Goal: Task Accomplishment & Management: Complete application form

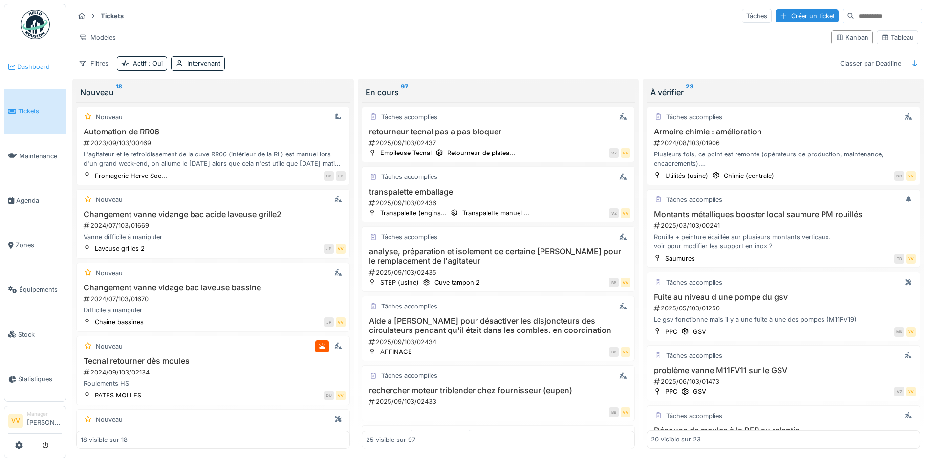
click at [29, 76] on link "Dashboard" at bounding box center [35, 66] width 62 height 44
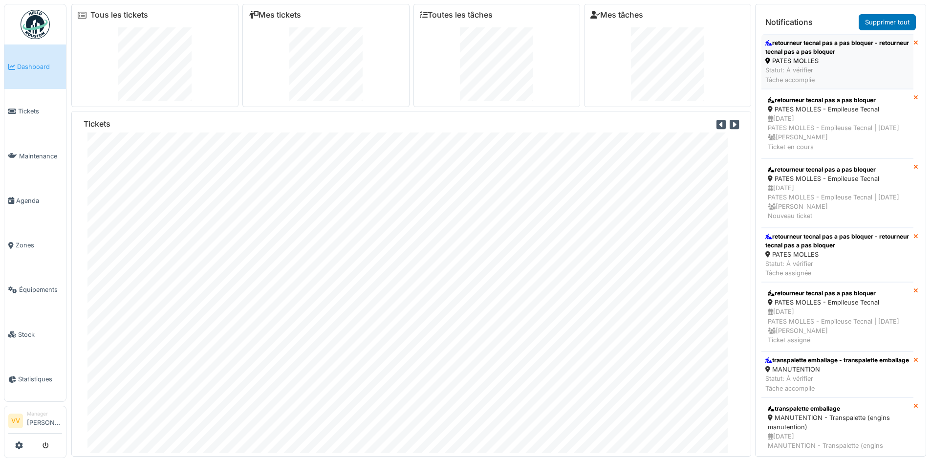
click at [848, 52] on div "retourneur tecnal pas a pas bloquer - retourneur tecnal pas a pas bloquer" at bounding box center [837, 48] width 144 height 18
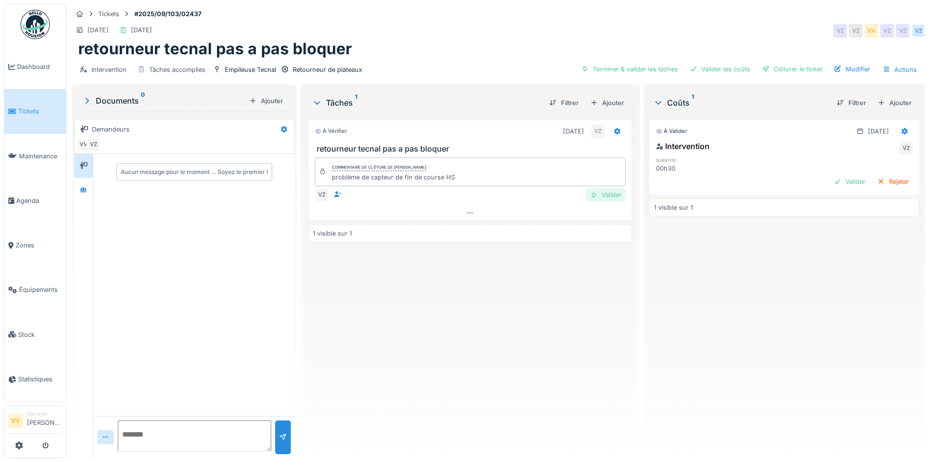
click at [594, 197] on div "Valider" at bounding box center [606, 194] width 40 height 13
click at [834, 183] on div "Valider" at bounding box center [850, 181] width 40 height 13
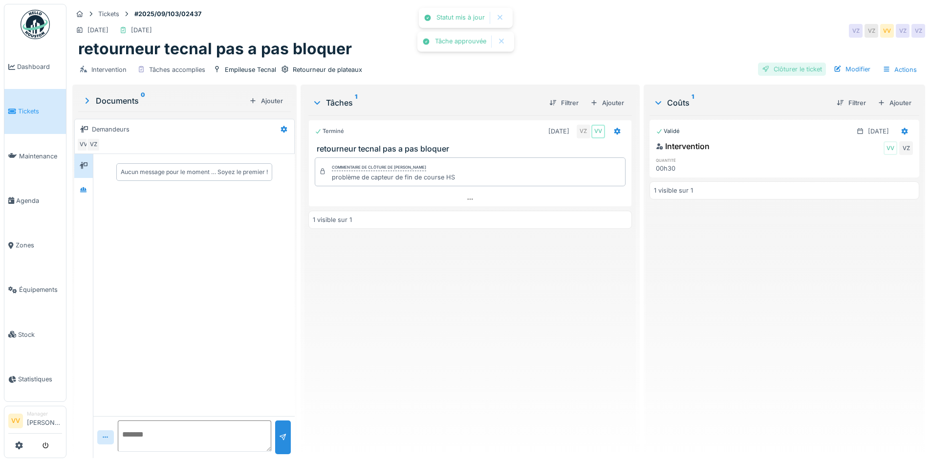
click at [792, 68] on div "Clôturer le ticket" at bounding box center [792, 69] width 68 height 13
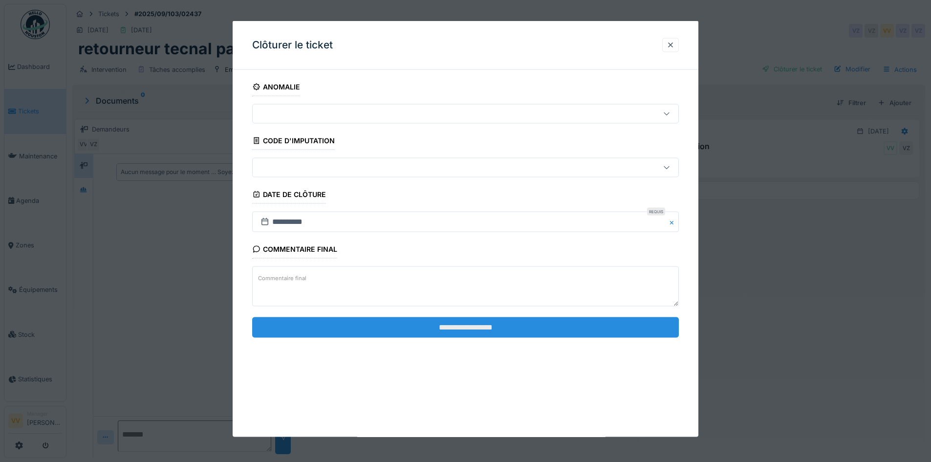
click at [494, 321] on input "**********" at bounding box center [465, 327] width 427 height 21
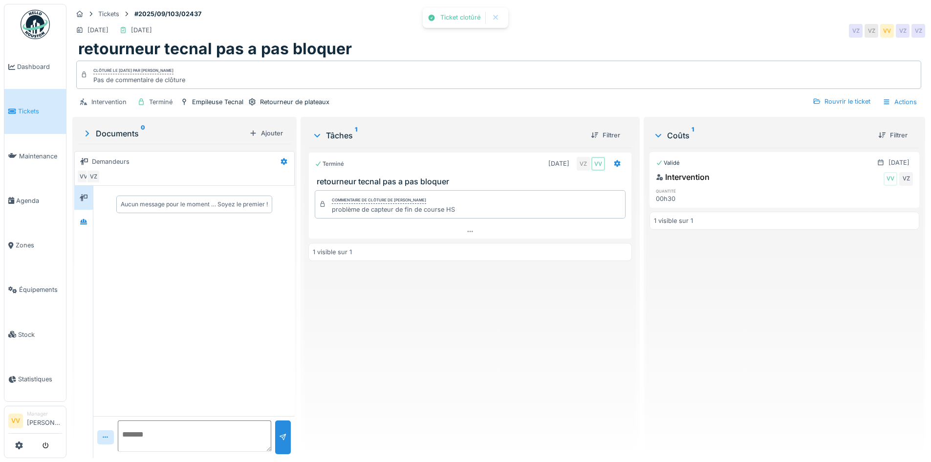
click at [449, 364] on div "Terminé 11/09/2025 VZ VV retourneur tecnal pas a pas bloquer Commentaire de clô…" at bounding box center [469, 299] width 323 height 302
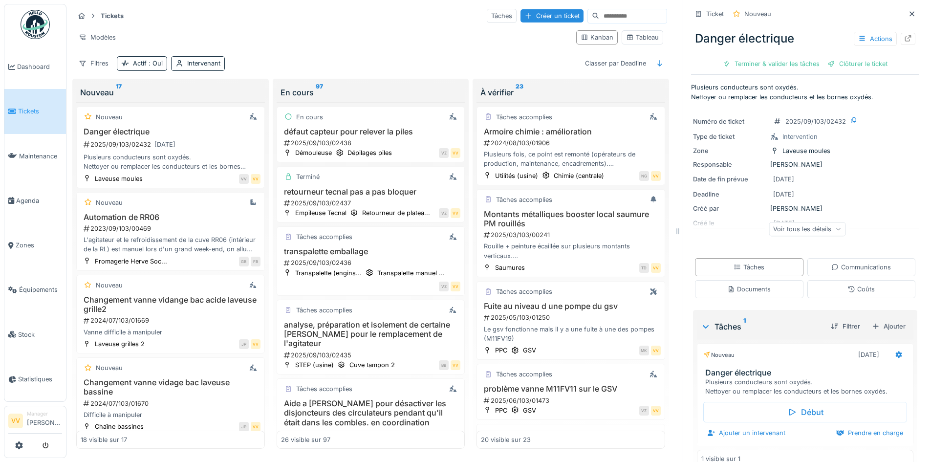
click at [25, 110] on span "Tickets" at bounding box center [40, 111] width 44 height 9
click at [34, 70] on span "Dashboard" at bounding box center [39, 66] width 45 height 9
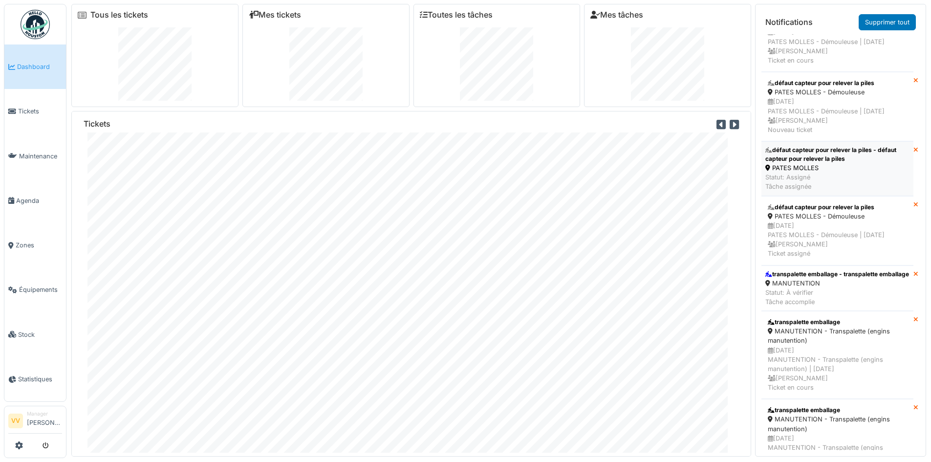
scroll to position [49, 0]
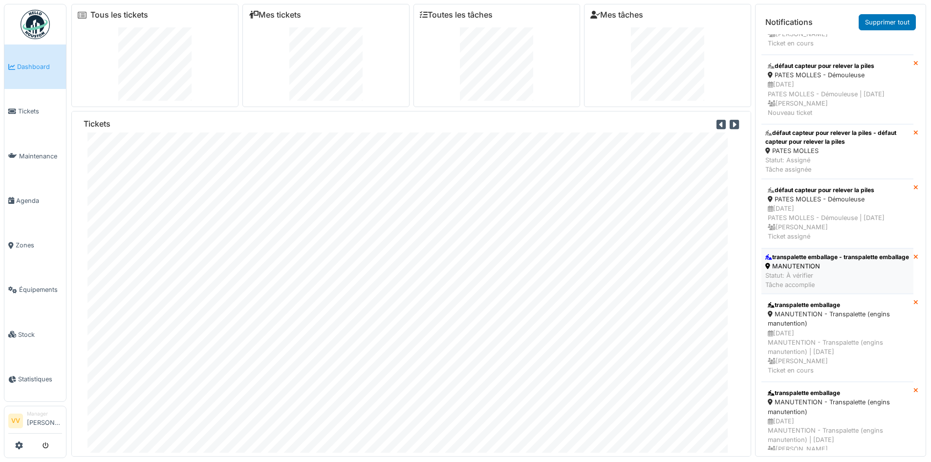
click at [841, 261] on div "transpalette emballage - transpalette emballage" at bounding box center [837, 257] width 144 height 9
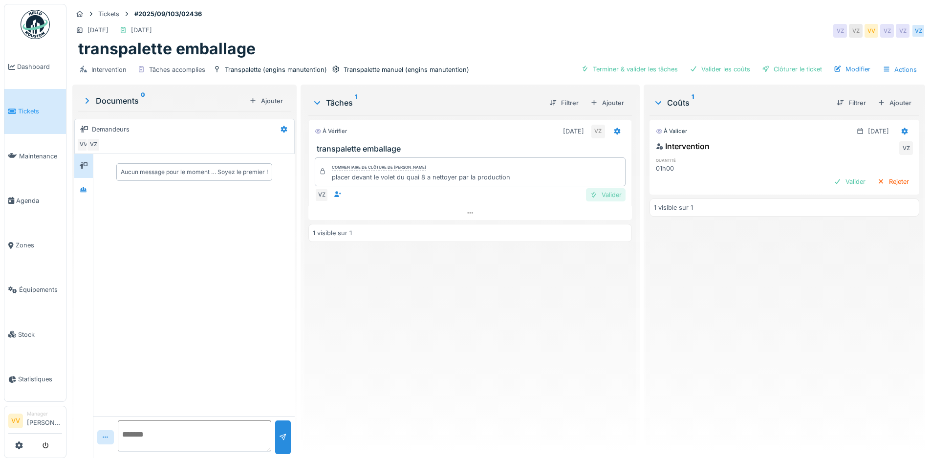
click at [605, 193] on div "Valider" at bounding box center [606, 194] width 40 height 13
click at [835, 180] on div "Valider" at bounding box center [850, 181] width 40 height 13
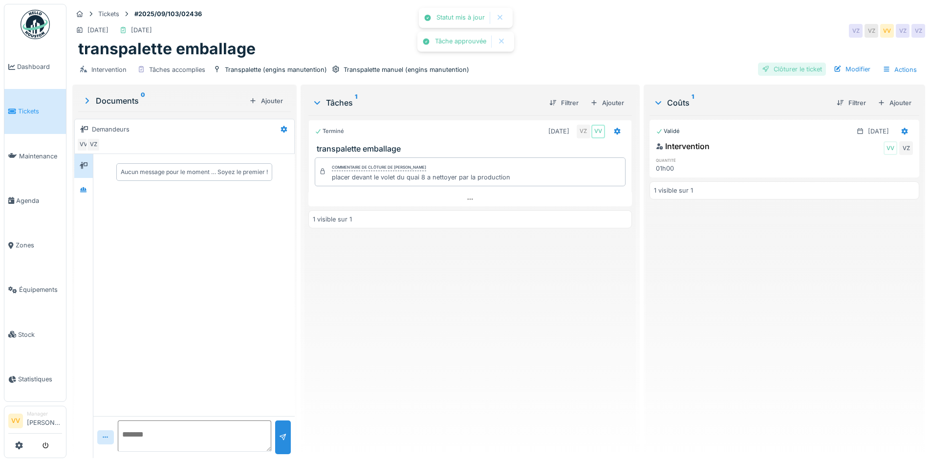
click at [792, 65] on div "Clôturer le ticket" at bounding box center [792, 69] width 68 height 13
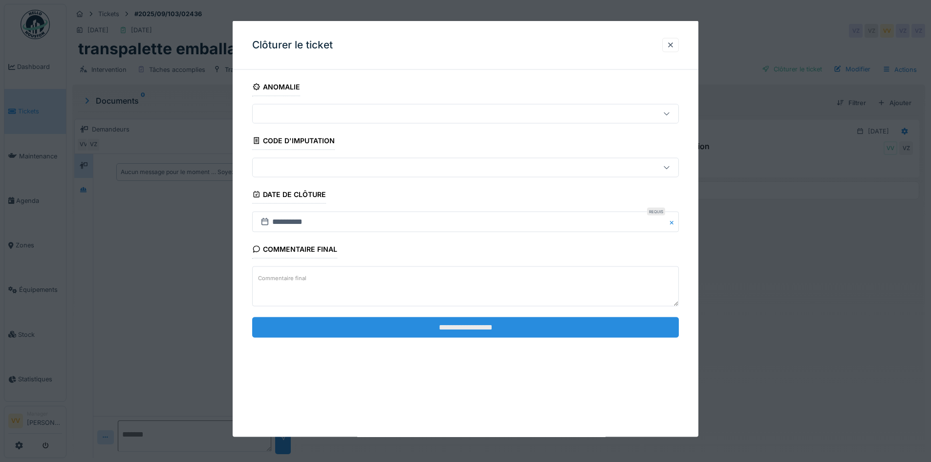
click at [559, 326] on input "**********" at bounding box center [465, 327] width 427 height 21
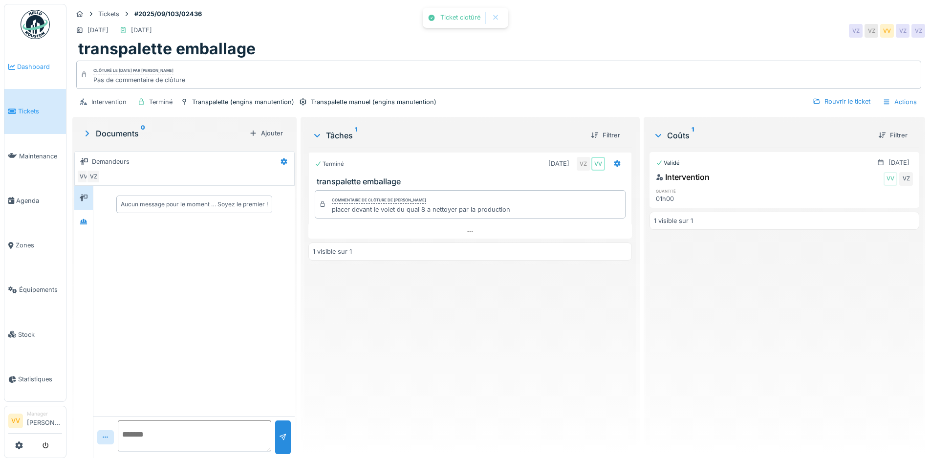
click at [18, 60] on link "Dashboard" at bounding box center [35, 66] width 62 height 44
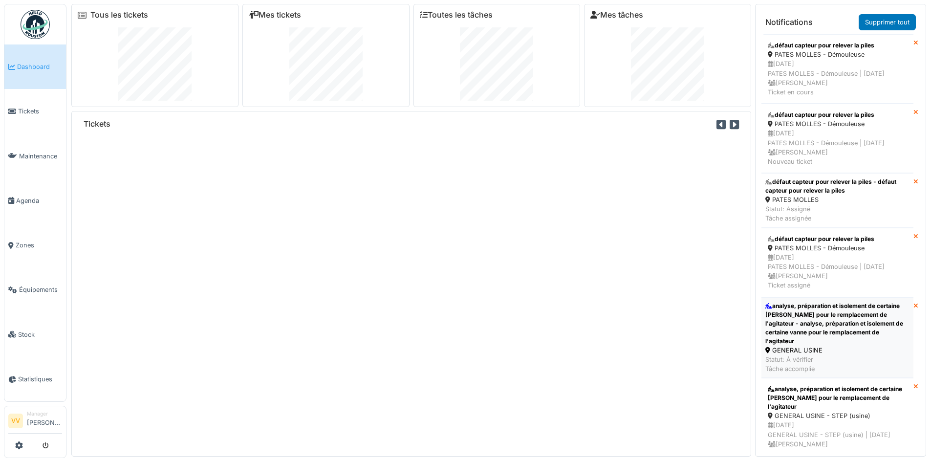
click at [865, 345] on div "analyse, préparation et isolement de certaine vanne pour le remplacement de l'a…" at bounding box center [837, 323] width 144 height 44
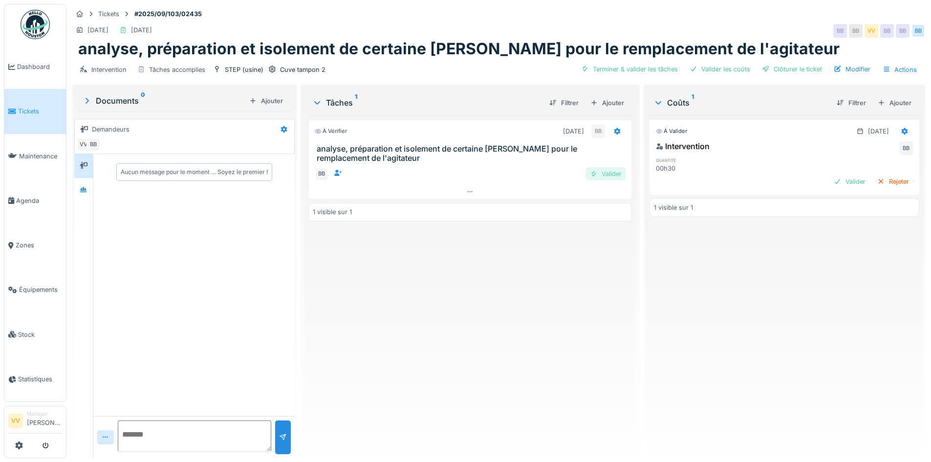
click at [603, 172] on div "Valider" at bounding box center [606, 173] width 40 height 13
click at [845, 184] on div "Valider" at bounding box center [850, 181] width 40 height 13
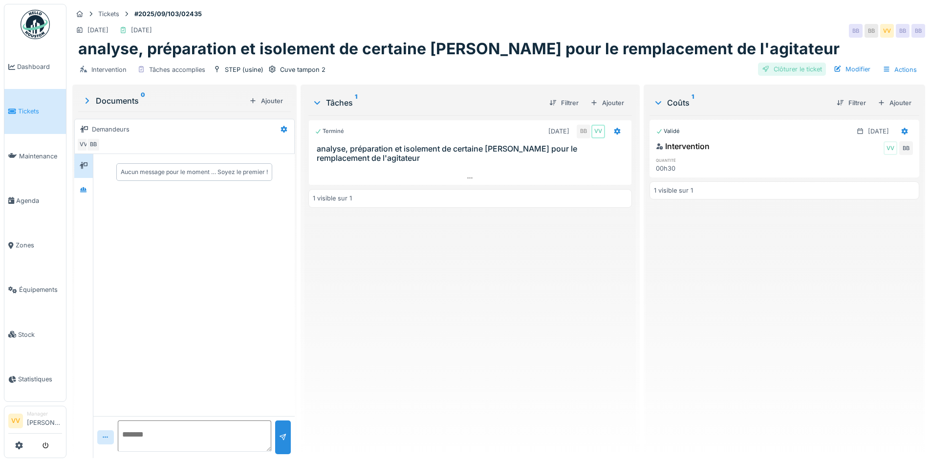
click at [783, 71] on div "Clôturer le ticket" at bounding box center [792, 69] width 68 height 13
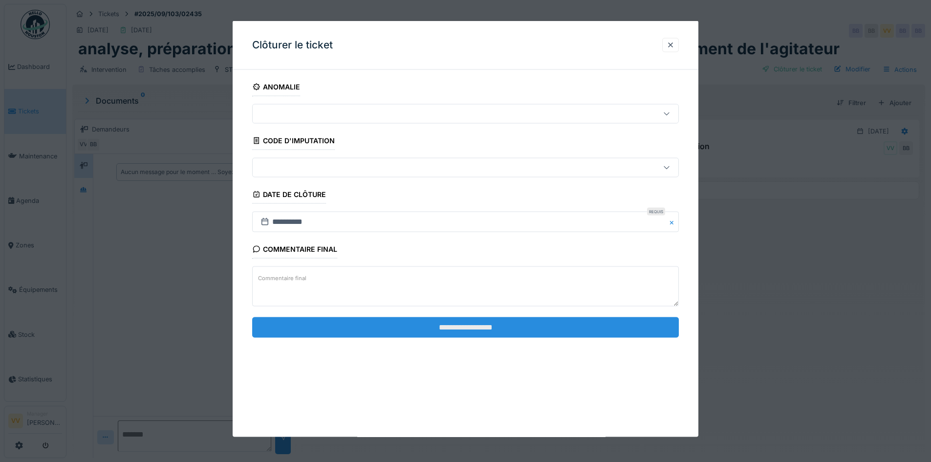
click at [487, 329] on input "**********" at bounding box center [465, 327] width 427 height 21
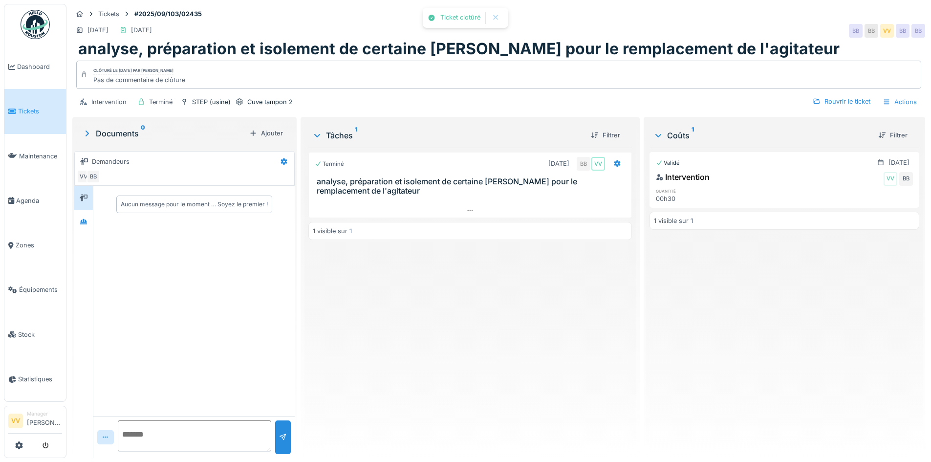
click at [487, 329] on div "Terminé 11/09/2025 BB VV analyse, préparation et isolement de certaine vanne po…" at bounding box center [469, 299] width 323 height 302
click at [38, 72] on link "Dashboard" at bounding box center [35, 66] width 62 height 44
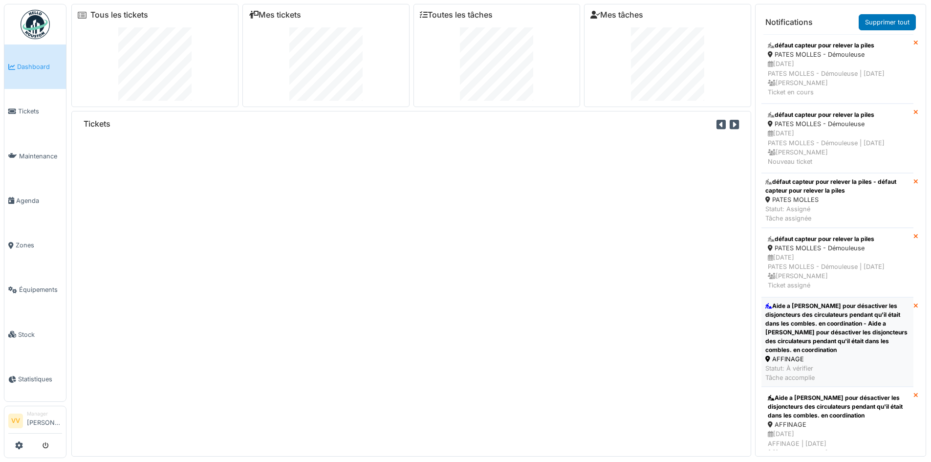
click at [843, 354] on div "Aide a [PERSON_NAME] pour désactiver les disjoncteurs des circulateurs pendant …" at bounding box center [837, 327] width 144 height 53
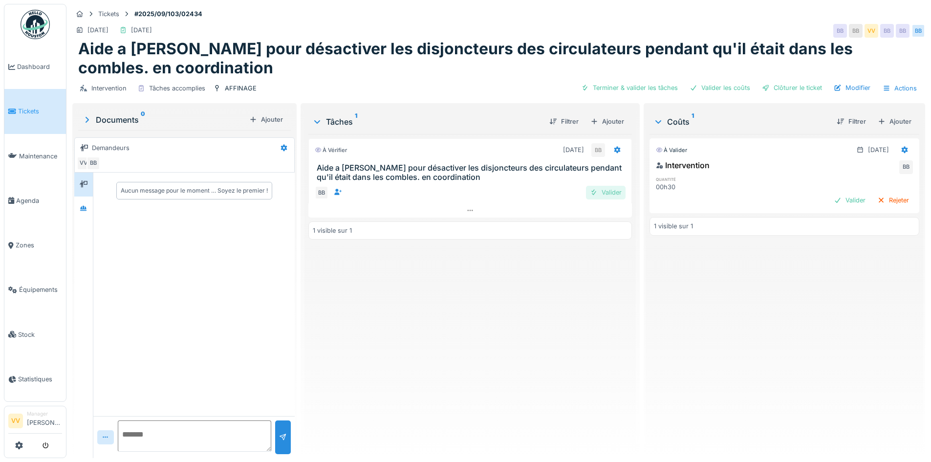
click at [608, 193] on div "Valider" at bounding box center [606, 192] width 40 height 13
click at [830, 194] on div "Valider" at bounding box center [850, 199] width 40 height 13
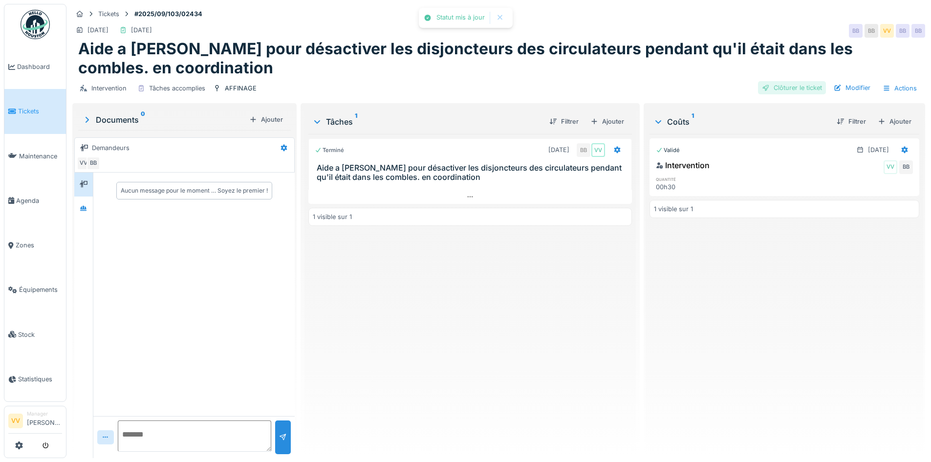
click at [787, 90] on div "Clôturer le ticket" at bounding box center [792, 87] width 68 height 13
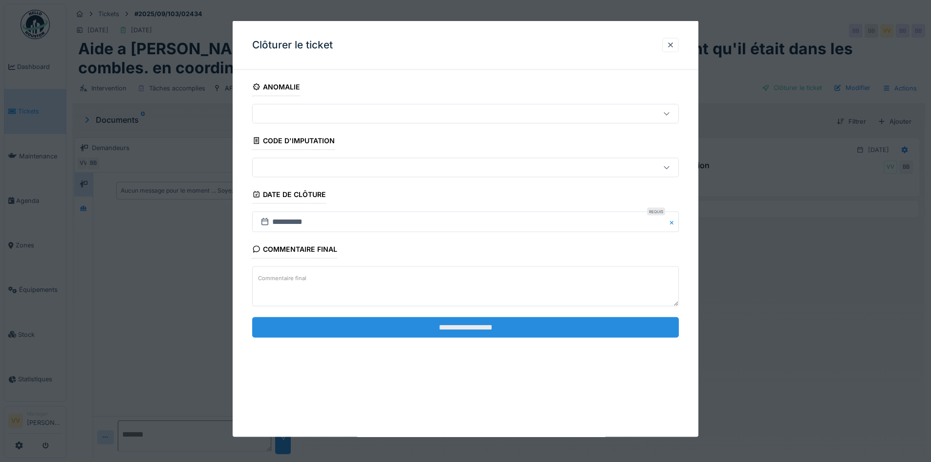
click at [422, 327] on input "**********" at bounding box center [465, 327] width 427 height 21
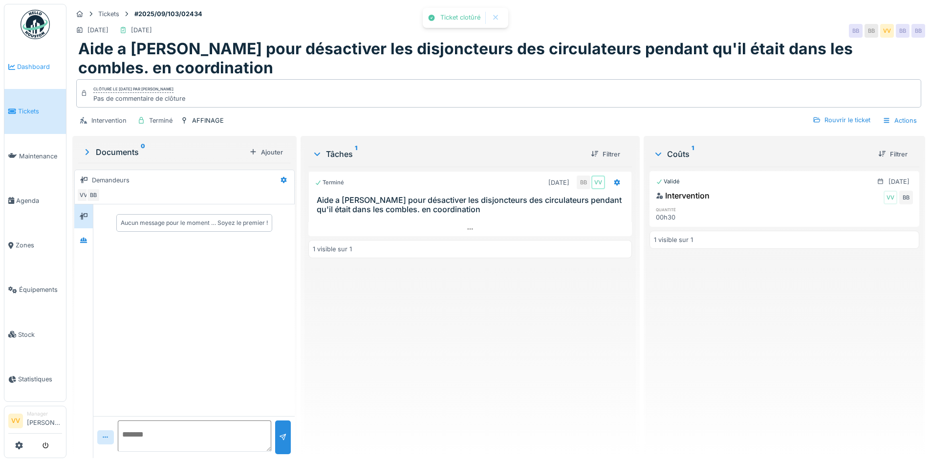
click at [29, 66] on span "Dashboard" at bounding box center [39, 66] width 45 height 9
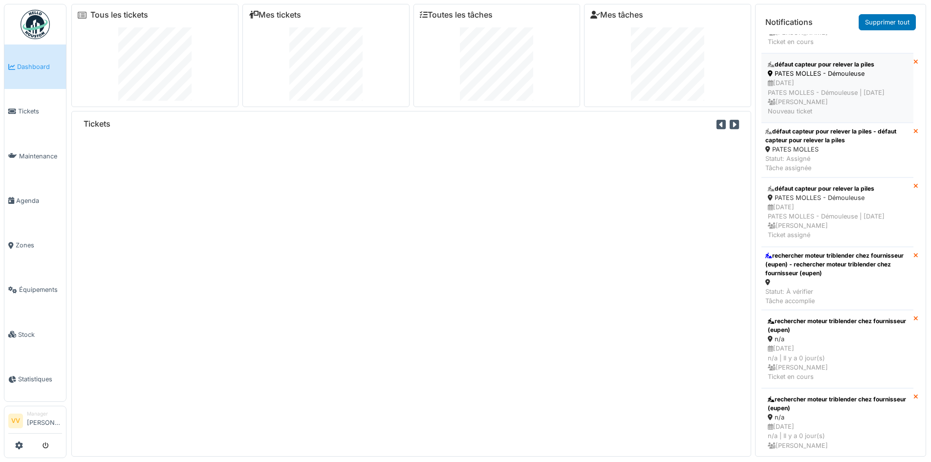
scroll to position [49, 0]
click at [30, 151] on span "Maintenance" at bounding box center [40, 155] width 43 height 9
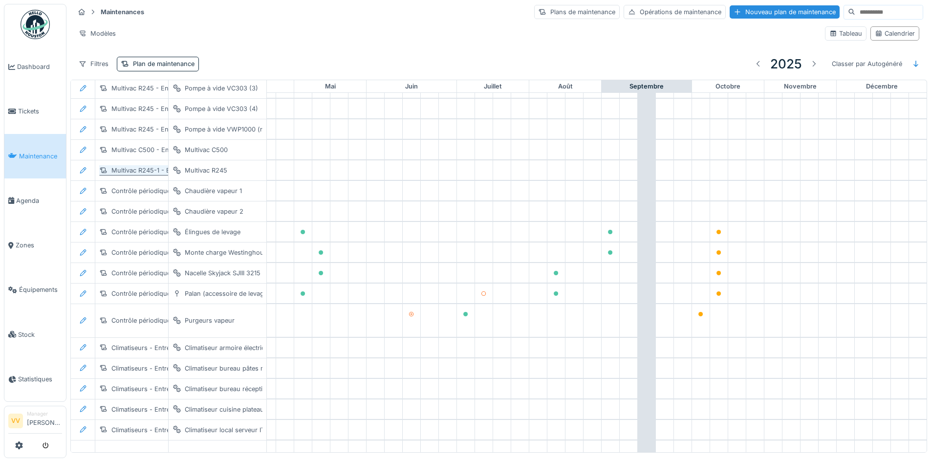
scroll to position [38, 320]
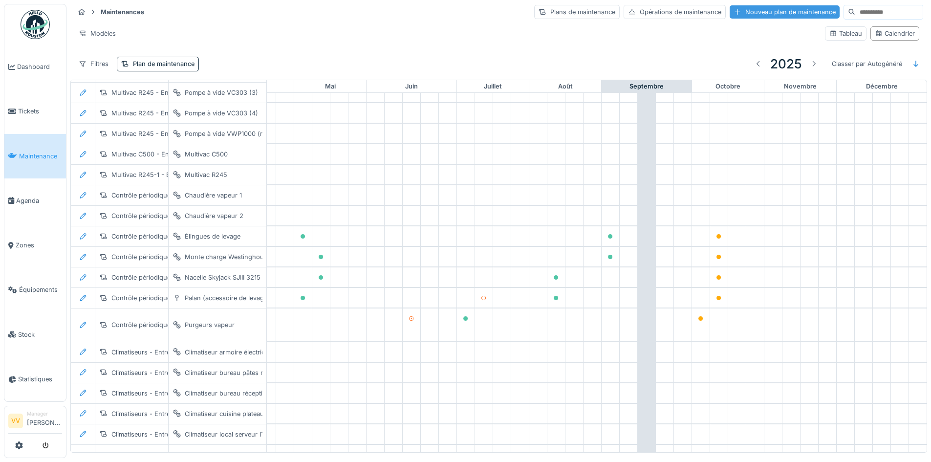
click at [729, 14] on div "Nouveau plan de maintenance" at bounding box center [784, 11] width 110 height 13
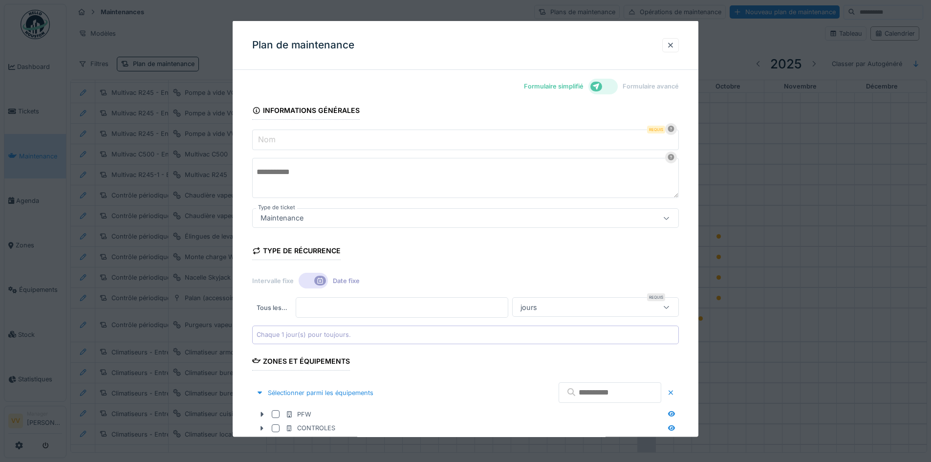
click at [354, 136] on input "Nom" at bounding box center [465, 139] width 427 height 21
click at [672, 43] on div at bounding box center [670, 44] width 8 height 9
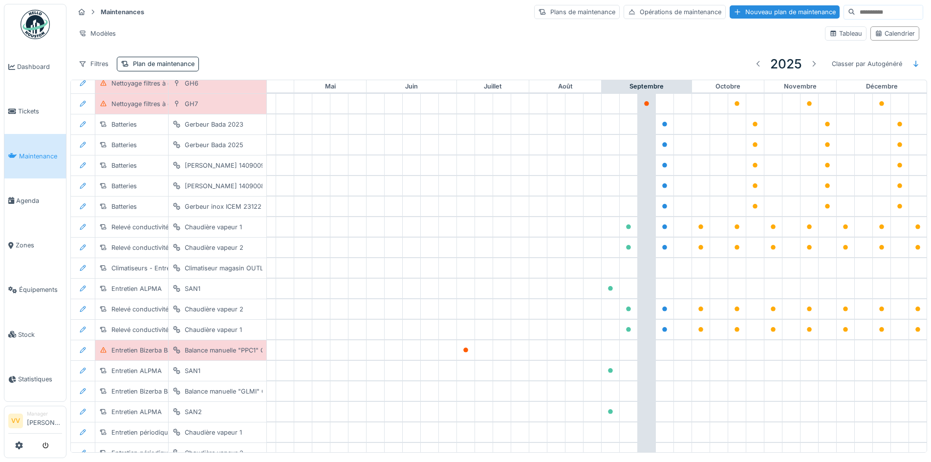
scroll to position [1215, 320]
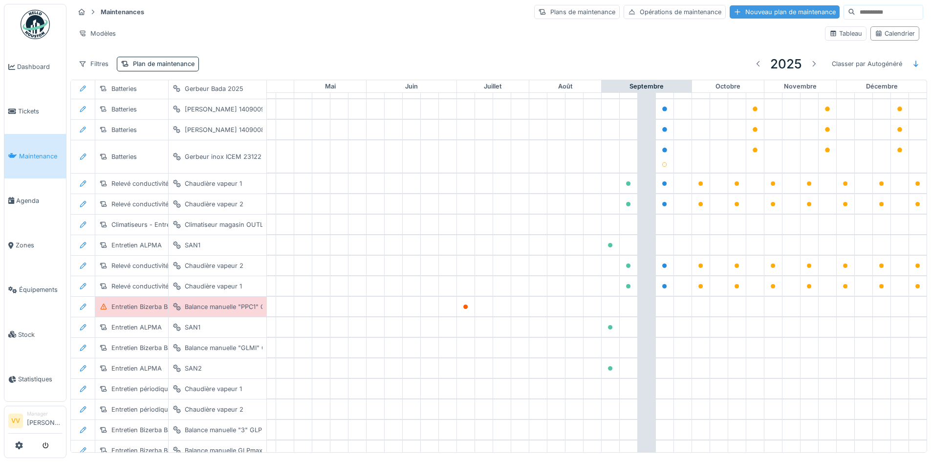
click at [729, 18] on div "Nouveau plan de maintenance" at bounding box center [784, 11] width 110 height 13
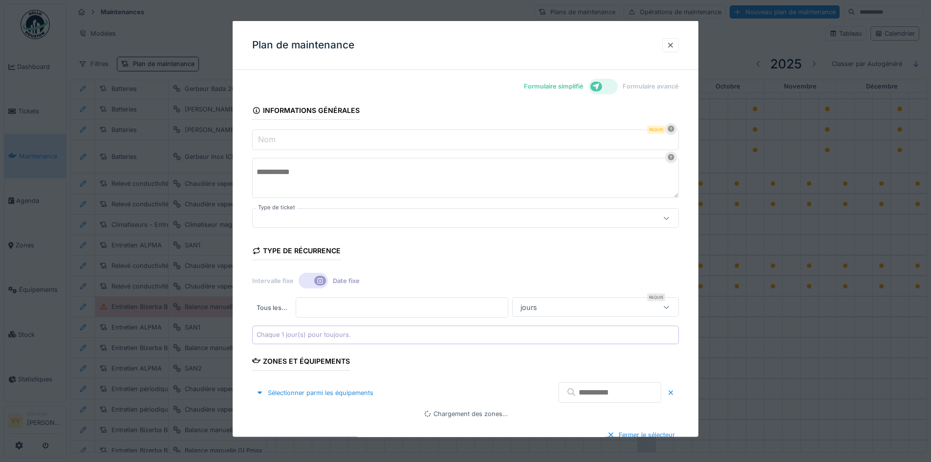
type input "***"
click at [404, 141] on input "Nom" at bounding box center [465, 139] width 427 height 21
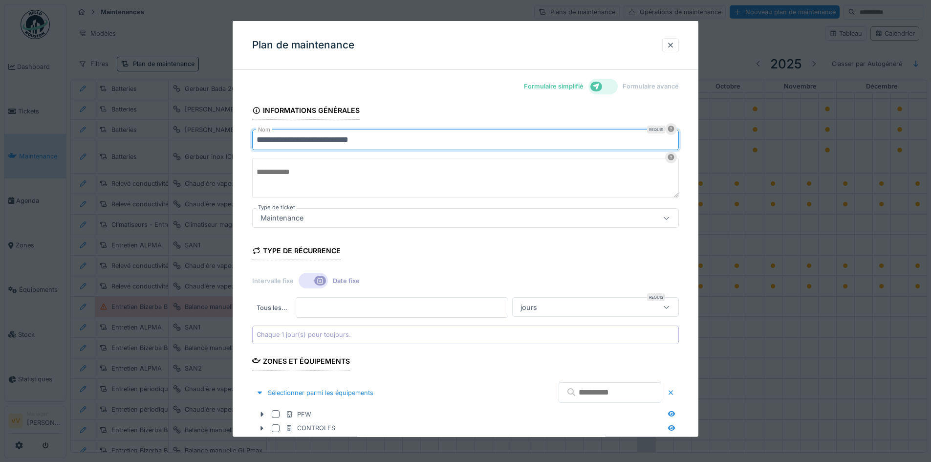
scroll to position [49, 0]
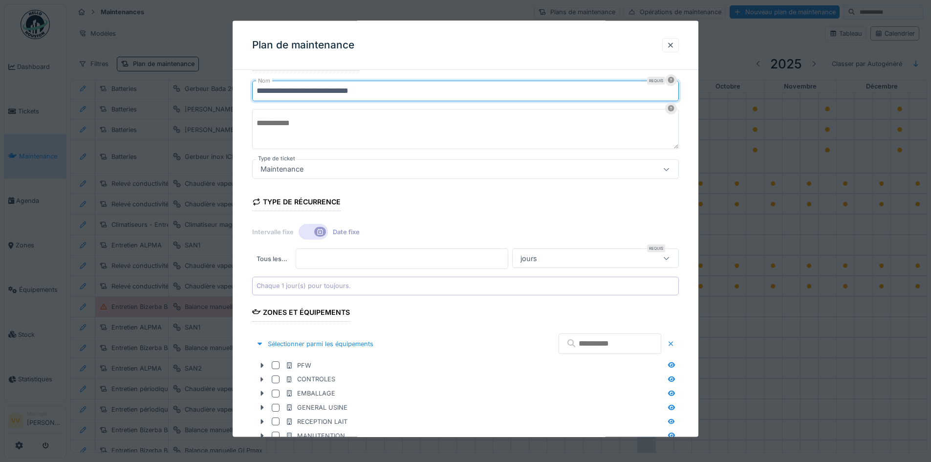
type input "**********"
click at [312, 234] on div at bounding box center [313, 232] width 29 height 16
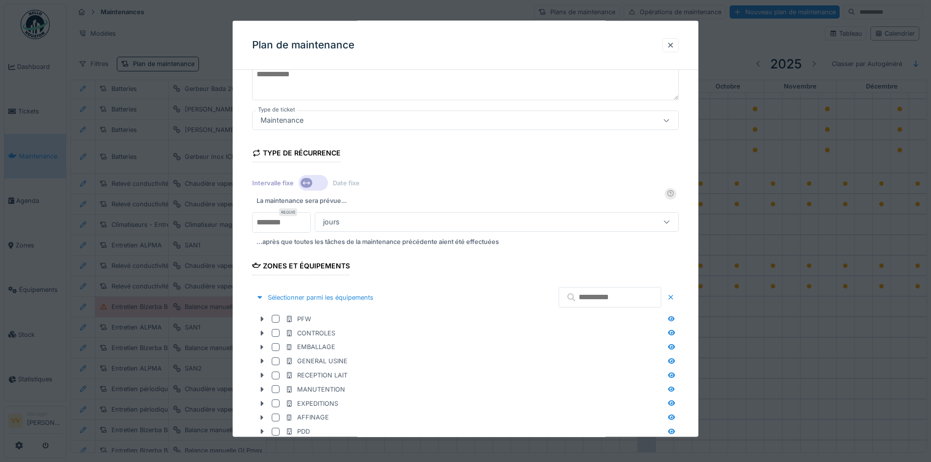
click at [479, 221] on div "jours" at bounding box center [475, 221] width 312 height 11
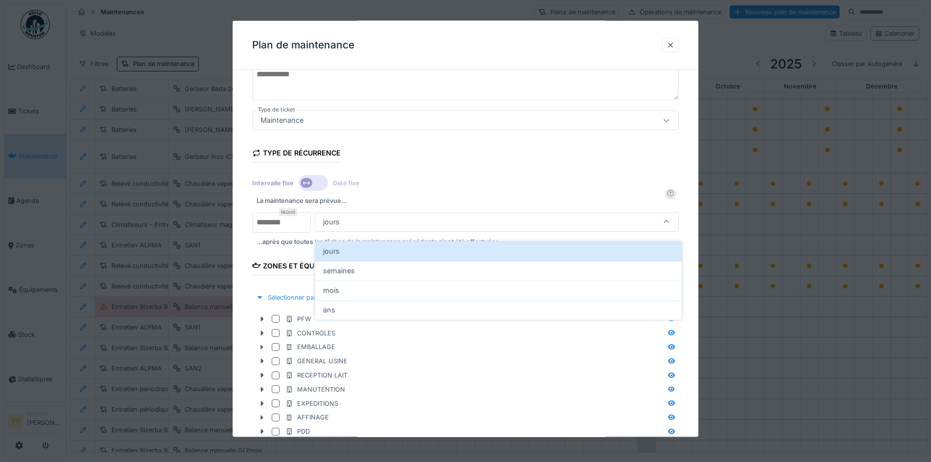
scroll to position [91, 0]
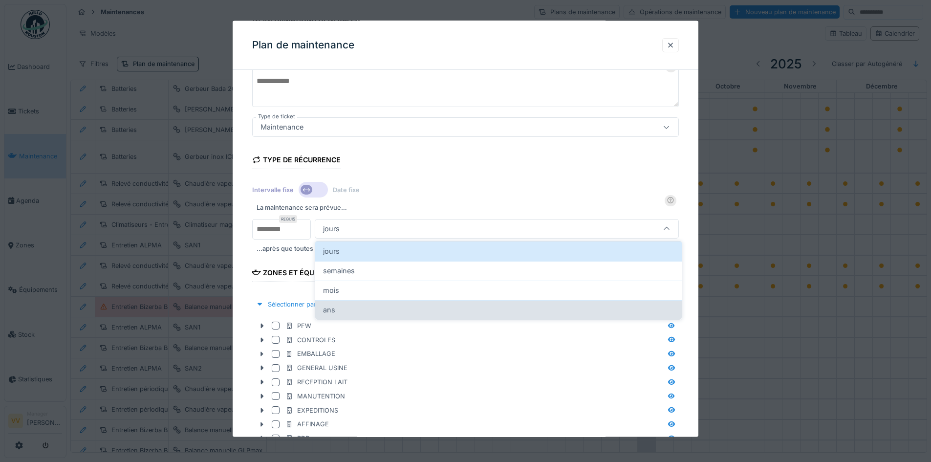
click at [395, 308] on div "ans" at bounding box center [498, 309] width 351 height 11
type input "******"
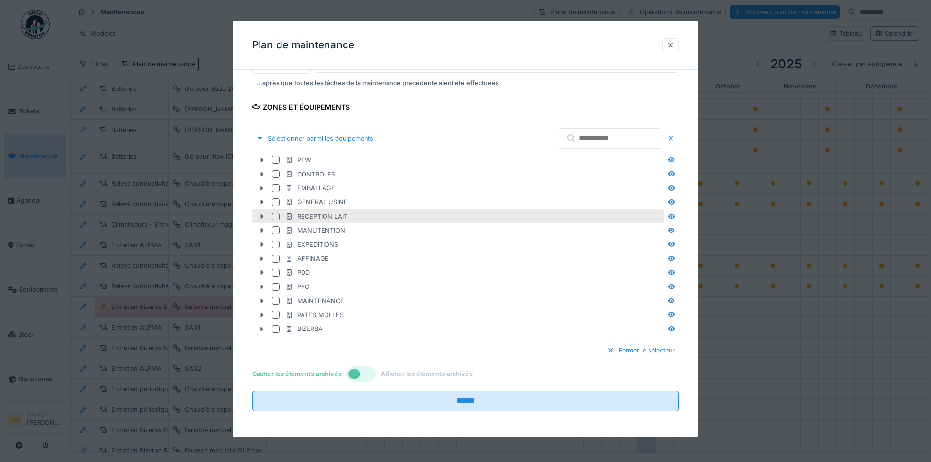
scroll to position [258, 0]
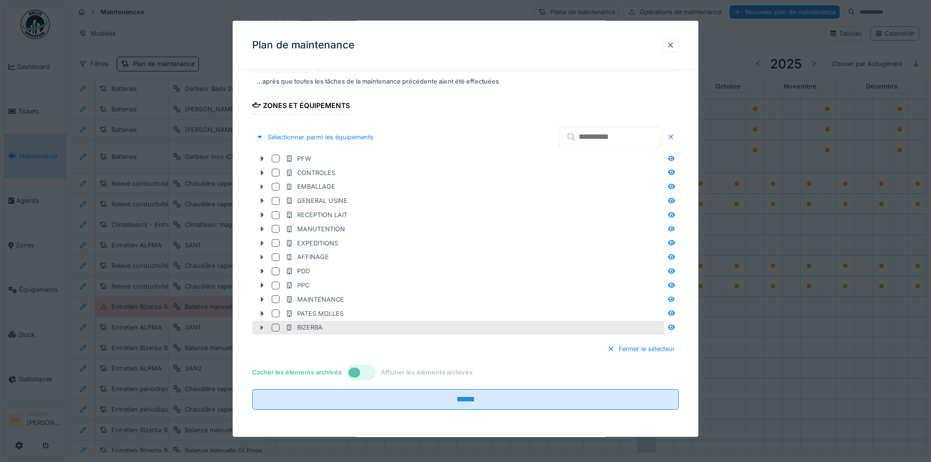
click at [259, 328] on icon at bounding box center [262, 327] width 8 height 6
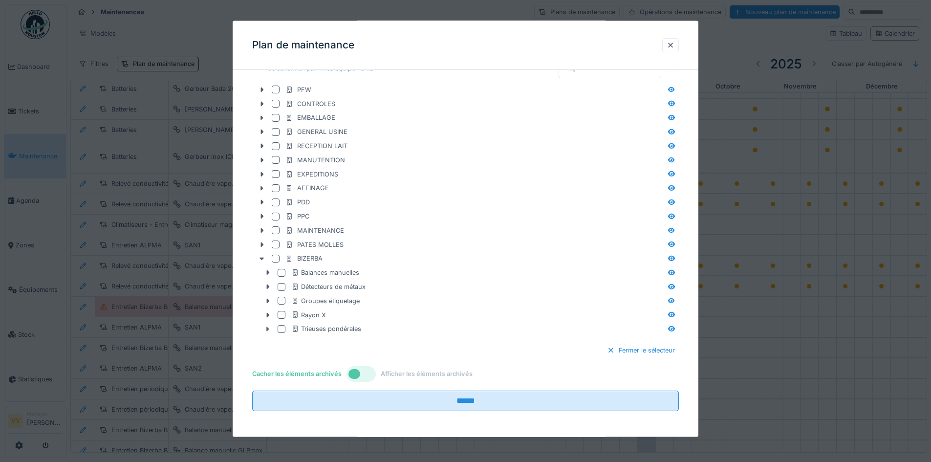
scroll to position [328, 0]
click at [268, 285] on icon at bounding box center [268, 284] width 3 height 5
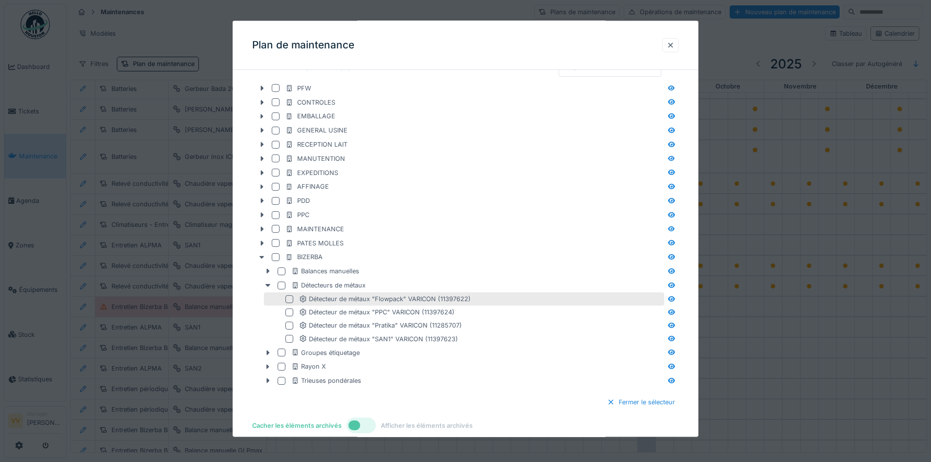
click at [290, 299] on div at bounding box center [289, 299] width 8 height 8
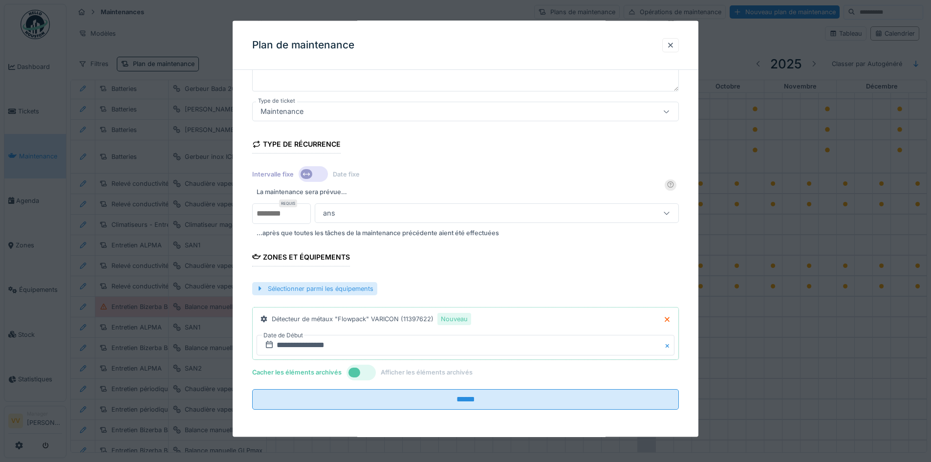
scroll to position [2, 0]
click at [259, 288] on div at bounding box center [260, 287] width 8 height 9
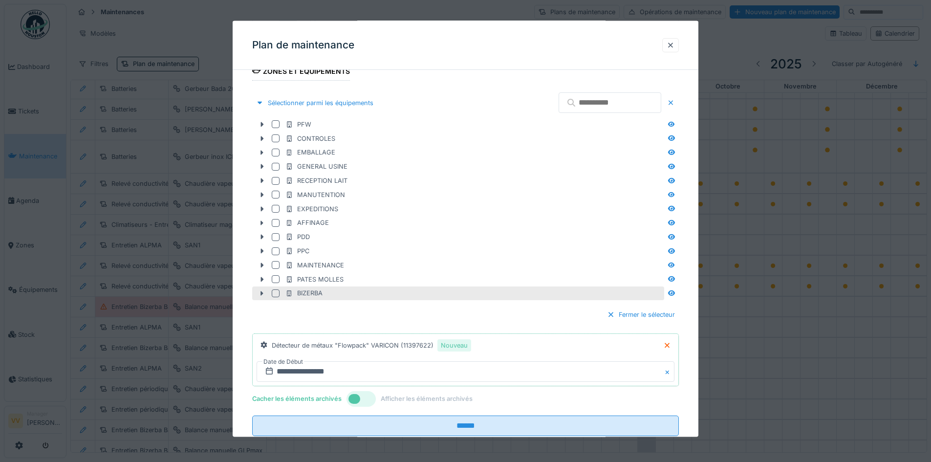
scroll to position [319, 0]
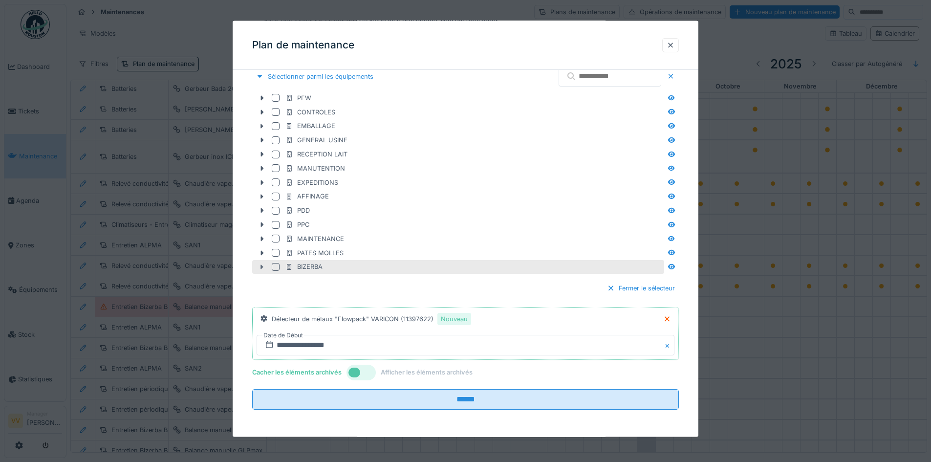
click at [260, 270] on div at bounding box center [262, 266] width 16 height 10
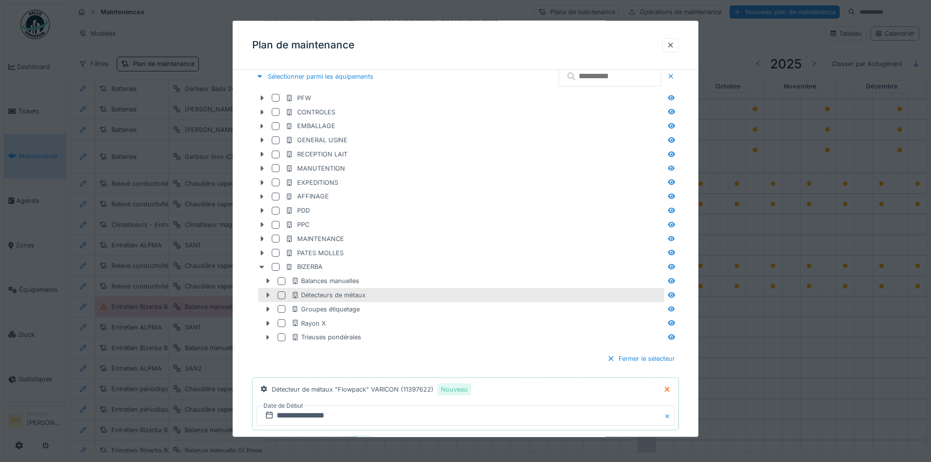
click at [268, 293] on icon at bounding box center [268, 295] width 8 height 6
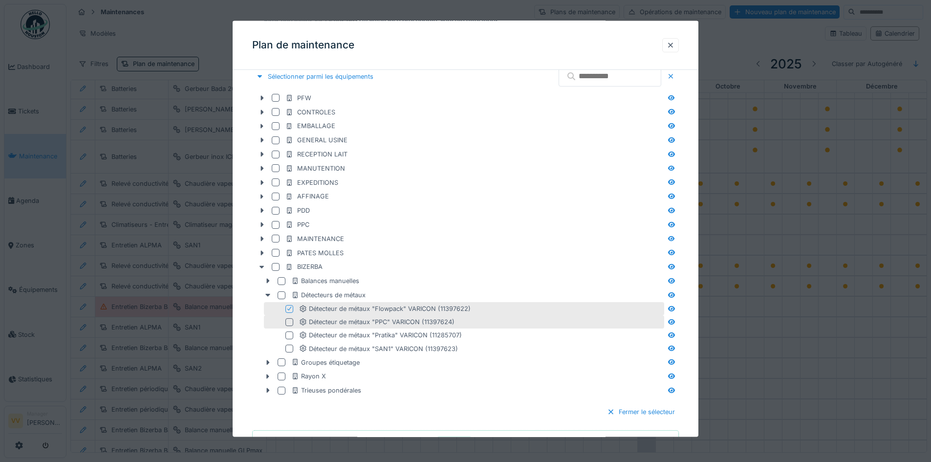
click at [291, 323] on div at bounding box center [289, 322] width 8 height 8
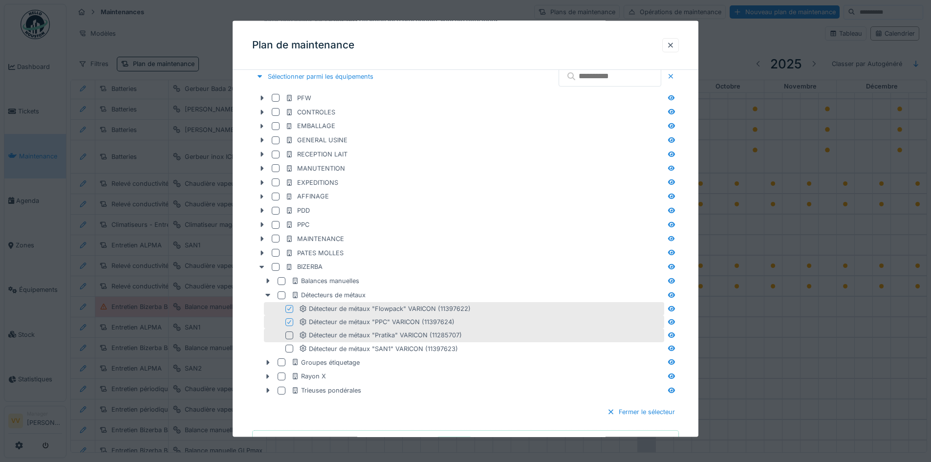
click at [293, 339] on div at bounding box center [291, 335] width 12 height 8
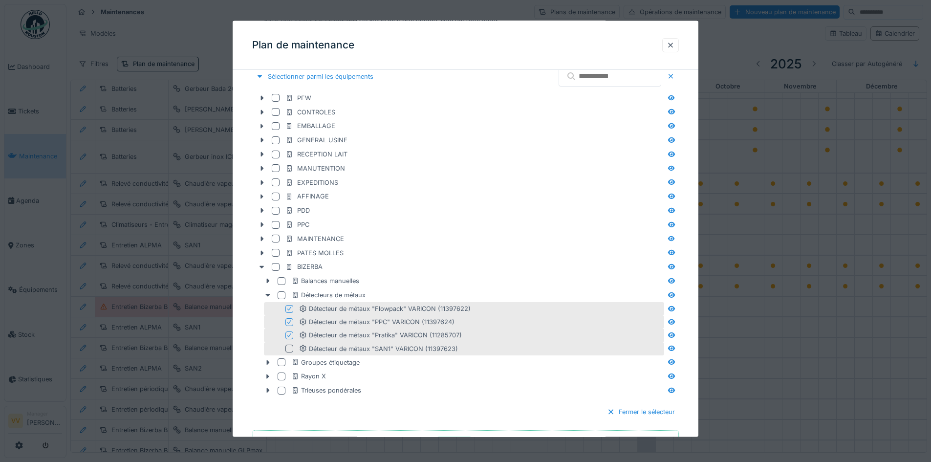
click at [291, 344] on div at bounding box center [289, 348] width 8 height 8
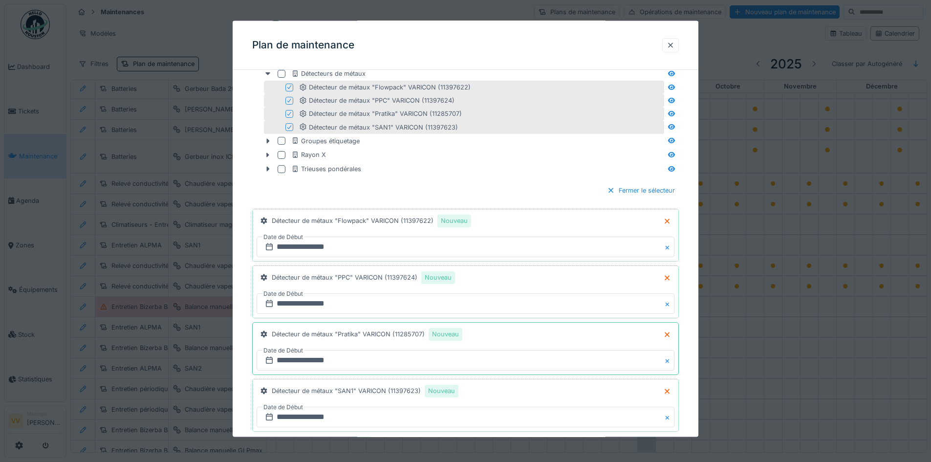
scroll to position [612, 0]
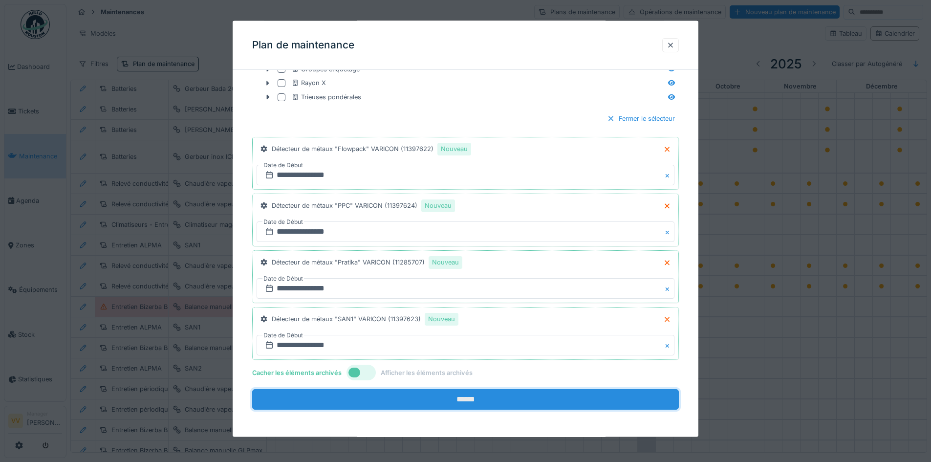
click at [447, 399] on input "******" at bounding box center [465, 399] width 427 height 21
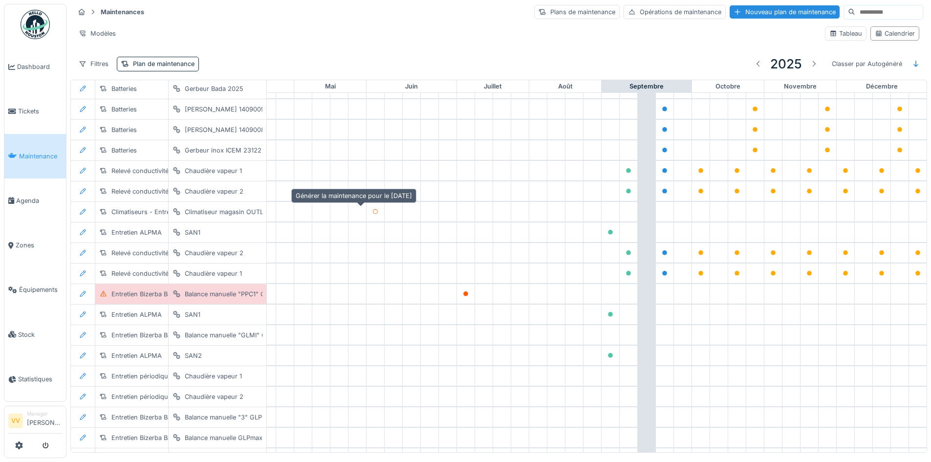
scroll to position [971, 320]
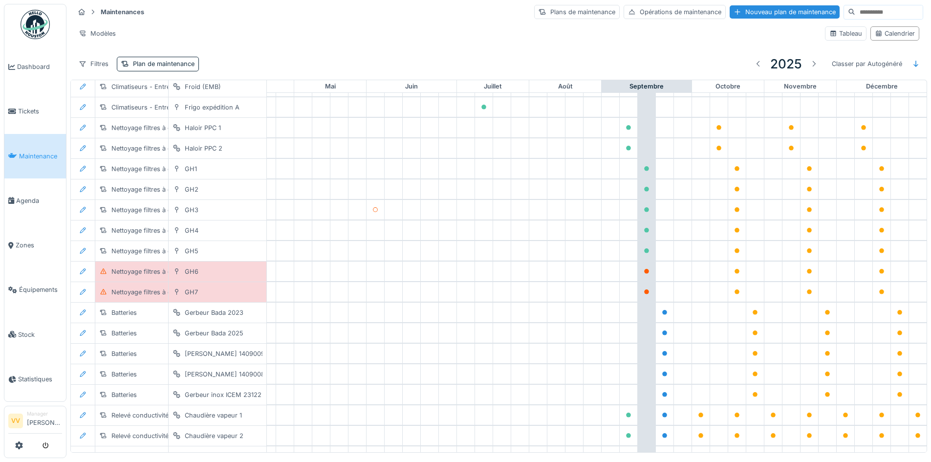
click at [25, 151] on span "Maintenance" at bounding box center [40, 155] width 43 height 9
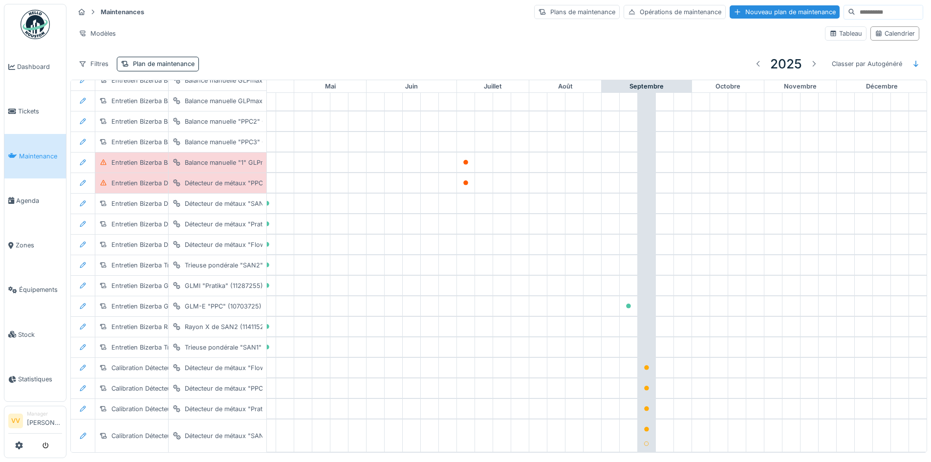
scroll to position [1587, 320]
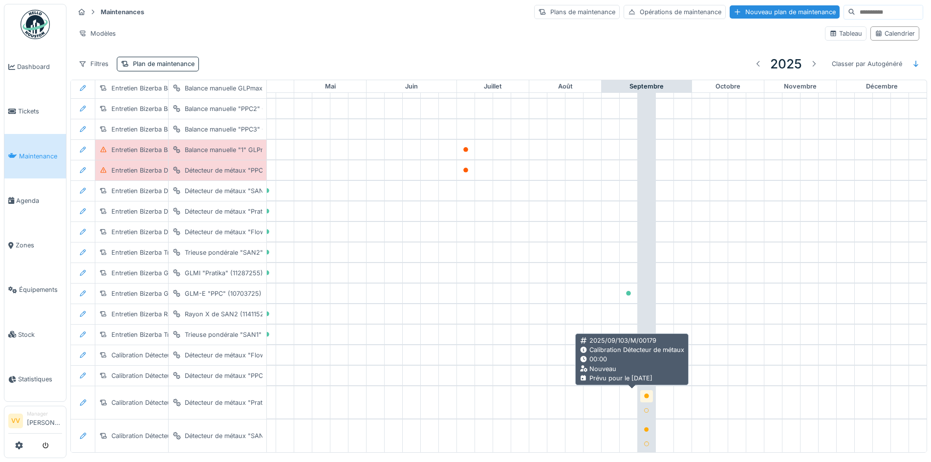
click at [640, 390] on div at bounding box center [646, 396] width 13 height 12
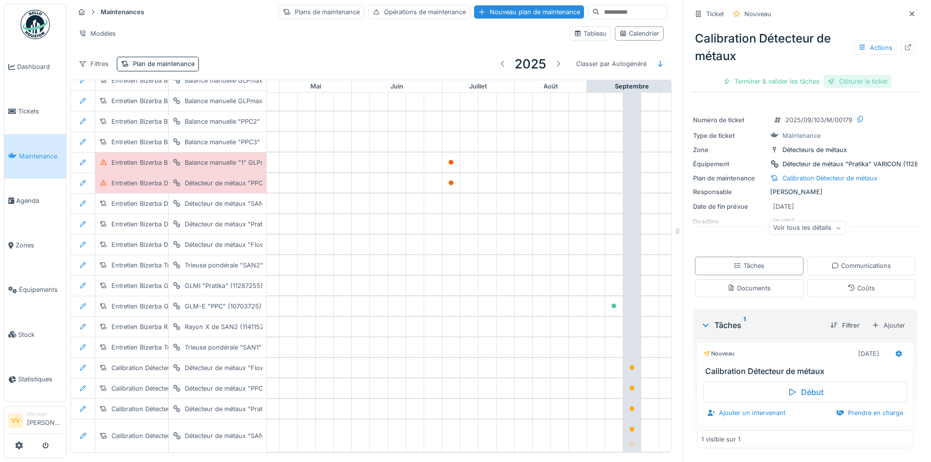
click at [839, 79] on div "Clôturer le ticket" at bounding box center [857, 81] width 68 height 13
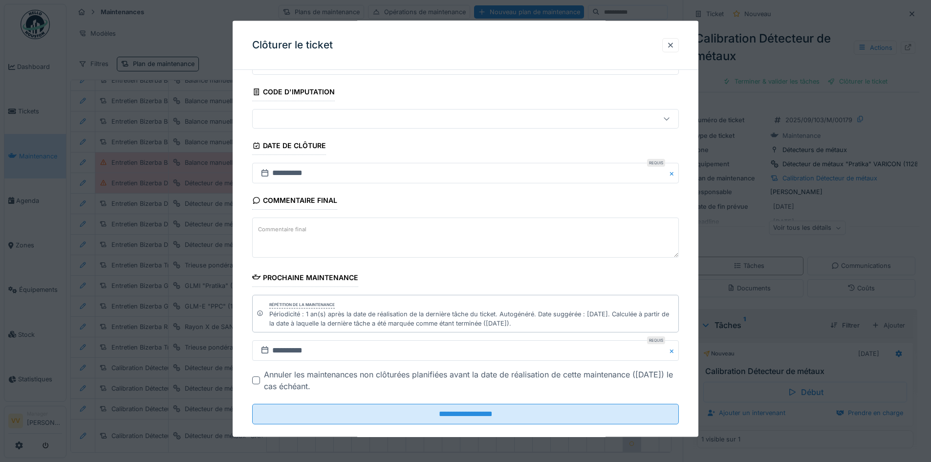
scroll to position [64, 0]
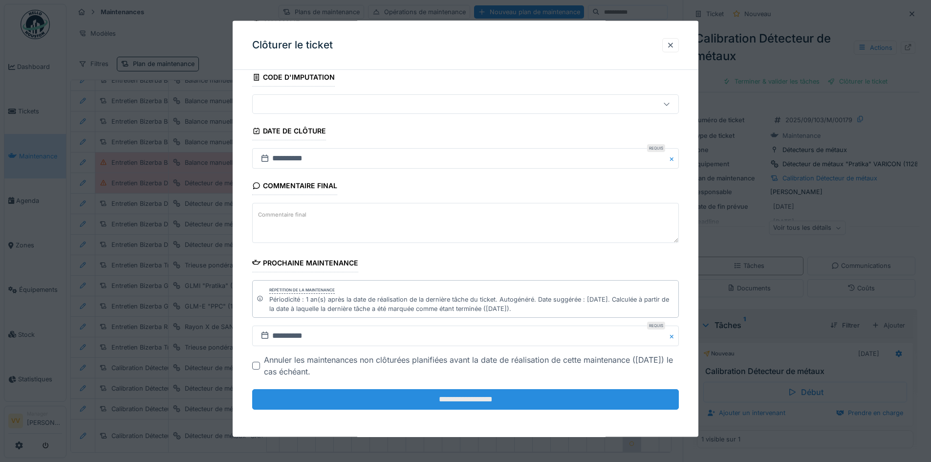
click at [491, 397] on input "**********" at bounding box center [465, 399] width 427 height 21
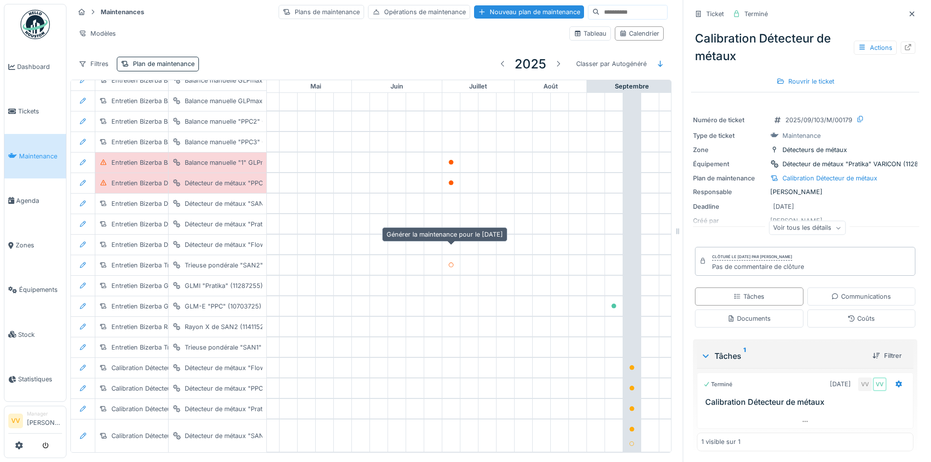
scroll to position [7, 0]
click at [22, 151] on span "Maintenance" at bounding box center [40, 155] width 43 height 9
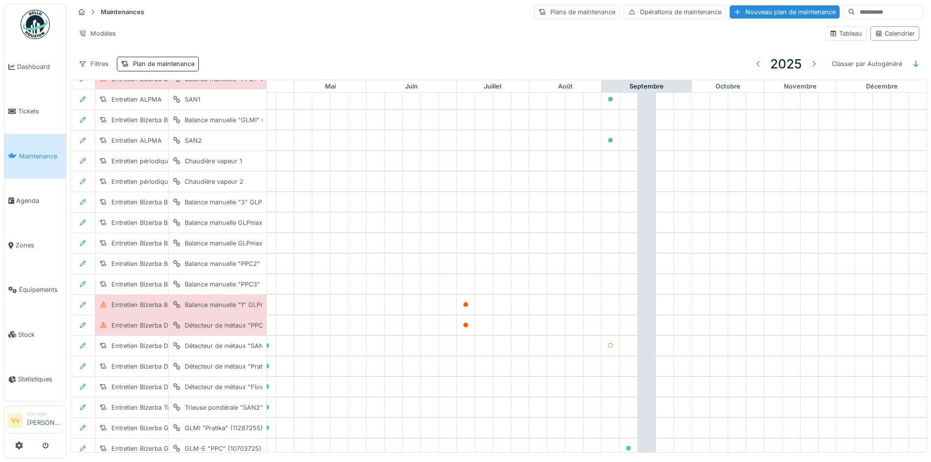
scroll to position [1574, 320]
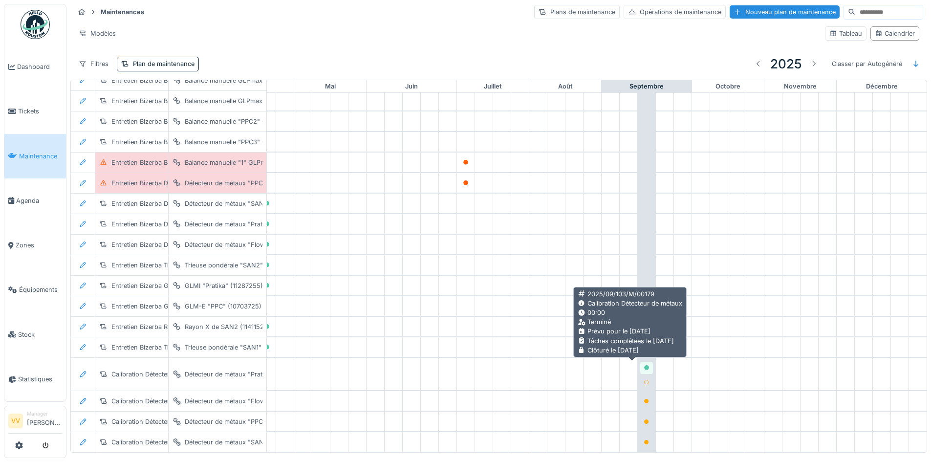
click at [644, 365] on icon at bounding box center [646, 367] width 5 height 5
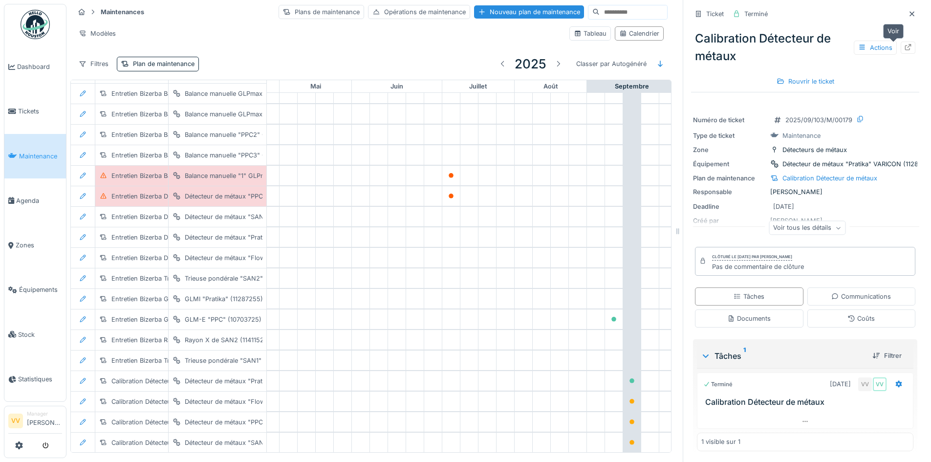
click at [900, 49] on div at bounding box center [907, 48] width 15 height 12
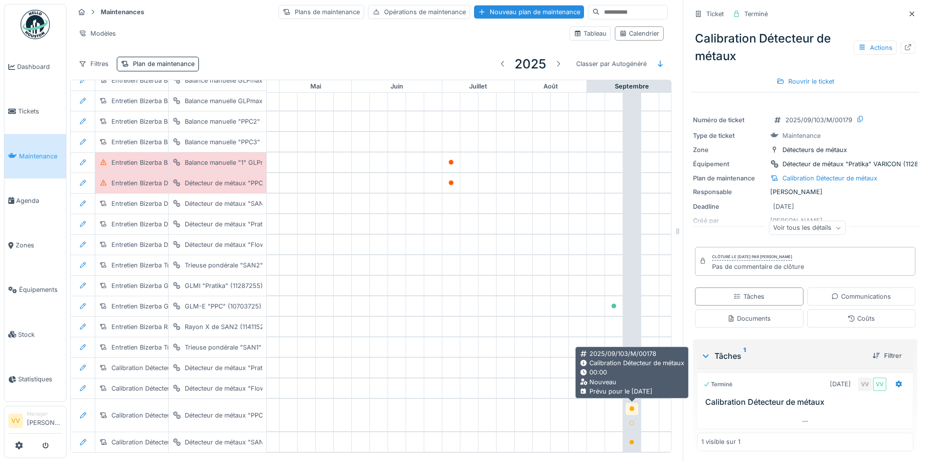
click at [635, 408] on div at bounding box center [631, 409] width 13 height 12
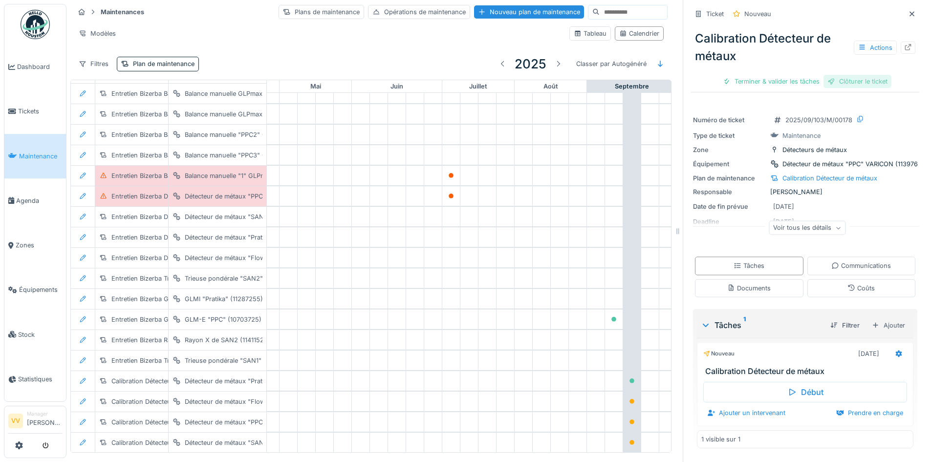
click at [857, 83] on div "Clôturer le ticket" at bounding box center [857, 81] width 68 height 13
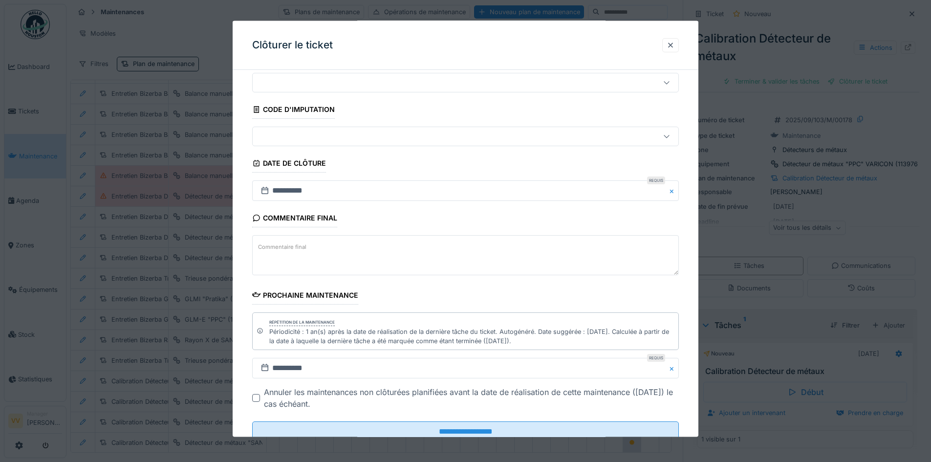
scroll to position [64, 0]
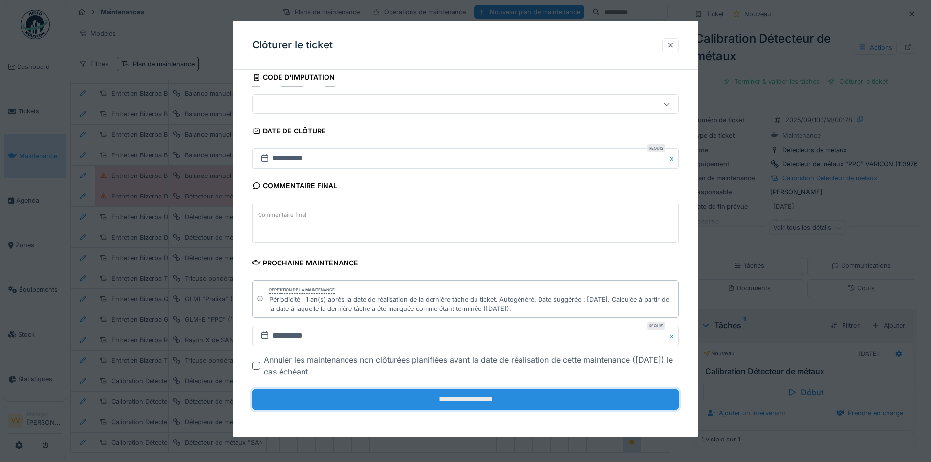
click at [498, 400] on input "**********" at bounding box center [465, 399] width 427 height 21
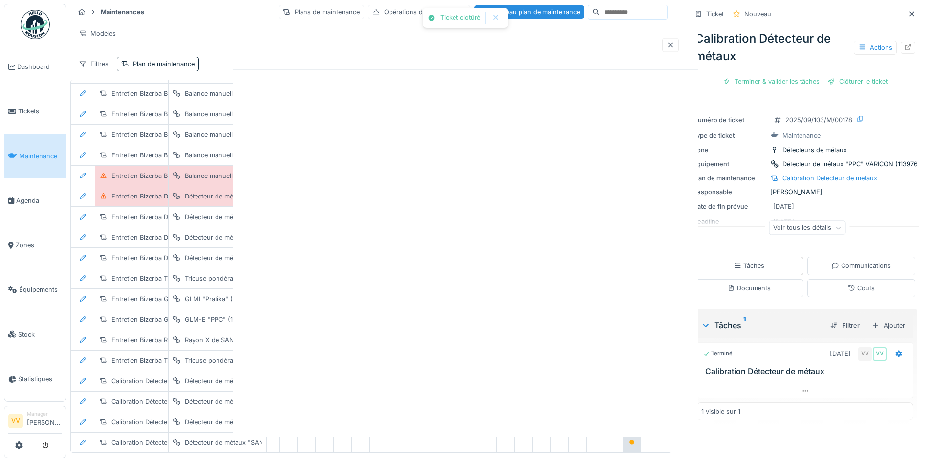
scroll to position [0, 0]
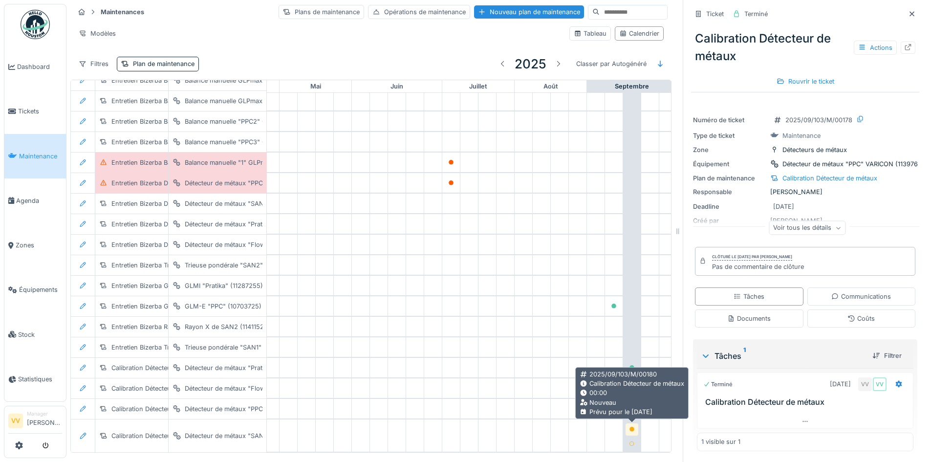
click at [631, 427] on icon at bounding box center [631, 429] width 5 height 5
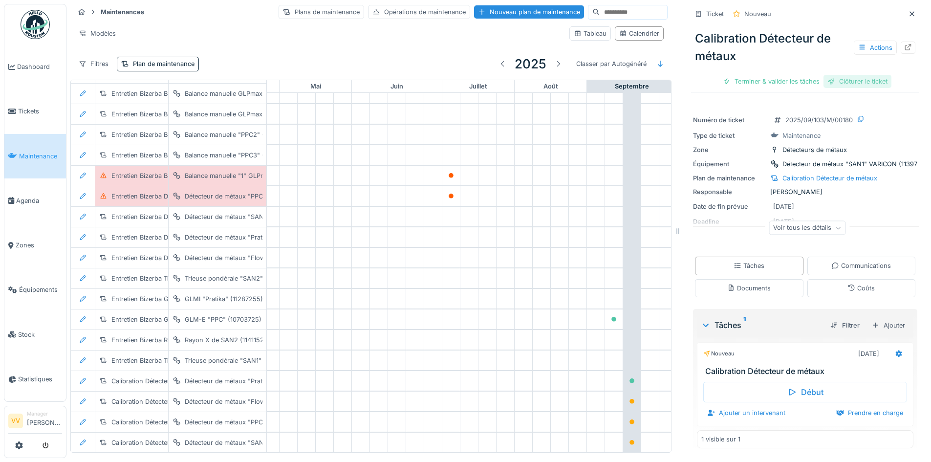
click at [873, 85] on div "Clôturer le ticket" at bounding box center [857, 81] width 68 height 13
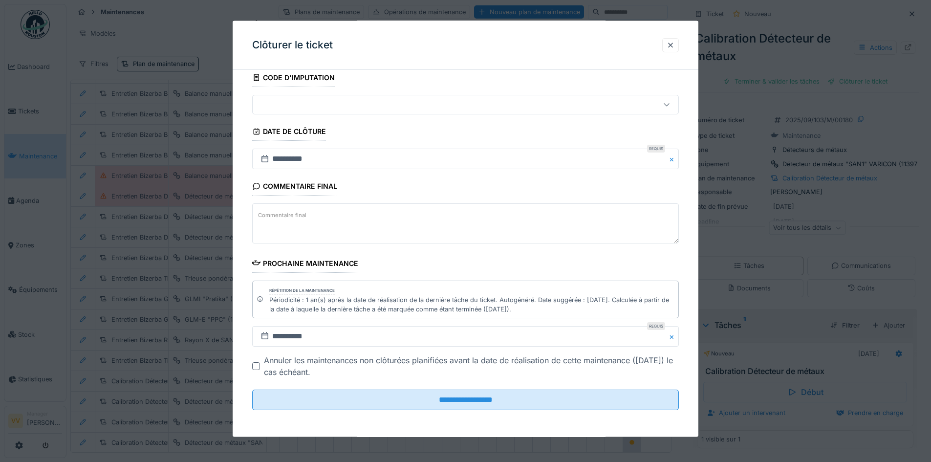
scroll to position [64, 0]
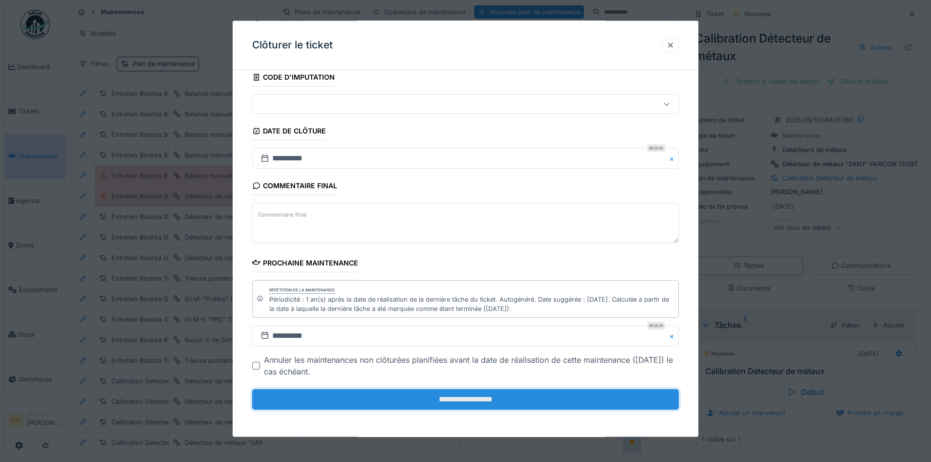
click at [432, 395] on input "**********" at bounding box center [465, 399] width 427 height 21
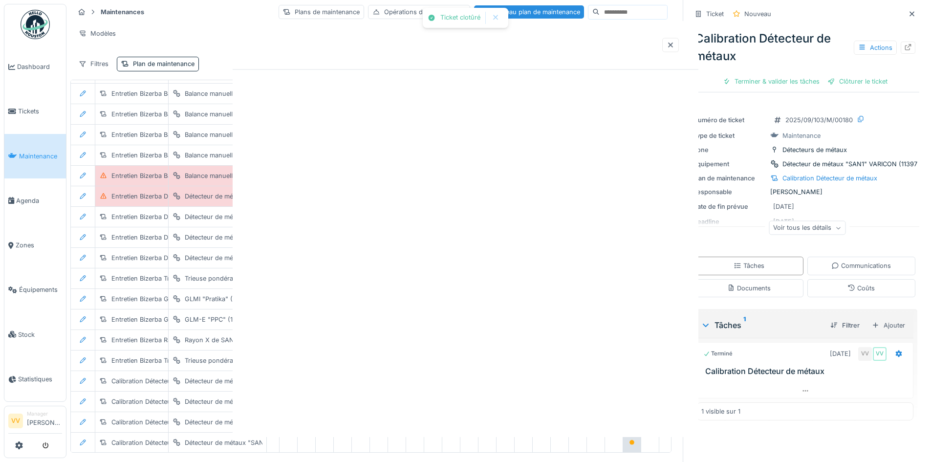
scroll to position [0, 0]
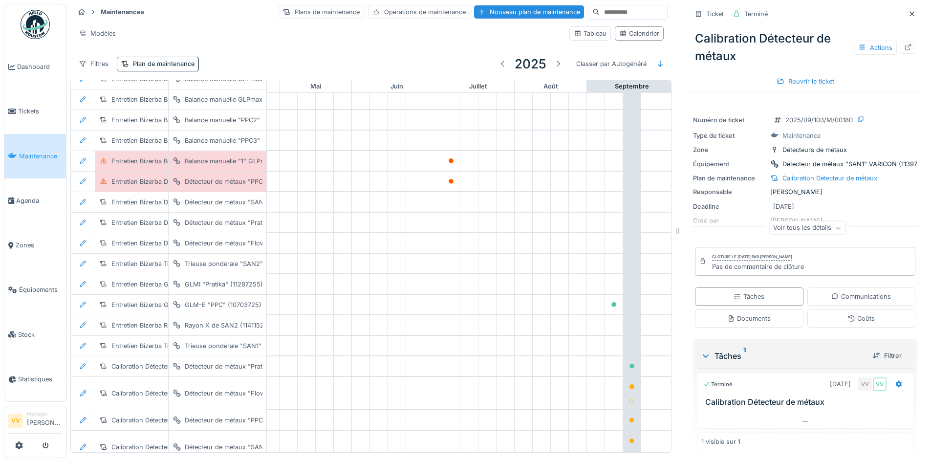
click at [32, 155] on span "Maintenance" at bounding box center [40, 155] width 43 height 9
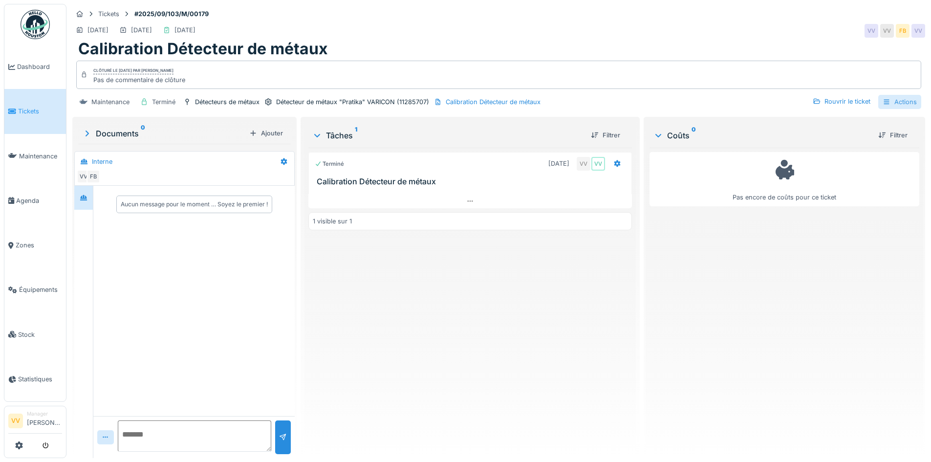
click at [897, 103] on div "Actions" at bounding box center [899, 102] width 43 height 14
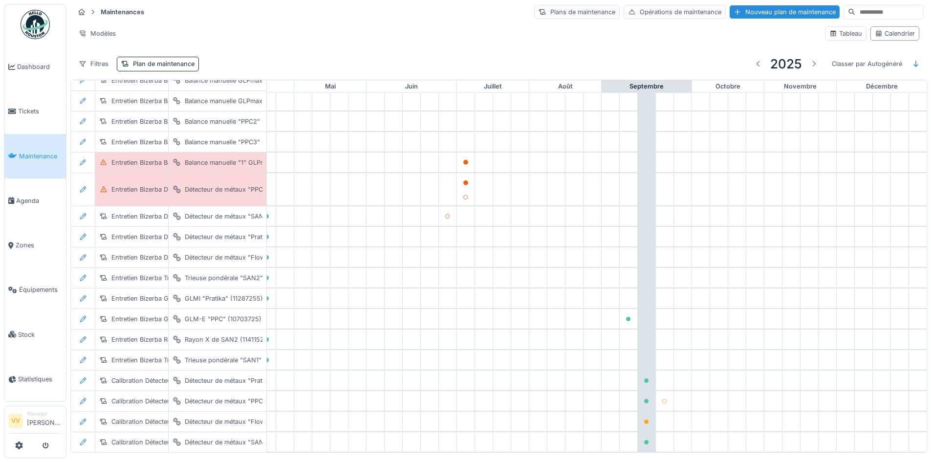
scroll to position [1587, 320]
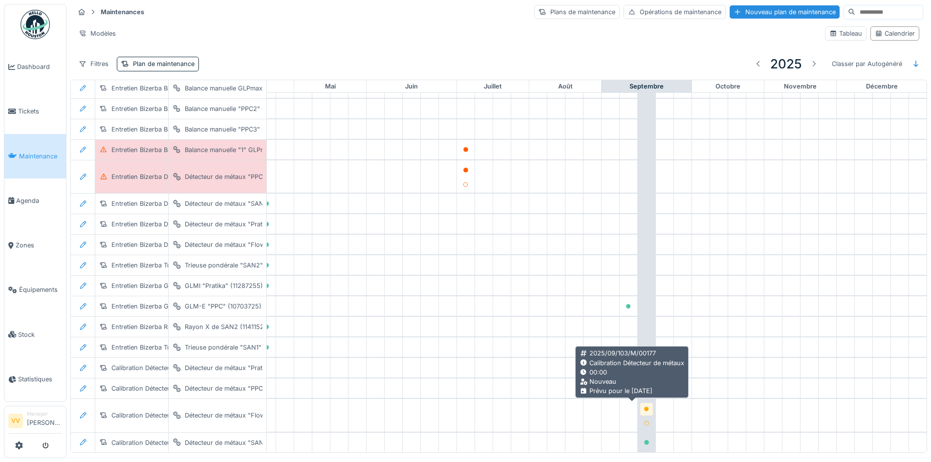
click at [644, 406] on icon at bounding box center [646, 408] width 5 height 5
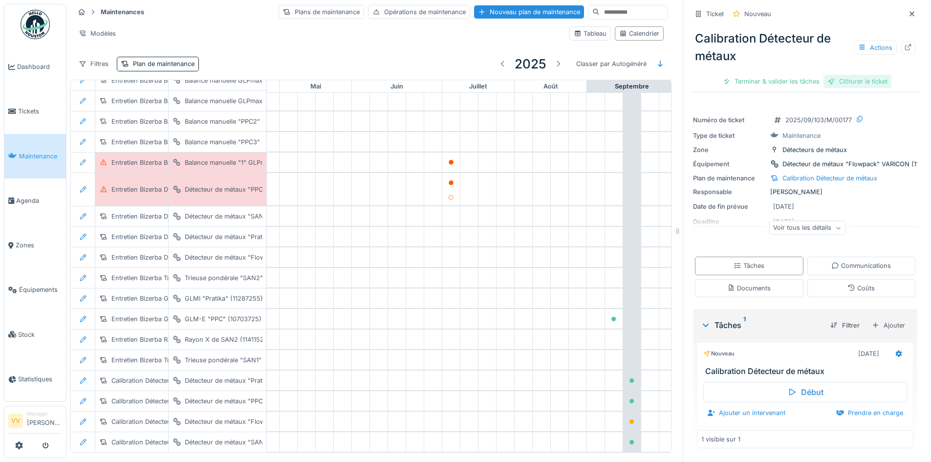
click at [848, 81] on div "Clôturer le ticket" at bounding box center [857, 81] width 68 height 13
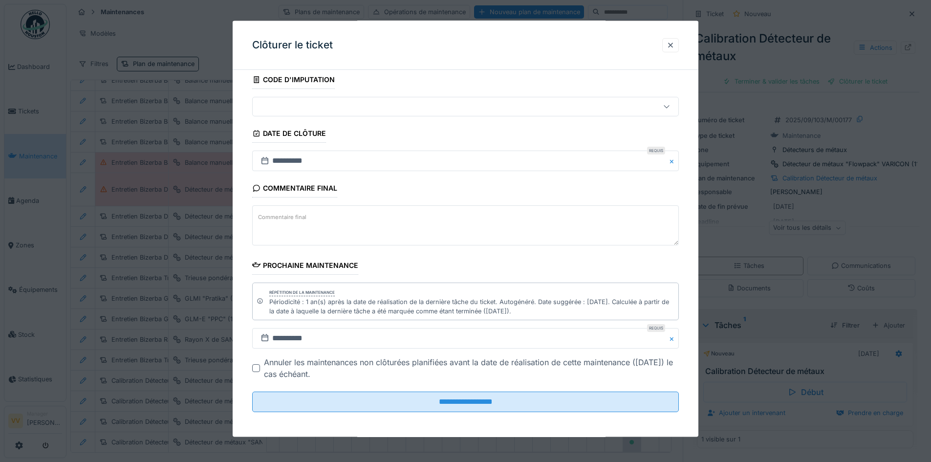
scroll to position [64, 0]
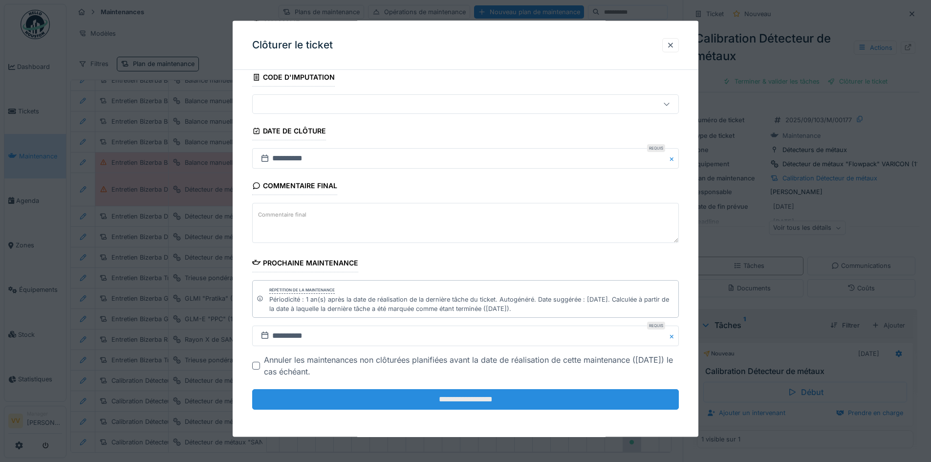
click at [505, 403] on input "**********" at bounding box center [465, 399] width 427 height 21
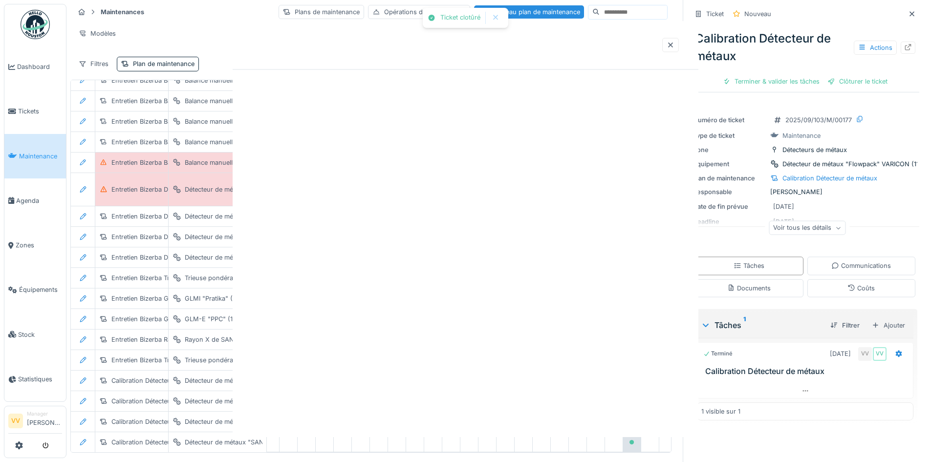
scroll to position [0, 0]
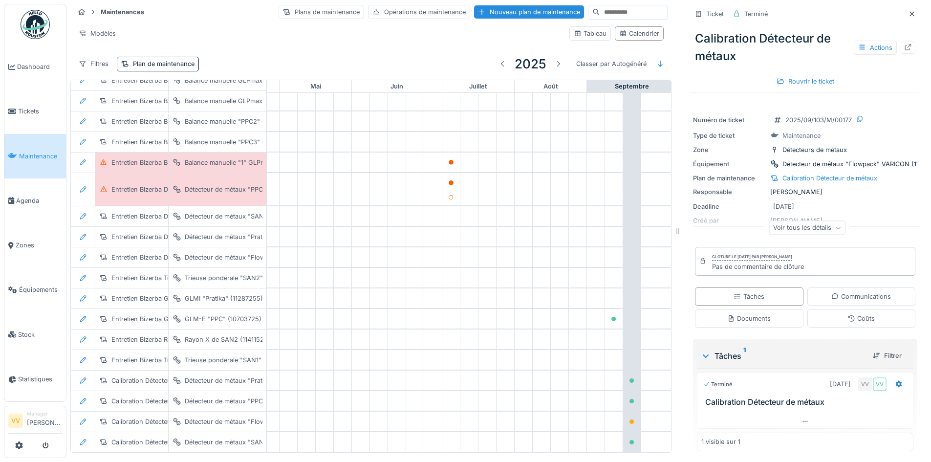
click at [26, 151] on span "Maintenance" at bounding box center [40, 155] width 43 height 9
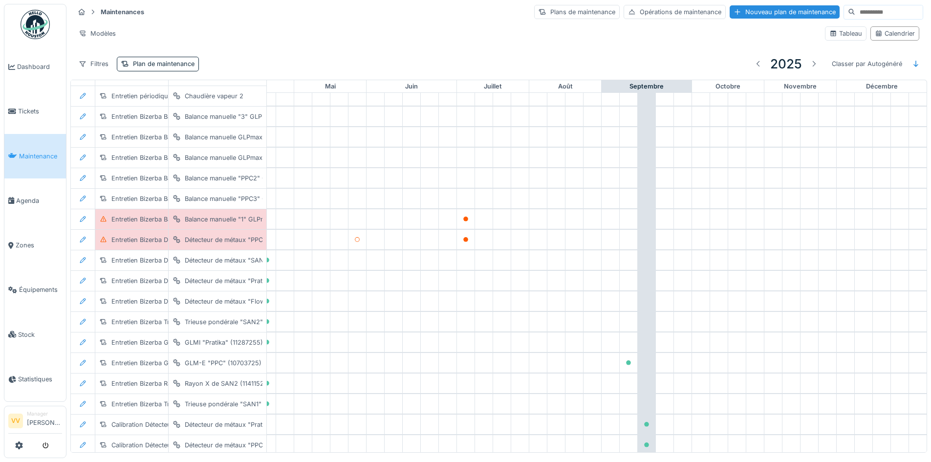
scroll to position [1574, 320]
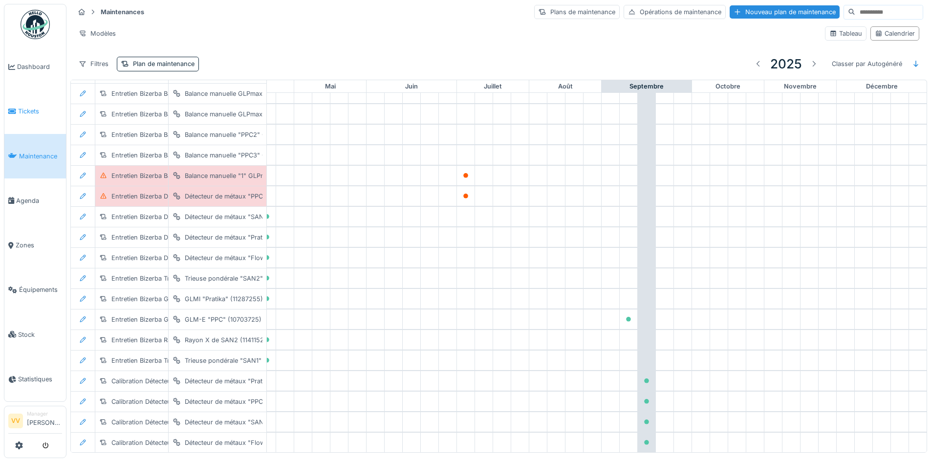
click at [45, 108] on span "Tickets" at bounding box center [40, 111] width 44 height 9
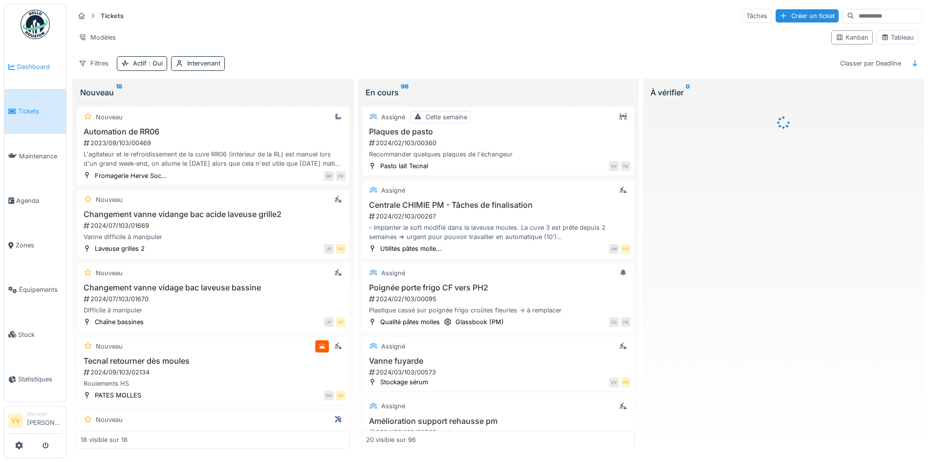
click at [37, 65] on span "Dashboard" at bounding box center [39, 66] width 45 height 9
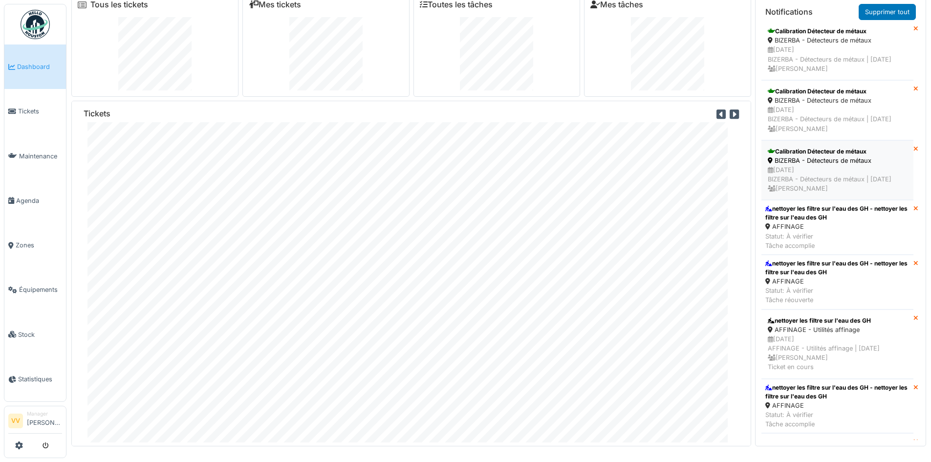
scroll to position [244, 0]
click at [832, 231] on div "AFFINAGE" at bounding box center [837, 225] width 144 height 9
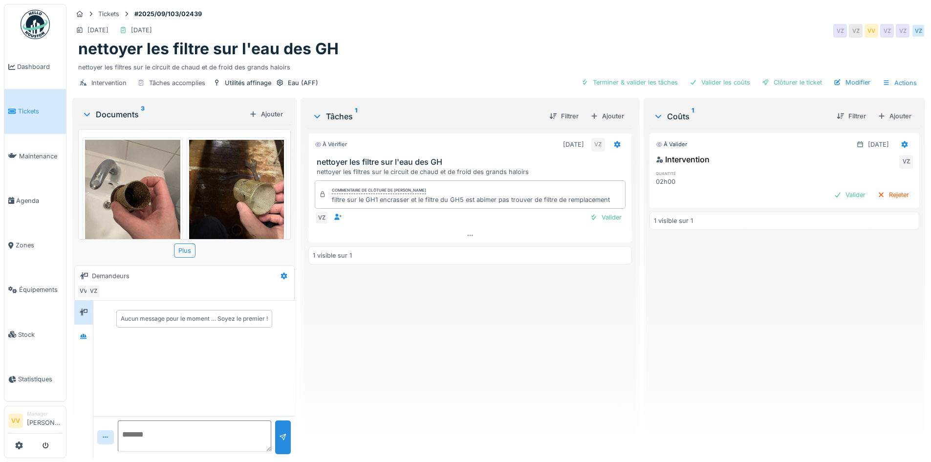
click at [131, 199] on img at bounding box center [132, 203] width 95 height 127
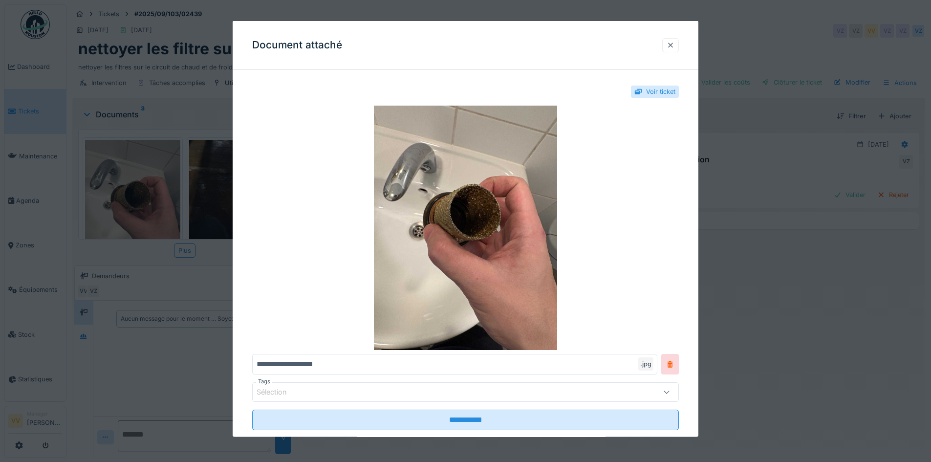
click at [674, 43] on div at bounding box center [670, 44] width 8 height 9
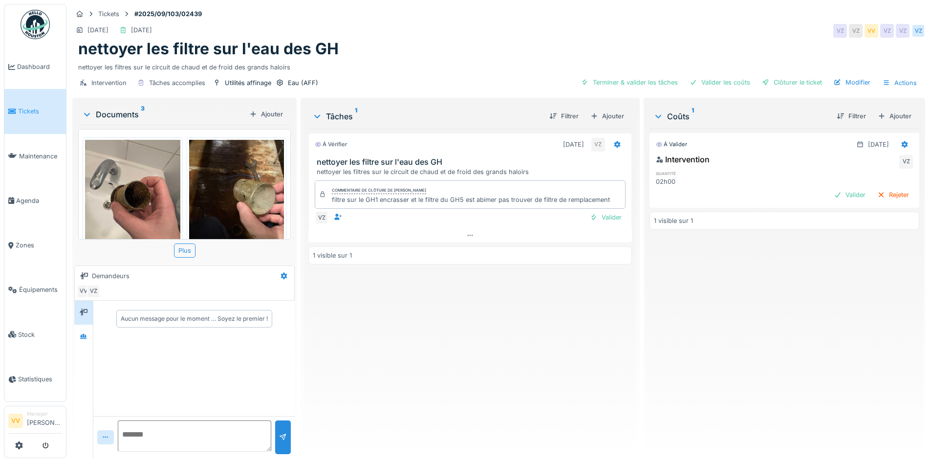
click at [239, 190] on img at bounding box center [236, 203] width 95 height 127
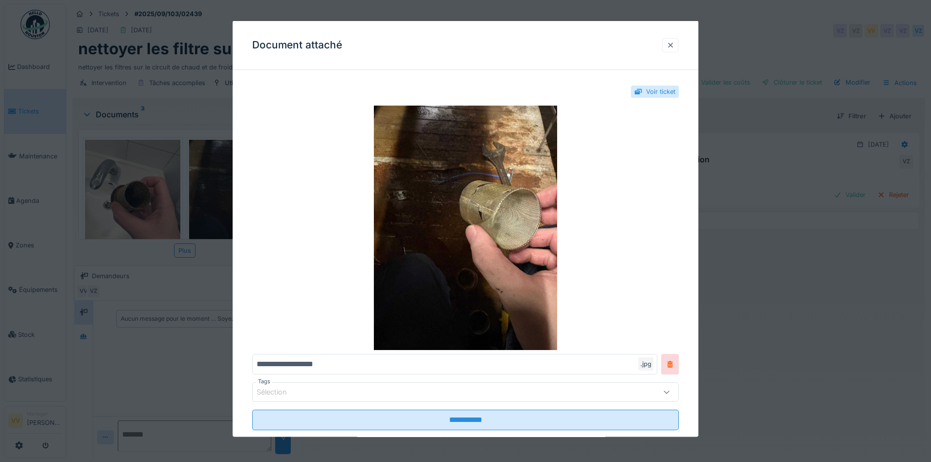
click at [671, 43] on div at bounding box center [670, 44] width 8 height 9
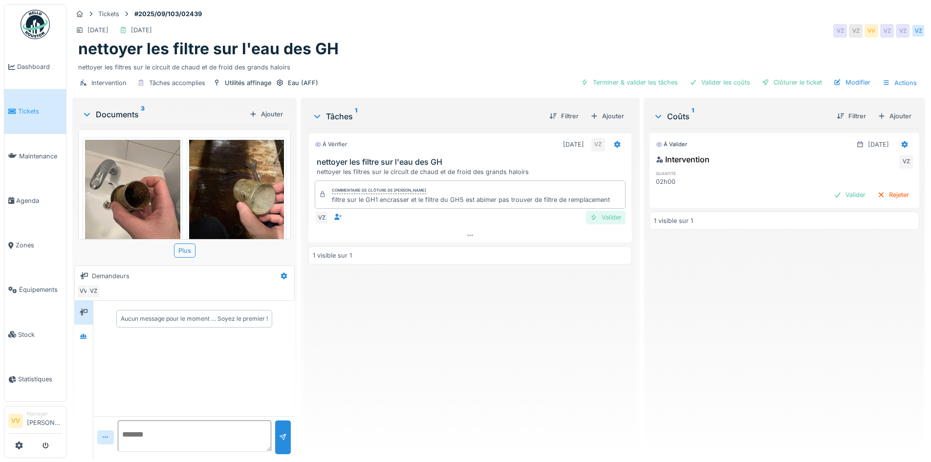
click at [600, 214] on div "Valider" at bounding box center [606, 217] width 40 height 13
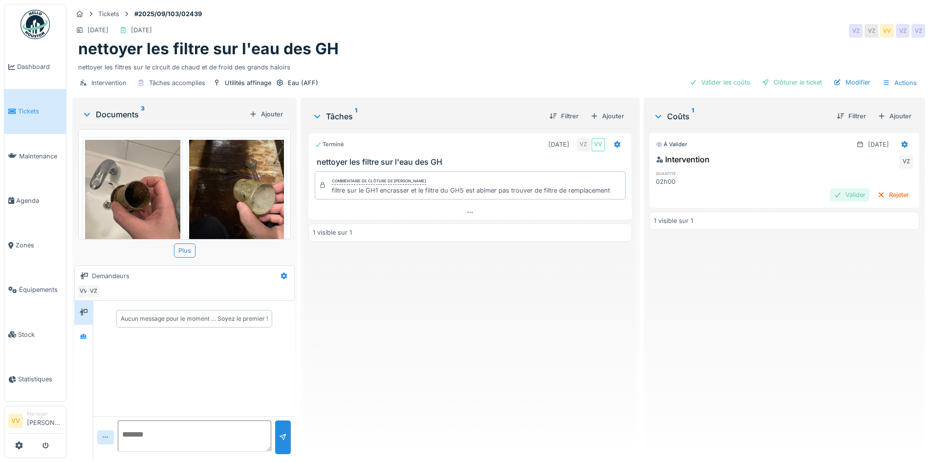
click at [830, 193] on div "Valider" at bounding box center [850, 194] width 40 height 13
click at [776, 82] on div "Clôturer le ticket" at bounding box center [792, 82] width 68 height 13
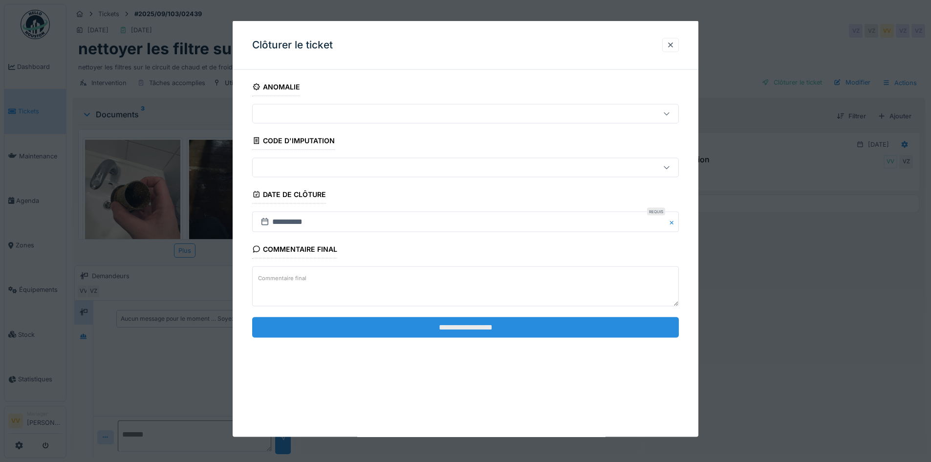
click at [464, 325] on input "**********" at bounding box center [465, 327] width 427 height 21
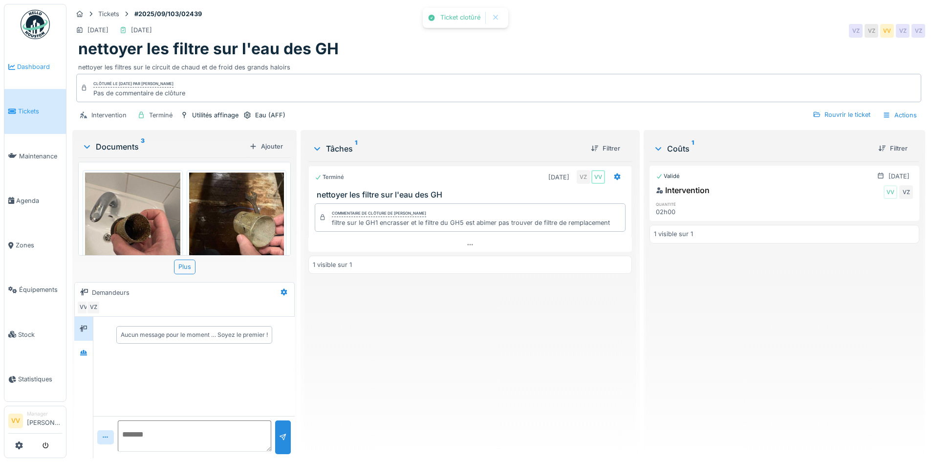
click at [23, 58] on link "Dashboard" at bounding box center [35, 66] width 62 height 44
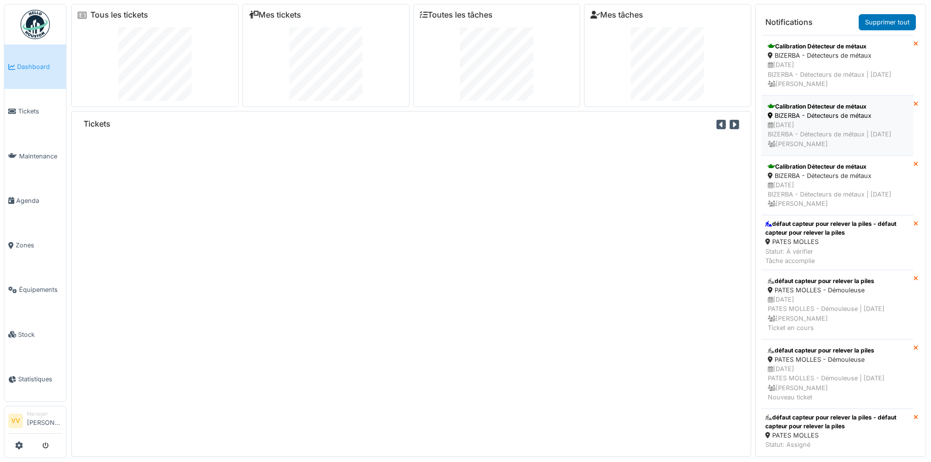
scroll to position [293, 0]
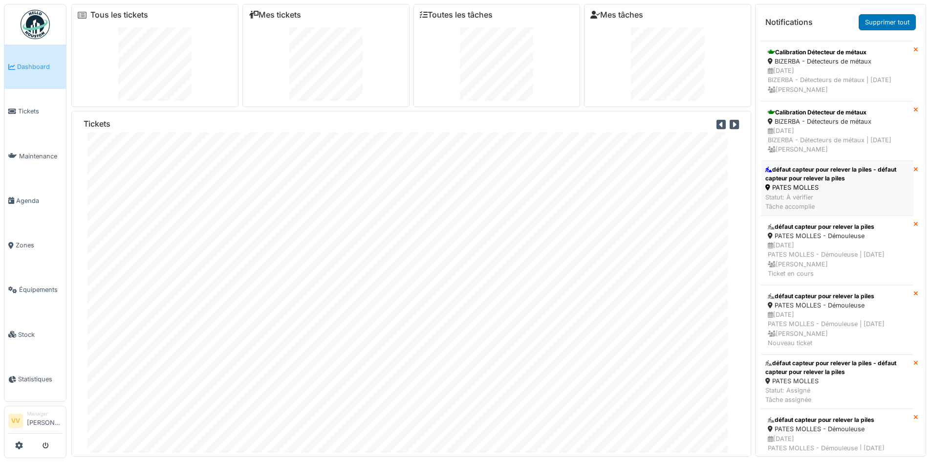
click at [815, 192] on div "PATES MOLLES" at bounding box center [837, 187] width 144 height 9
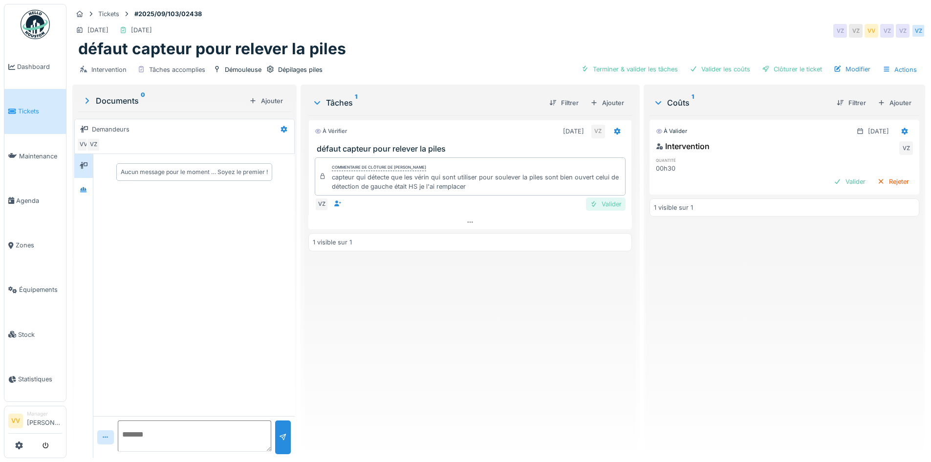
click at [600, 205] on div "Valider" at bounding box center [606, 203] width 40 height 13
click at [830, 182] on div "Valider" at bounding box center [850, 181] width 40 height 13
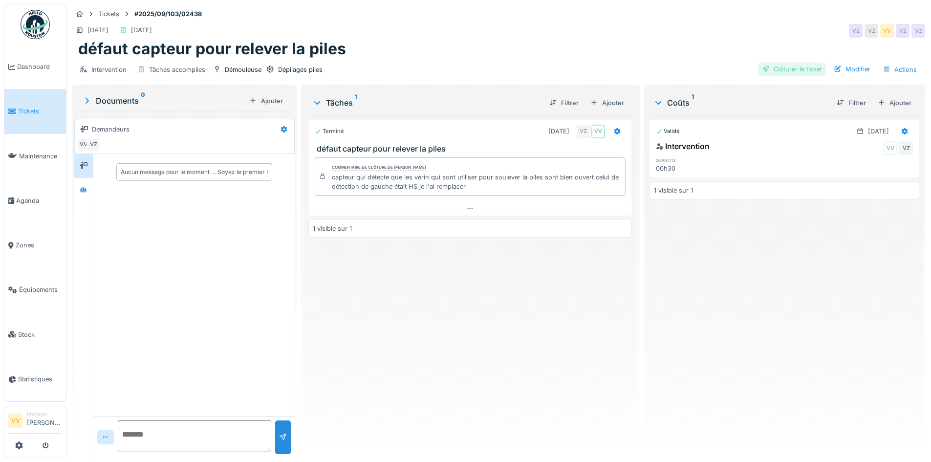
click at [788, 70] on div "Clôturer le ticket" at bounding box center [792, 69] width 68 height 13
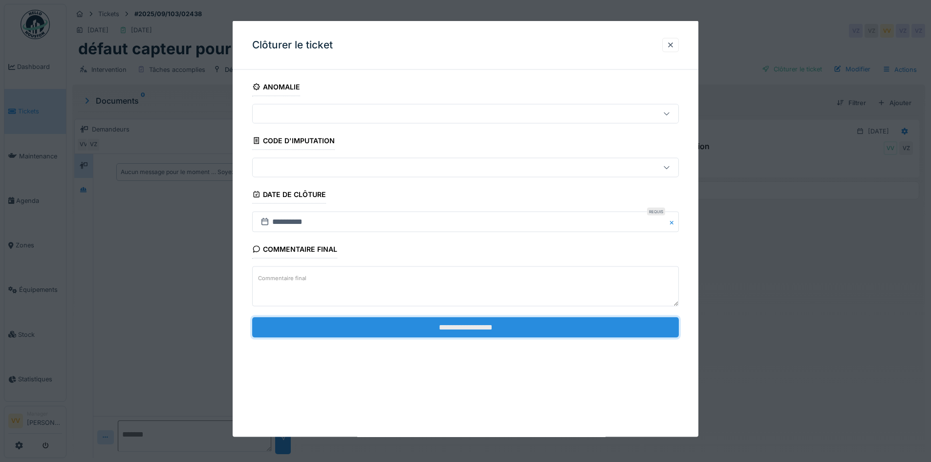
click at [448, 322] on input "**********" at bounding box center [465, 327] width 427 height 21
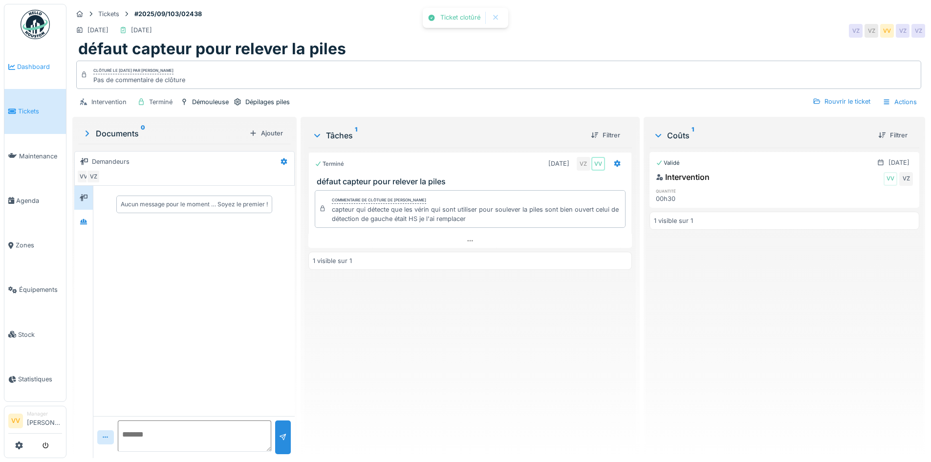
click at [27, 59] on link "Dashboard" at bounding box center [35, 66] width 62 height 44
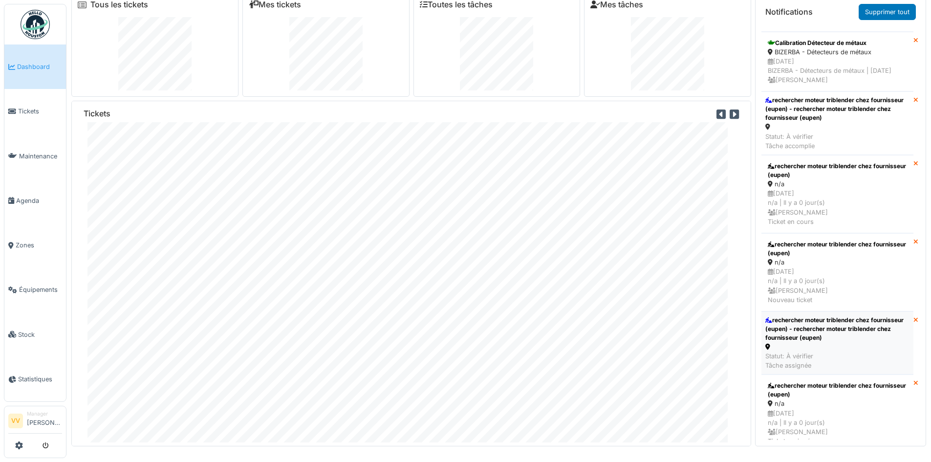
scroll to position [537, 0]
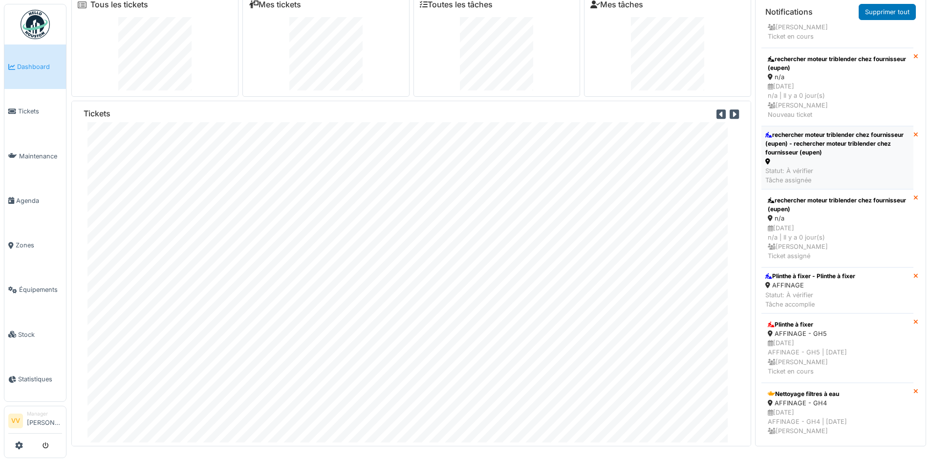
click at [860, 157] on div "rechercher moteur triblender chez fournisseur (eupen) - rechercher moteur tribl…" at bounding box center [837, 143] width 144 height 26
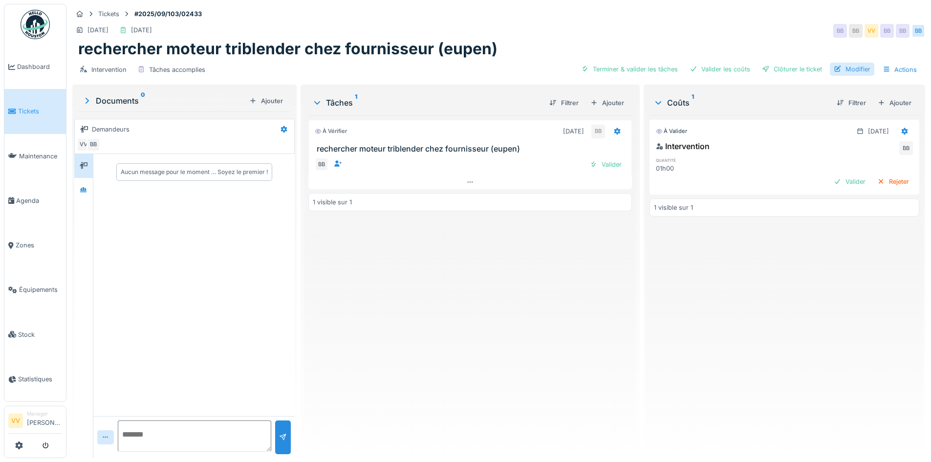
click at [854, 72] on div "Modifier" at bounding box center [852, 69] width 44 height 13
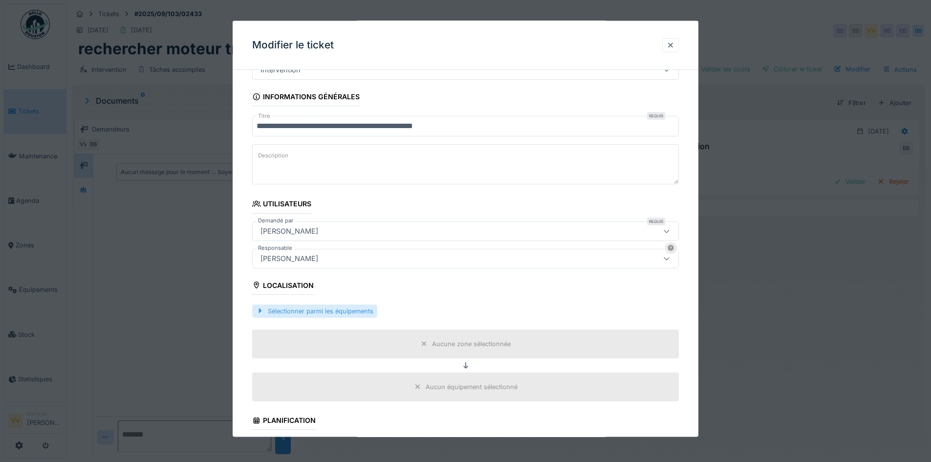
scroll to position [98, 0]
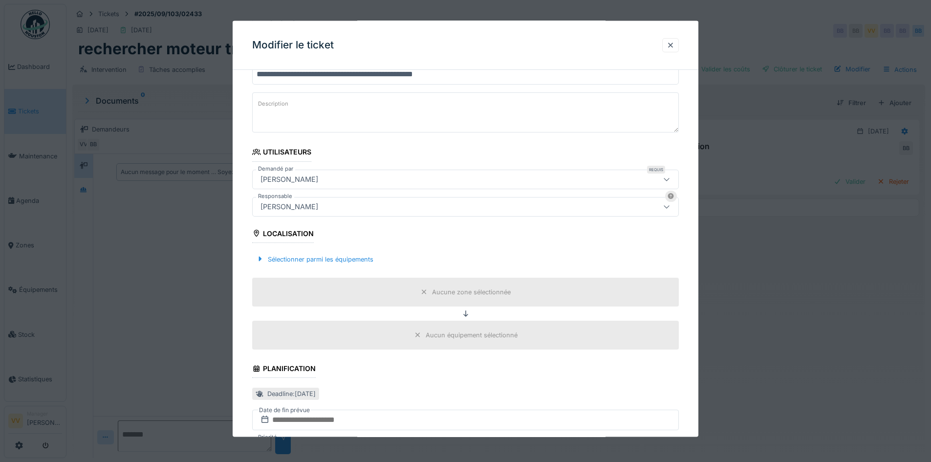
click at [282, 250] on div "Sélectionner parmi les équipements" at bounding box center [465, 258] width 427 height 29
click at [287, 258] on div "Sélectionner parmi les équipements" at bounding box center [314, 258] width 125 height 13
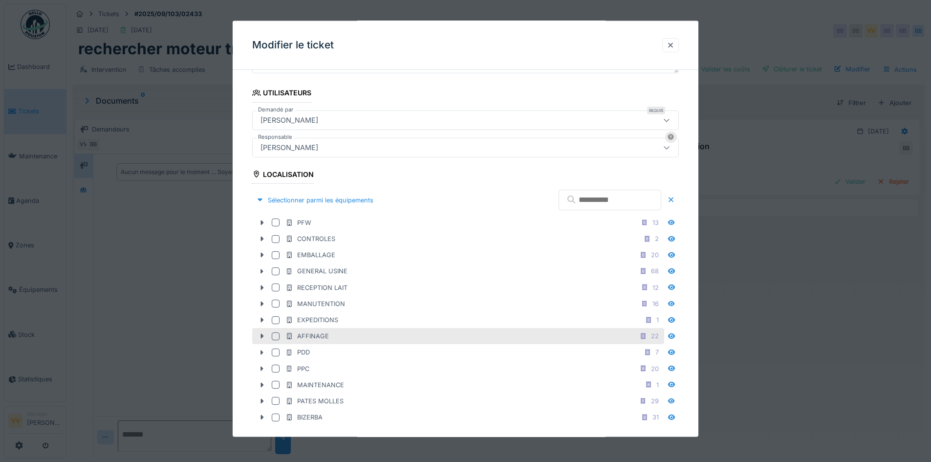
scroll to position [293, 0]
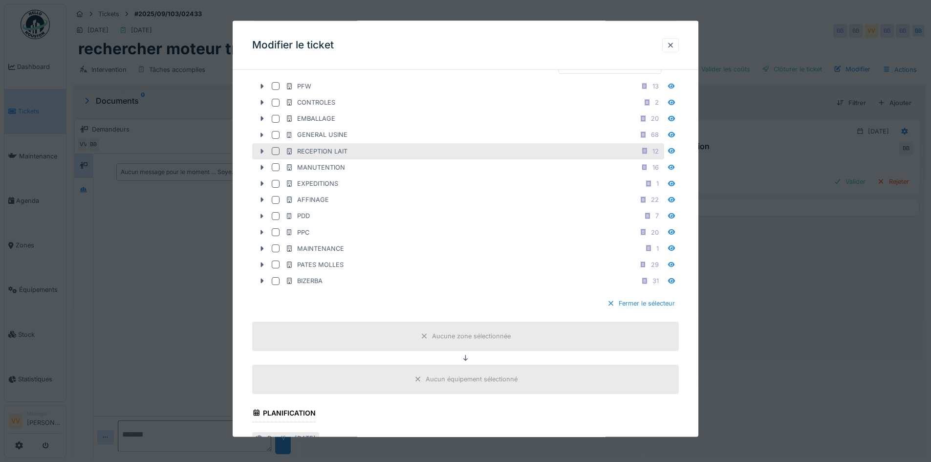
click at [259, 148] on icon at bounding box center [262, 151] width 8 height 6
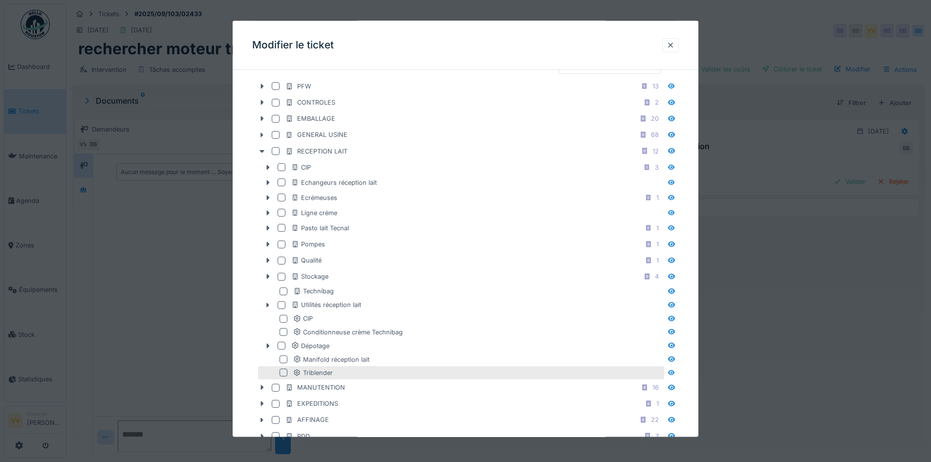
click at [281, 373] on div at bounding box center [283, 372] width 8 height 8
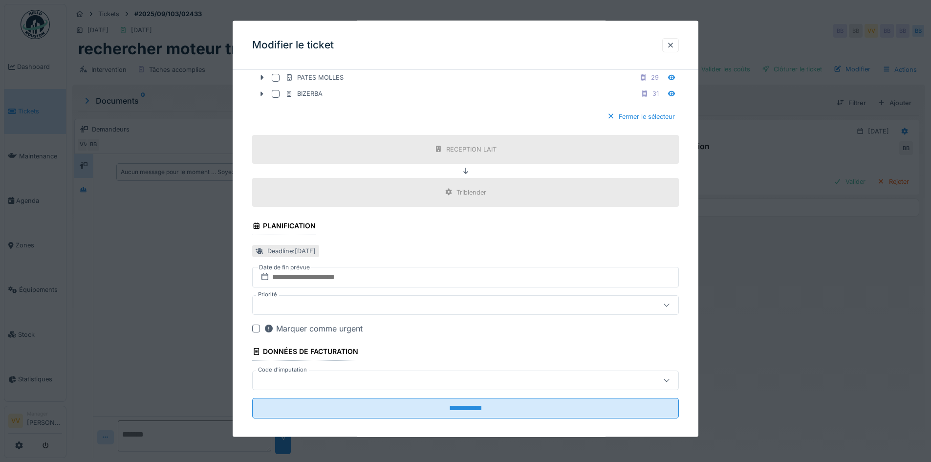
scroll to position [709, 0]
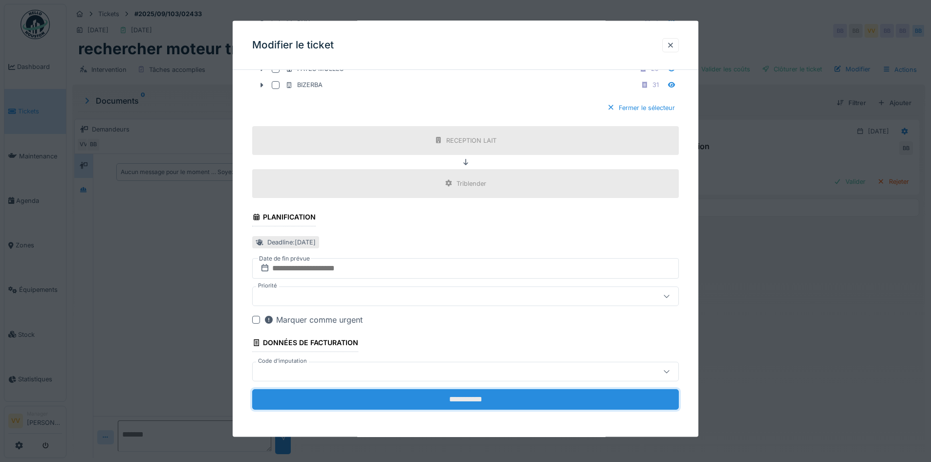
click at [410, 395] on input "**********" at bounding box center [465, 399] width 427 height 21
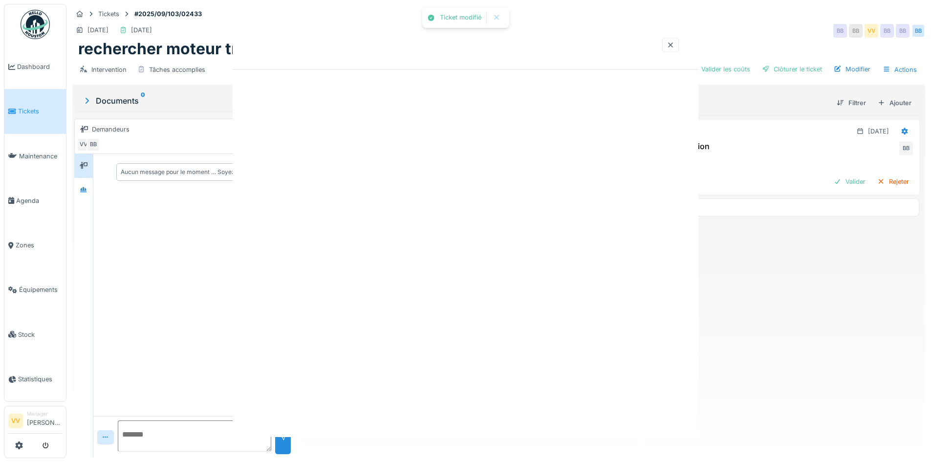
scroll to position [0, 0]
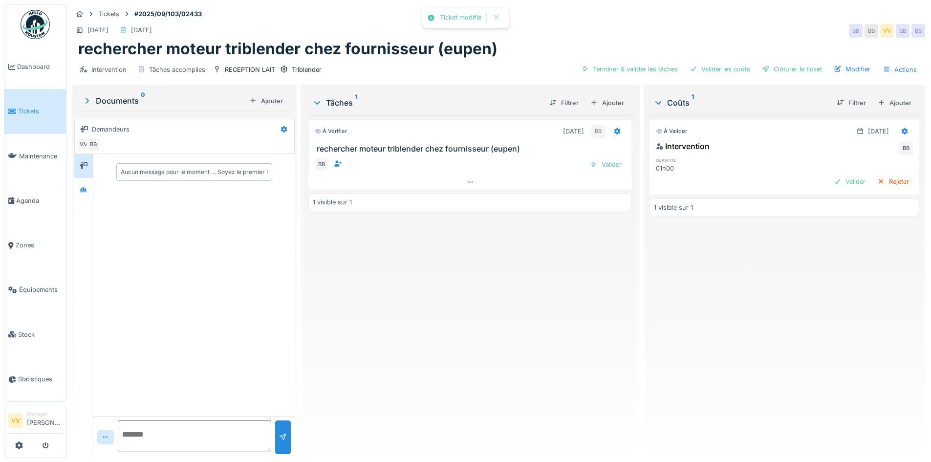
click at [410, 395] on div "À vérifier 11/09/2025 BB rechercher moteur triblender chez fournisseur (eupen) …" at bounding box center [469, 282] width 323 height 335
click at [601, 160] on div "Valider" at bounding box center [606, 164] width 40 height 13
click at [830, 178] on div "Valider" at bounding box center [850, 181] width 40 height 13
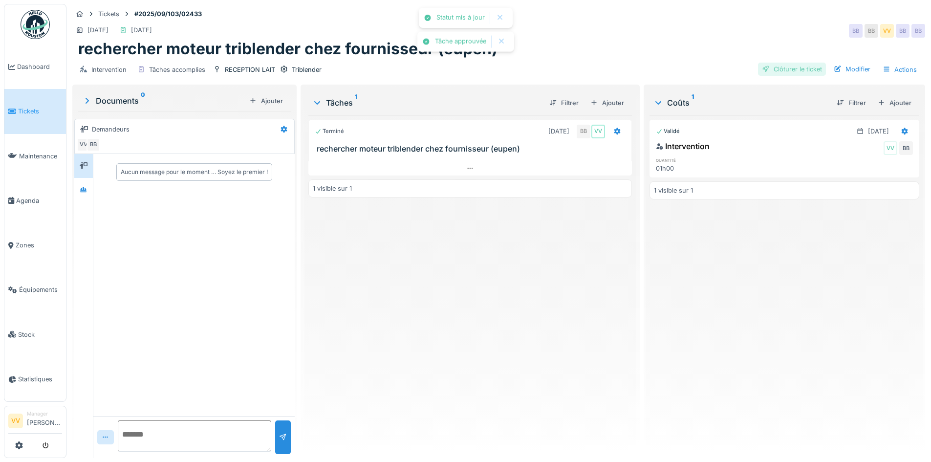
click at [805, 68] on div "Clôturer le ticket" at bounding box center [792, 69] width 68 height 13
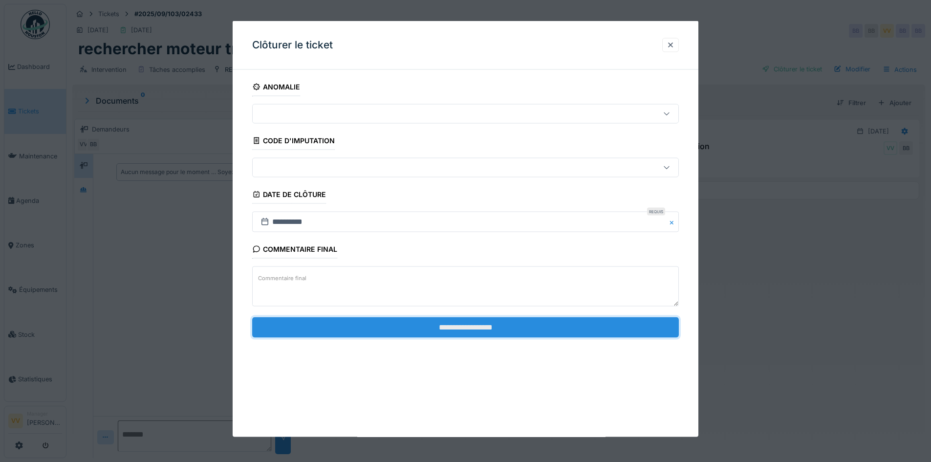
click at [534, 325] on input "**********" at bounding box center [465, 327] width 427 height 21
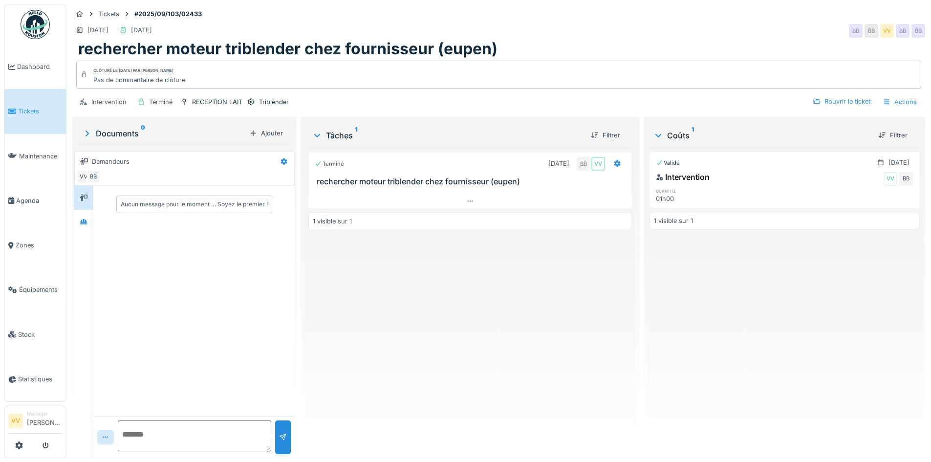
click at [29, 115] on link "Tickets" at bounding box center [35, 111] width 62 height 44
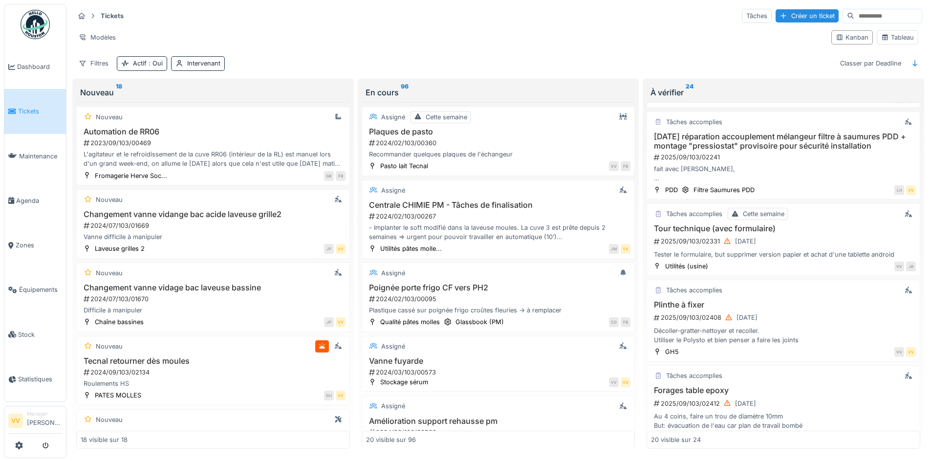
scroll to position [831, 0]
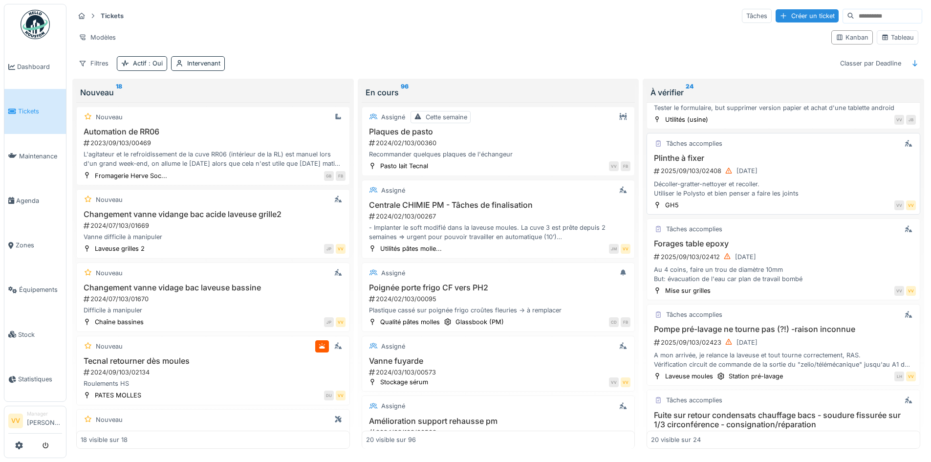
click at [829, 177] on div "2025/09/103/02408 [DATE]" at bounding box center [784, 171] width 263 height 12
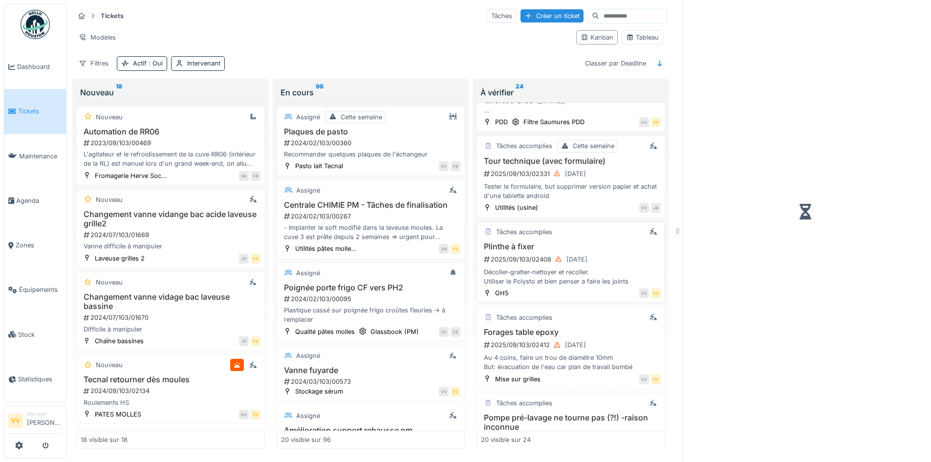
scroll to position [919, 0]
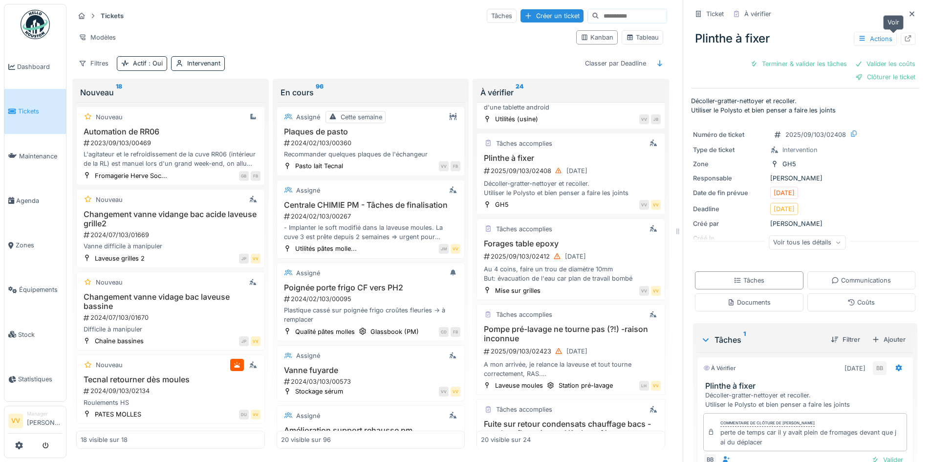
click at [905, 38] on icon at bounding box center [908, 38] width 6 height 6
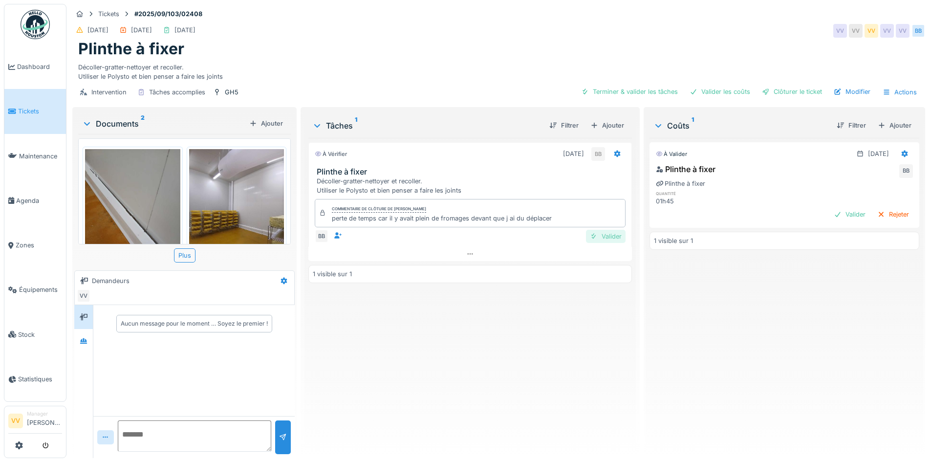
click at [611, 240] on div "Valider" at bounding box center [606, 236] width 40 height 13
click at [832, 215] on div "Valider" at bounding box center [850, 214] width 40 height 13
click at [830, 212] on div "Valider" at bounding box center [850, 214] width 40 height 13
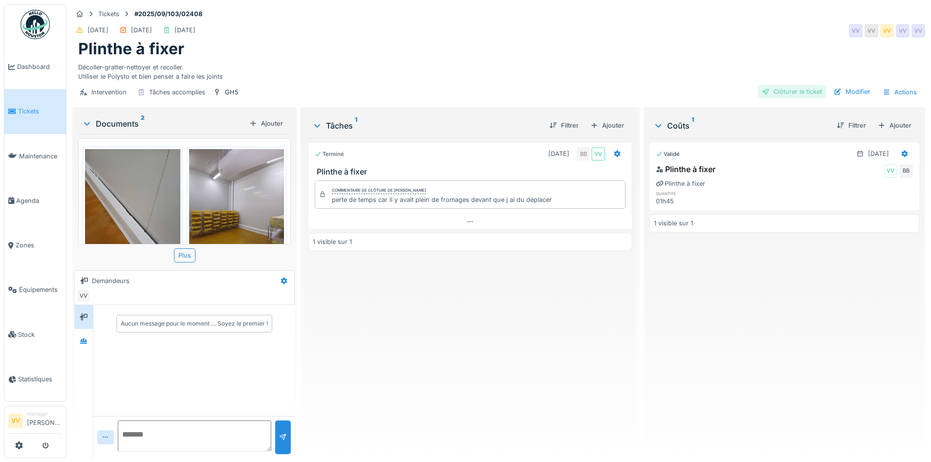
click at [794, 91] on div "Clôturer le ticket" at bounding box center [792, 91] width 68 height 13
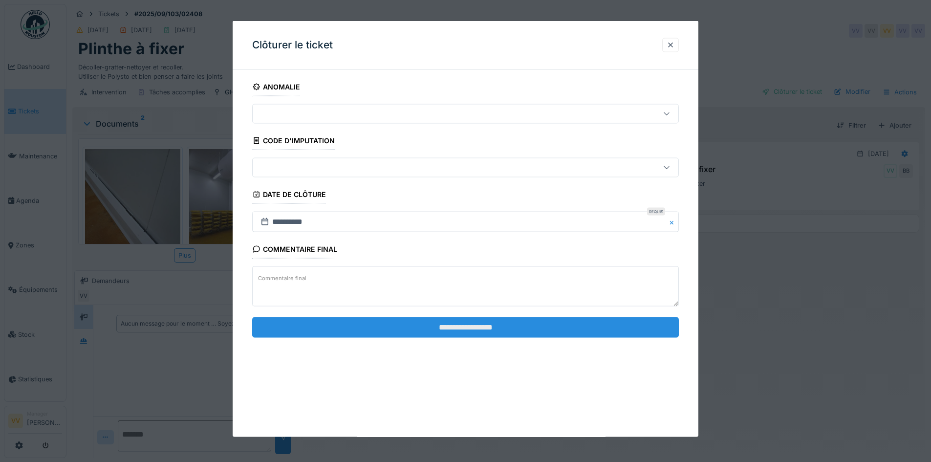
click at [445, 326] on input "**********" at bounding box center [465, 327] width 427 height 21
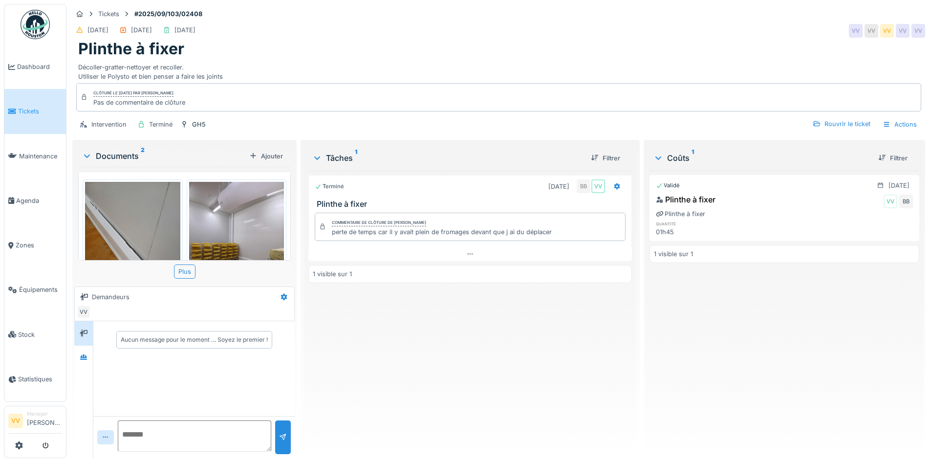
click at [534, 344] on div "Terminé 10/09/2025 BB VV Plinthe à fixer Commentaire de clôture de Benjamin Bau…" at bounding box center [469, 310] width 323 height 279
click at [890, 125] on div "Actions" at bounding box center [899, 124] width 43 height 14
click at [850, 151] on div "Rapport d'intervention" at bounding box center [844, 146] width 120 height 15
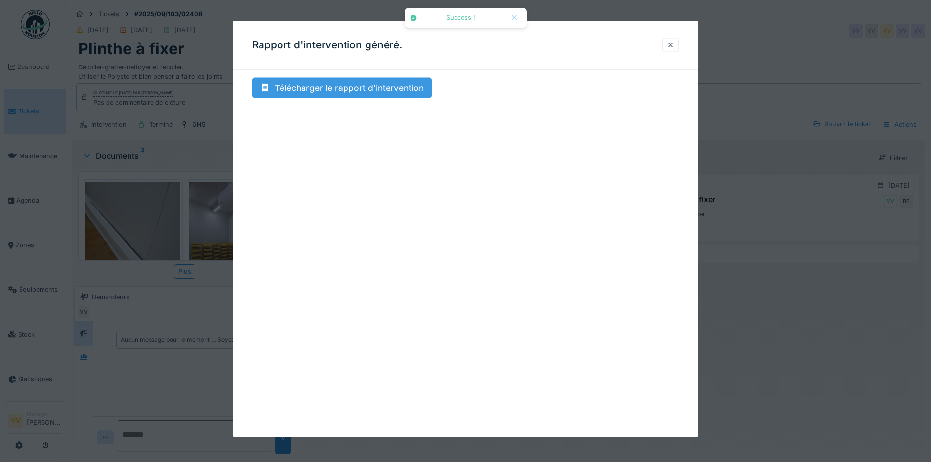
click at [284, 90] on div "Télécharger le rapport d'intervention" at bounding box center [341, 88] width 179 height 21
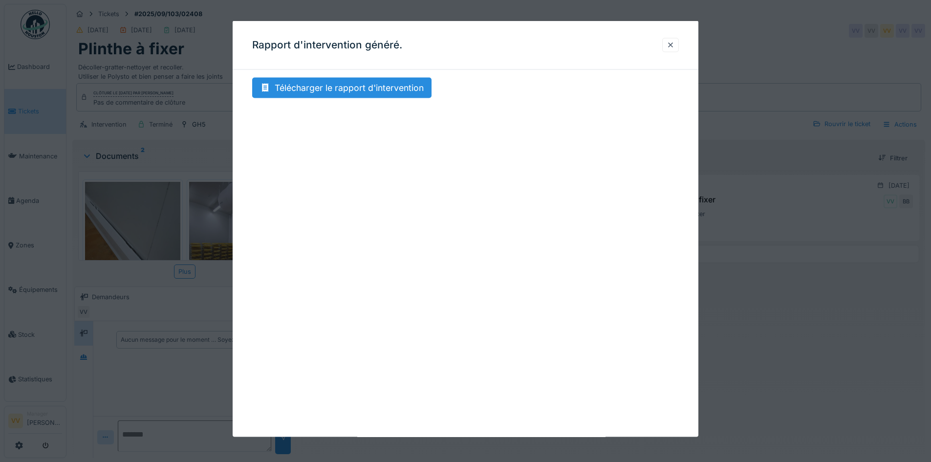
click at [733, 400] on div at bounding box center [465, 231] width 931 height 462
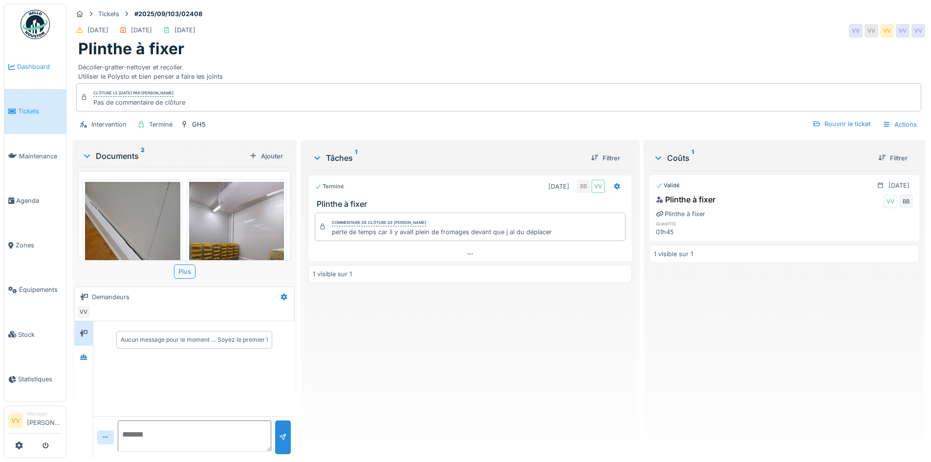
click at [41, 65] on span "Dashboard" at bounding box center [39, 66] width 45 height 9
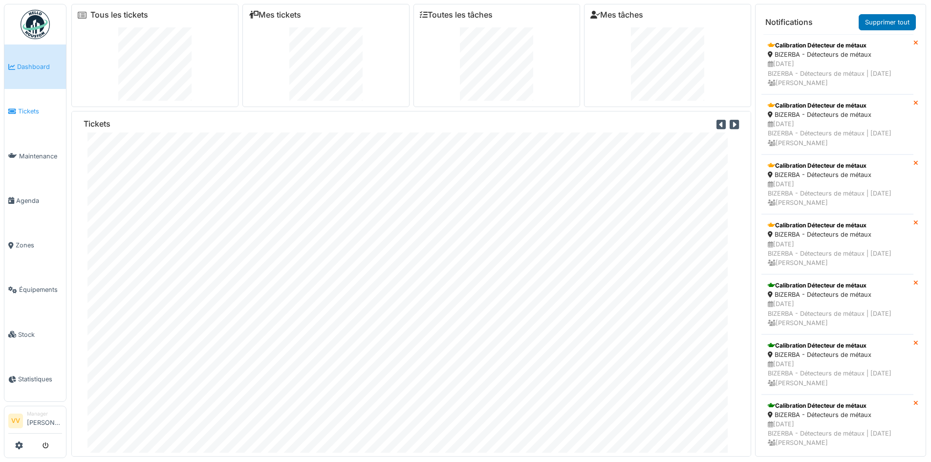
click at [22, 109] on span "Tickets" at bounding box center [40, 111] width 44 height 9
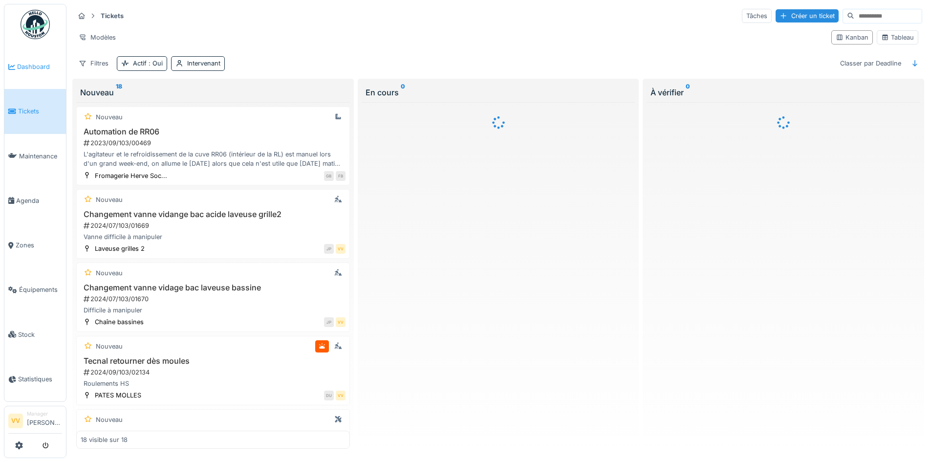
click at [33, 71] on link "Dashboard" at bounding box center [35, 66] width 62 height 44
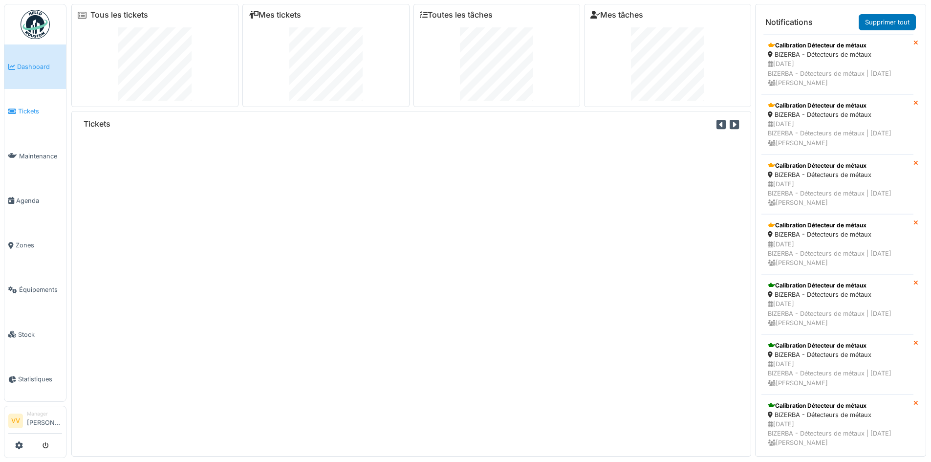
click at [47, 109] on span "Tickets" at bounding box center [40, 111] width 44 height 9
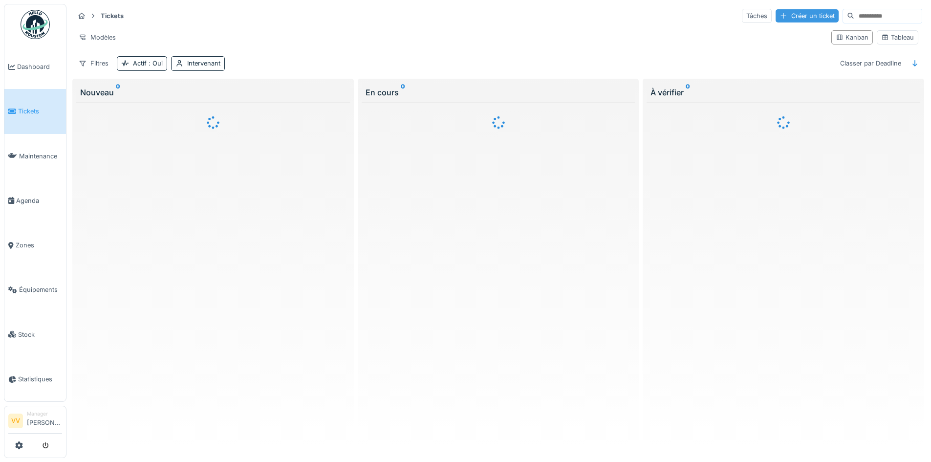
click at [788, 14] on div "Créer un ticket" at bounding box center [806, 15] width 63 height 13
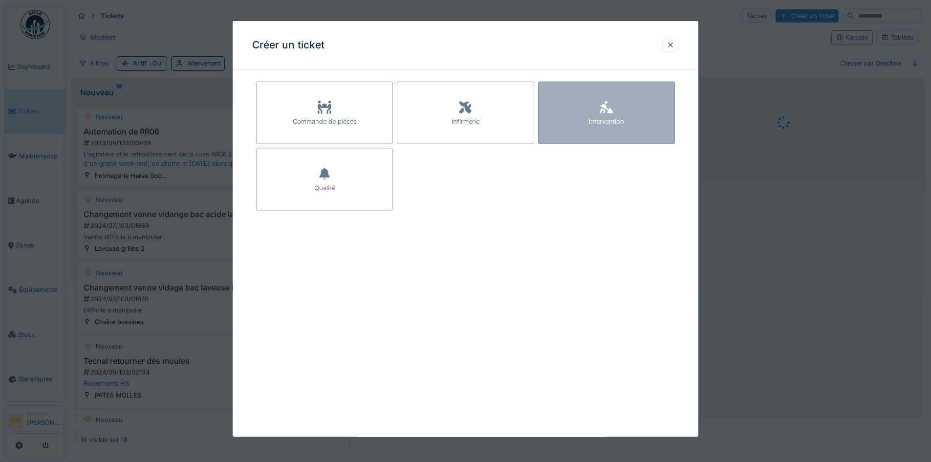
click at [648, 108] on div "Intervention" at bounding box center [606, 113] width 137 height 63
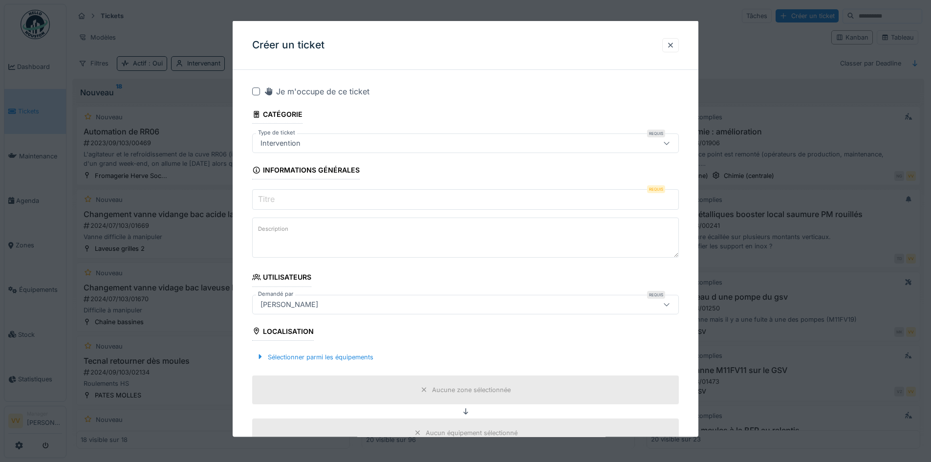
click at [396, 198] on input "Titre" at bounding box center [465, 199] width 427 height 21
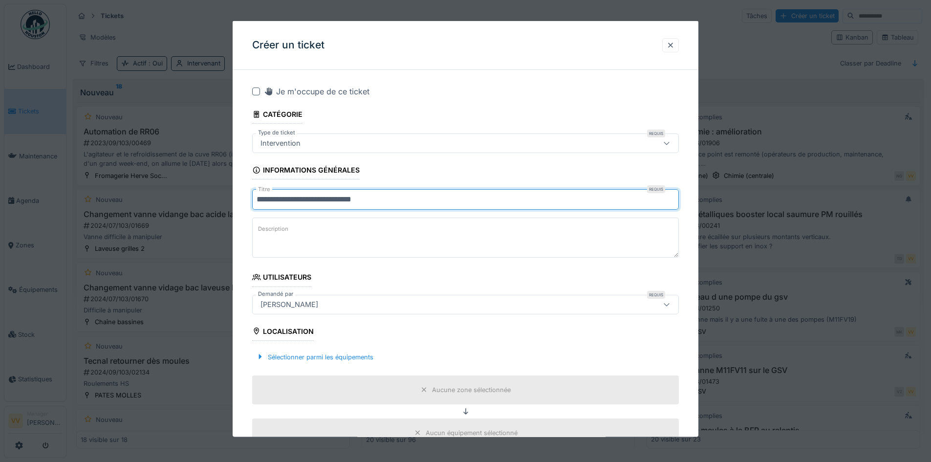
type input "**********"
click at [398, 242] on textarea "Description" at bounding box center [465, 237] width 427 height 40
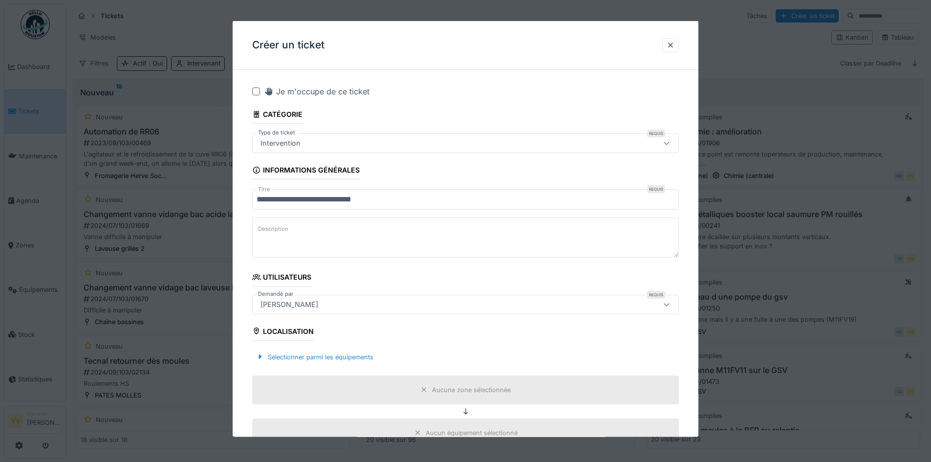
type textarea "*"
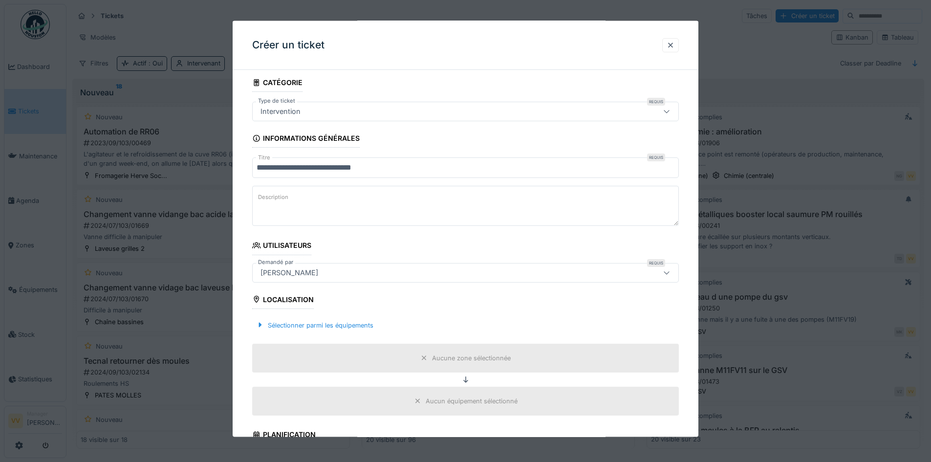
scroll to position [49, 0]
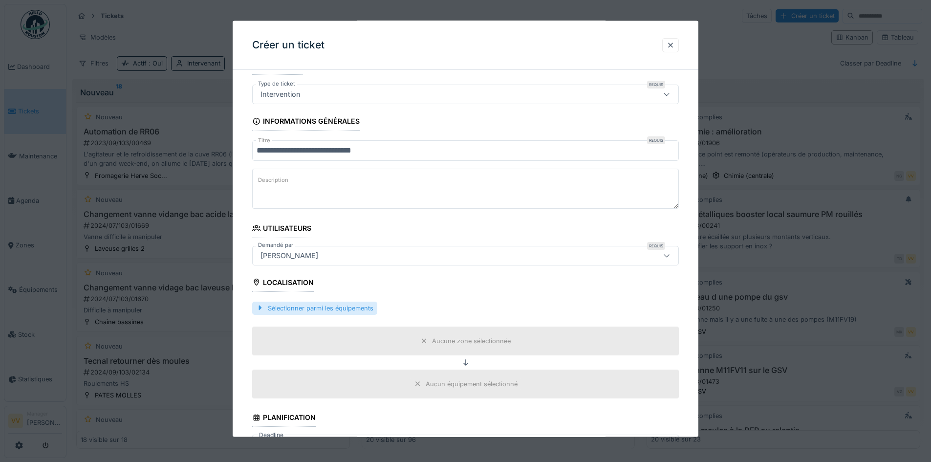
click at [296, 308] on div "Sélectionner parmi les équipements" at bounding box center [314, 307] width 125 height 13
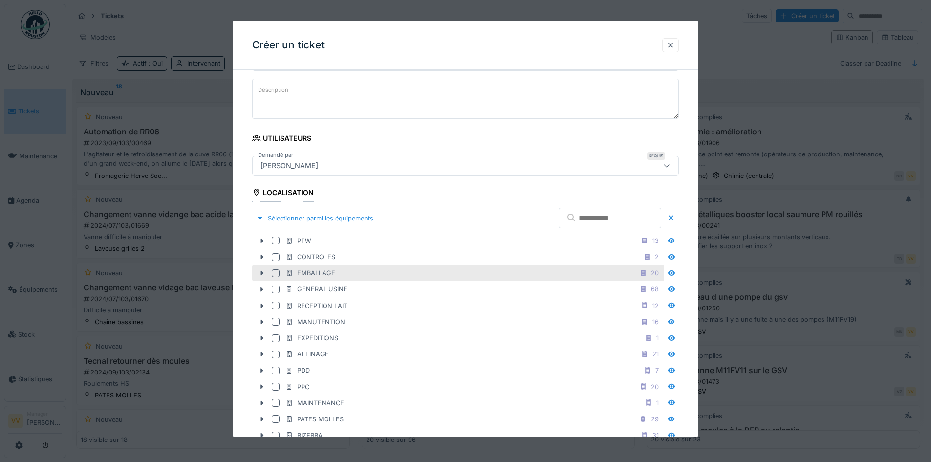
scroll to position [195, 0]
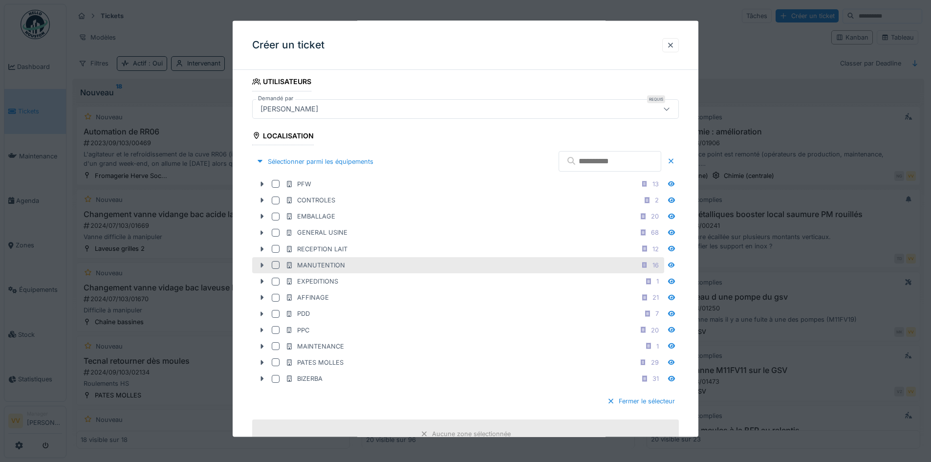
click at [262, 266] on icon at bounding box center [262, 264] width 3 height 5
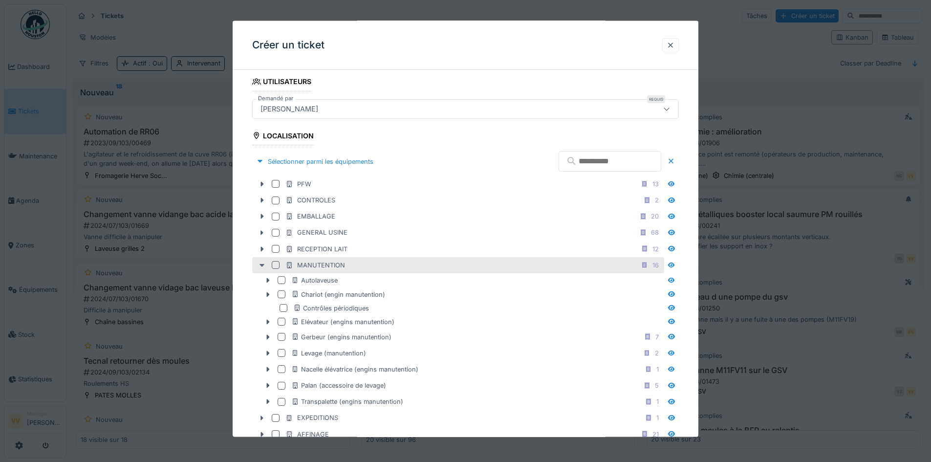
click at [262, 266] on icon at bounding box center [261, 264] width 5 height 3
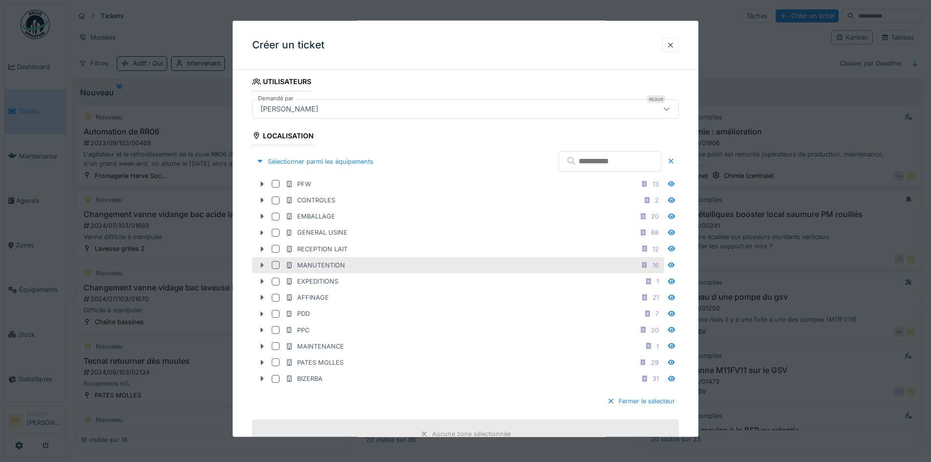
click at [262, 265] on icon at bounding box center [262, 264] width 3 height 5
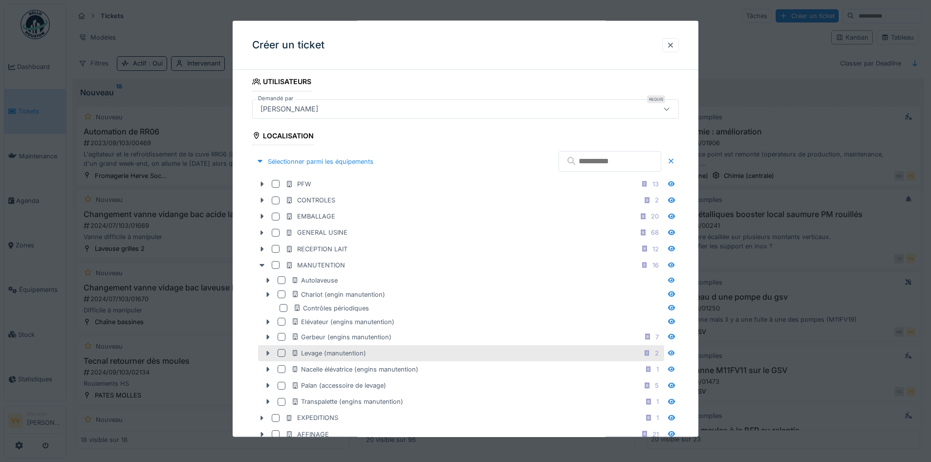
click at [270, 354] on icon at bounding box center [268, 352] width 8 height 6
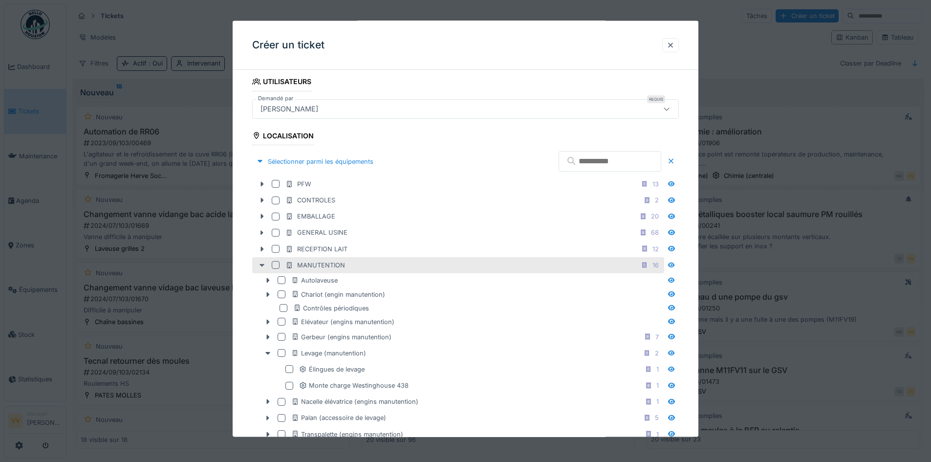
click at [262, 267] on icon at bounding box center [262, 264] width 8 height 6
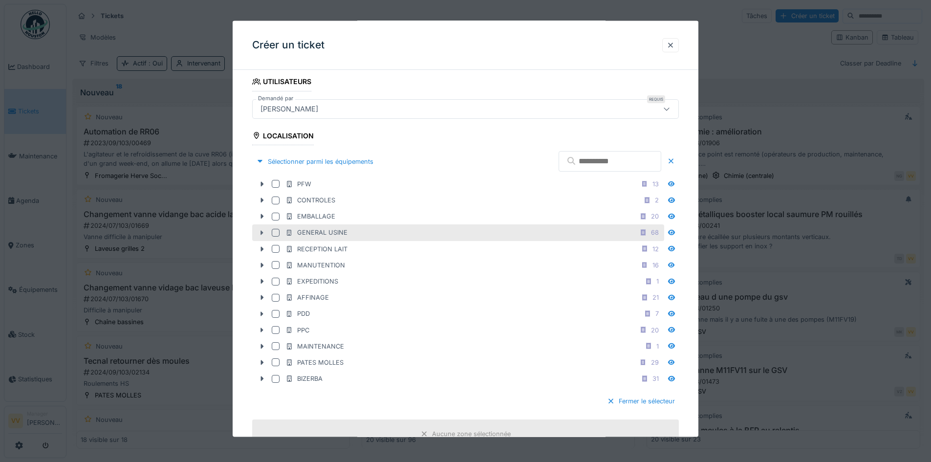
click at [259, 235] on div at bounding box center [262, 232] width 16 height 10
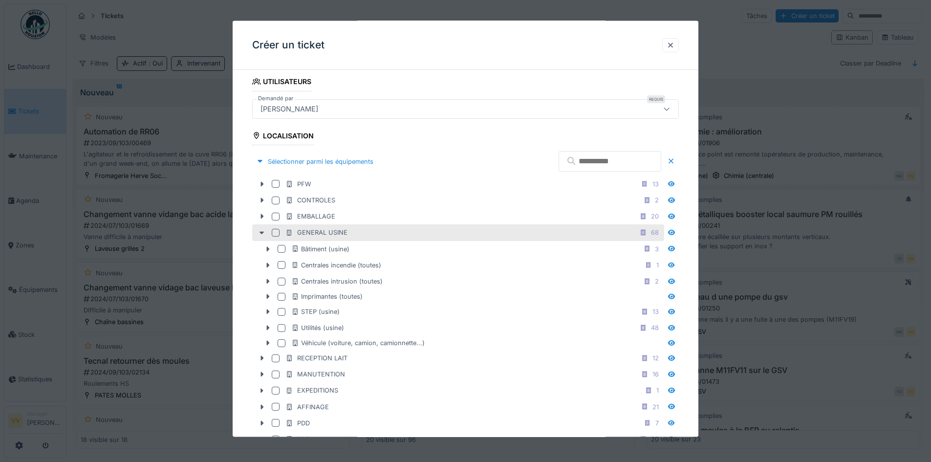
click at [278, 229] on div at bounding box center [276, 232] width 8 height 8
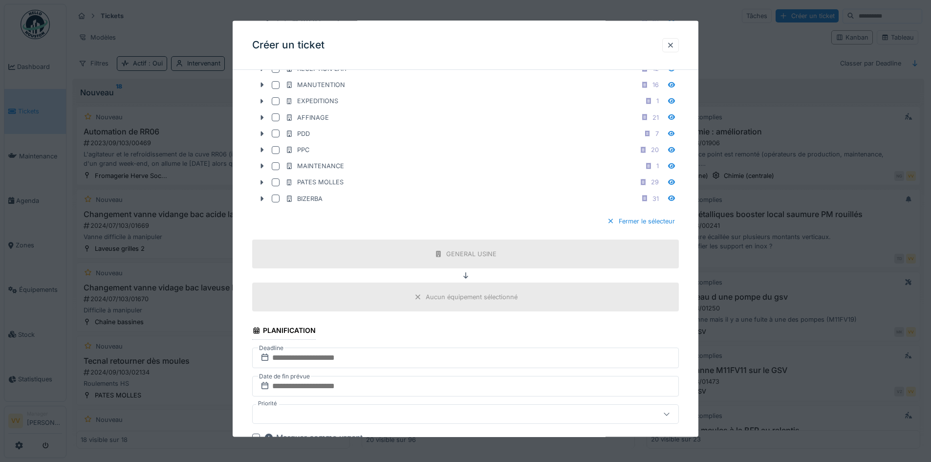
scroll to position [489, 0]
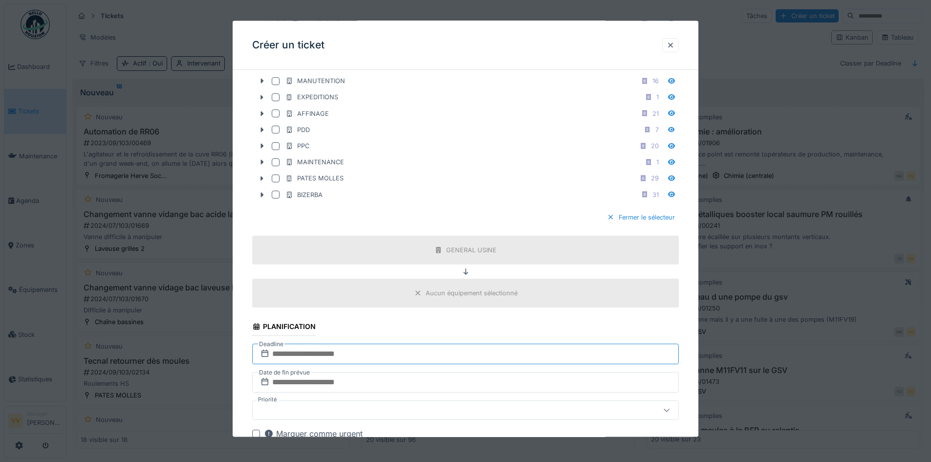
click at [428, 348] on input "text" at bounding box center [465, 353] width 427 height 21
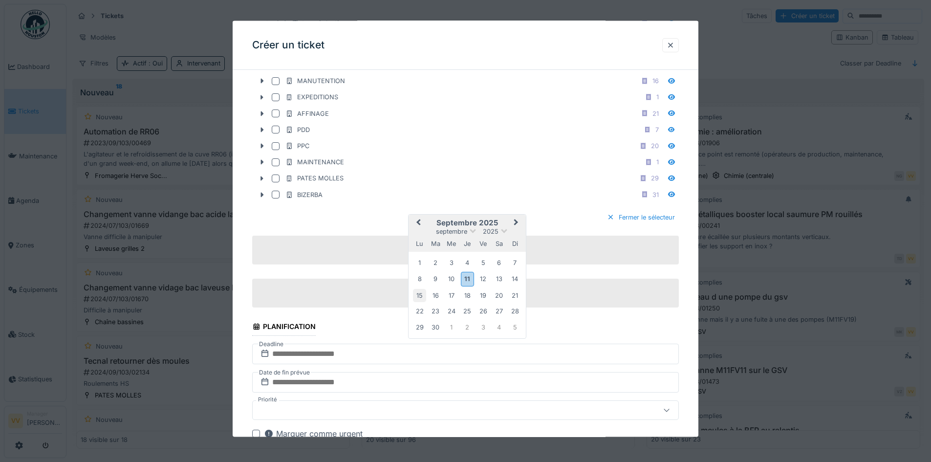
click at [420, 297] on div "15" at bounding box center [419, 294] width 13 height 13
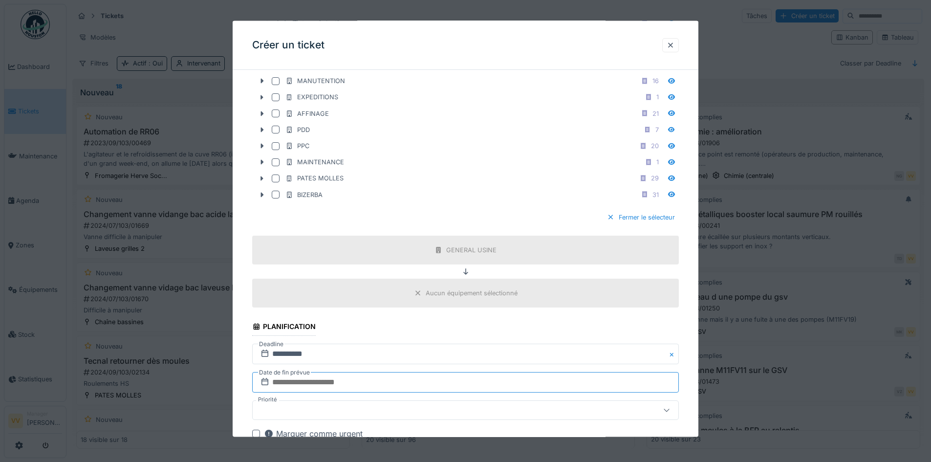
click at [362, 379] on input "text" at bounding box center [465, 382] width 427 height 21
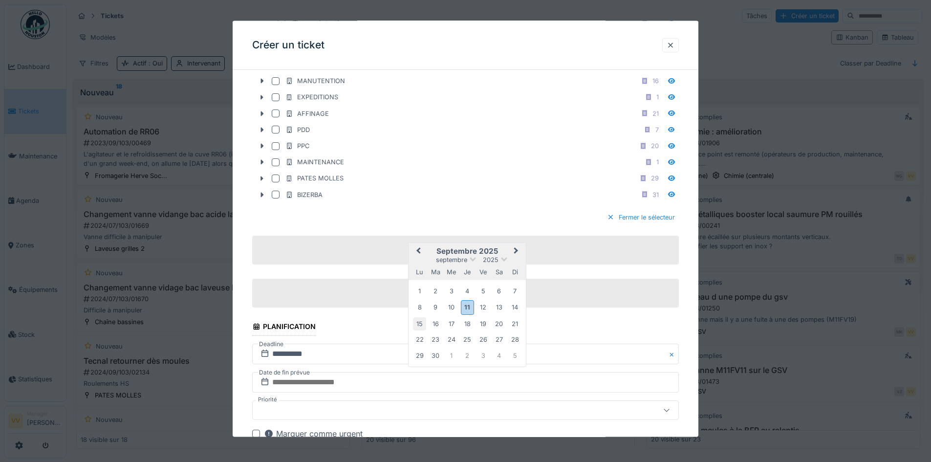
click at [421, 325] on div "15" at bounding box center [419, 323] width 13 height 13
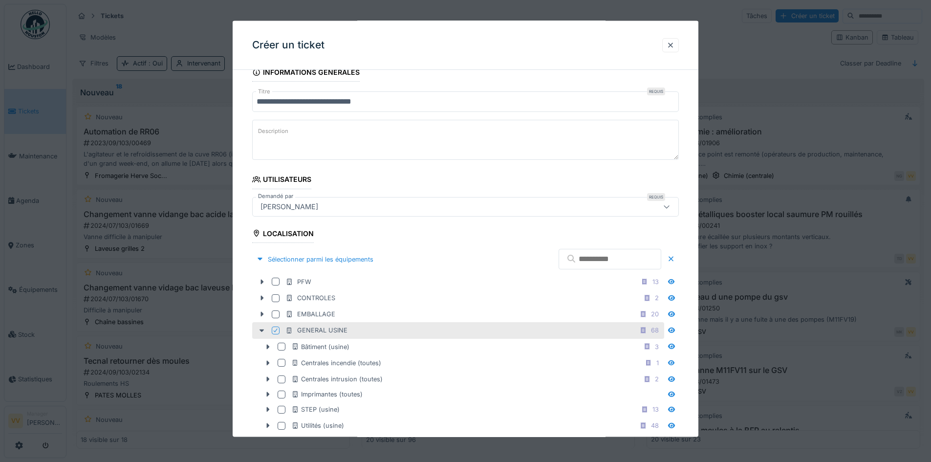
scroll to position [0, 0]
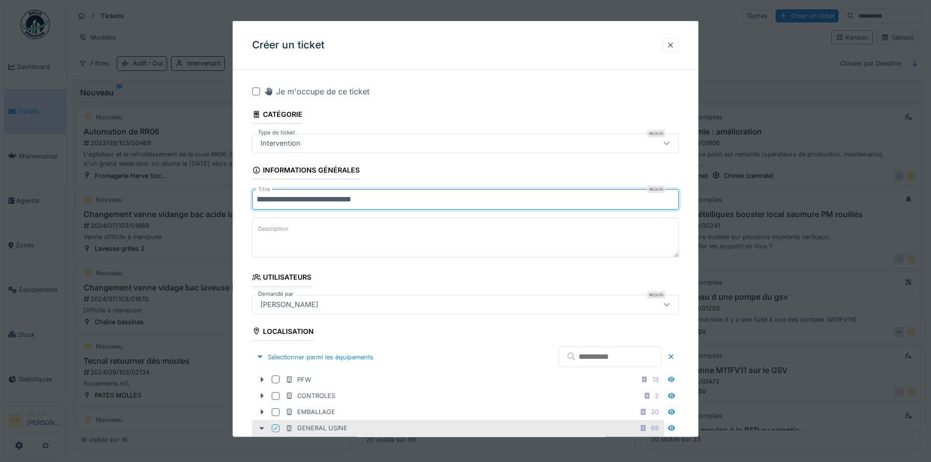
click at [412, 197] on input "**********" at bounding box center [465, 199] width 427 height 21
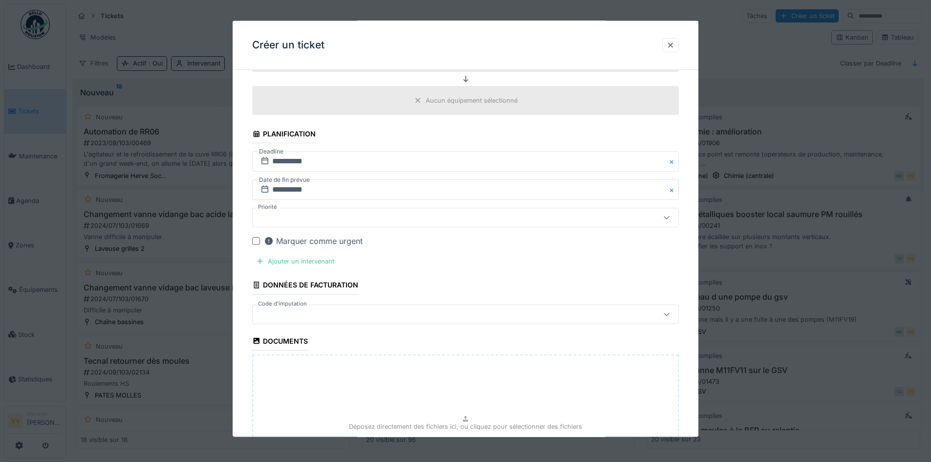
scroll to position [684, 0]
type input "**********"
click at [295, 259] on div "Ajouter un intervenant" at bounding box center [295, 258] width 86 height 13
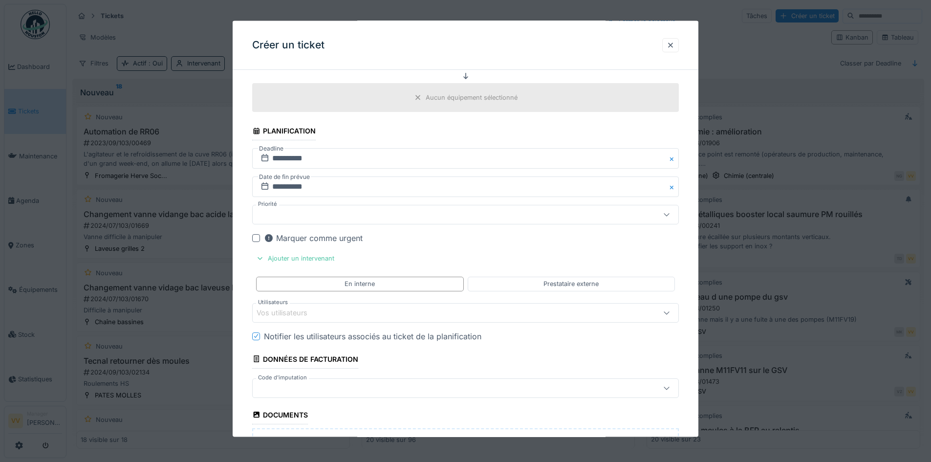
click at [290, 309] on div "Vos utilisateurs" at bounding box center [288, 312] width 64 height 11
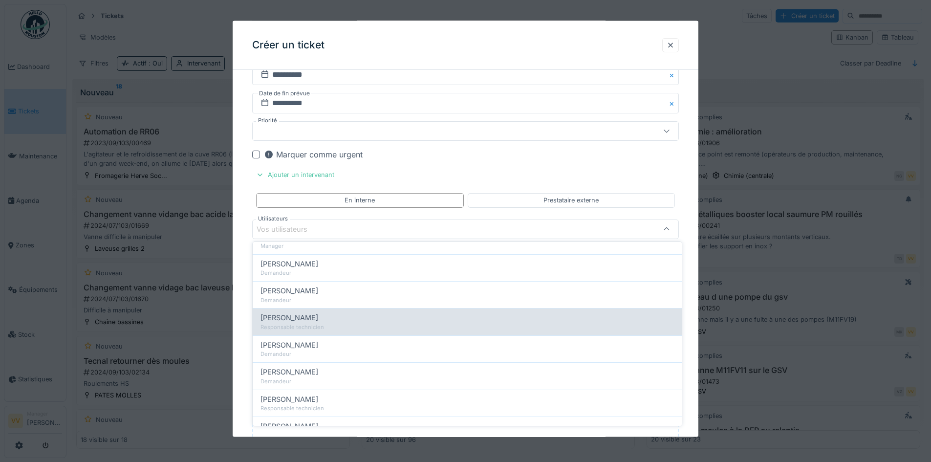
scroll to position [293, 0]
click at [341, 313] on div "[PERSON_NAME]" at bounding box center [466, 314] width 413 height 11
type input "*****"
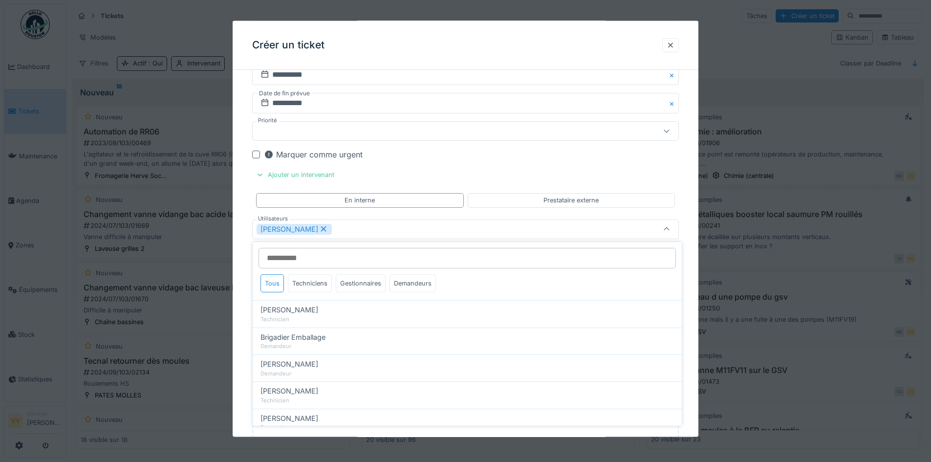
click at [580, 158] on div "Marquer comme urgent" at bounding box center [471, 155] width 415 height 12
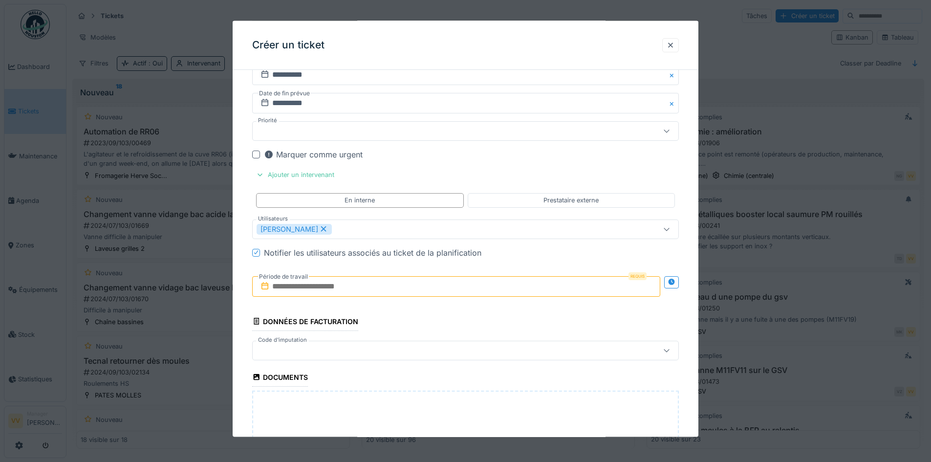
click at [354, 283] on input "text" at bounding box center [456, 286] width 408 height 21
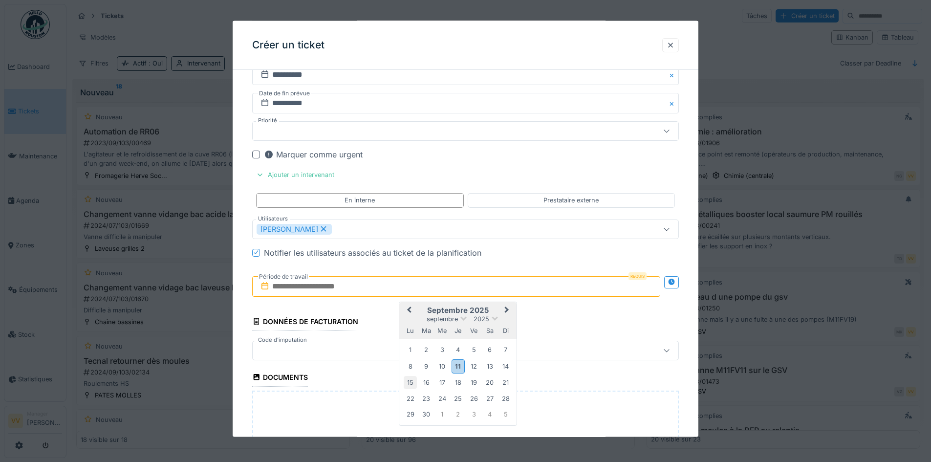
click at [412, 380] on div "15" at bounding box center [410, 382] width 13 height 13
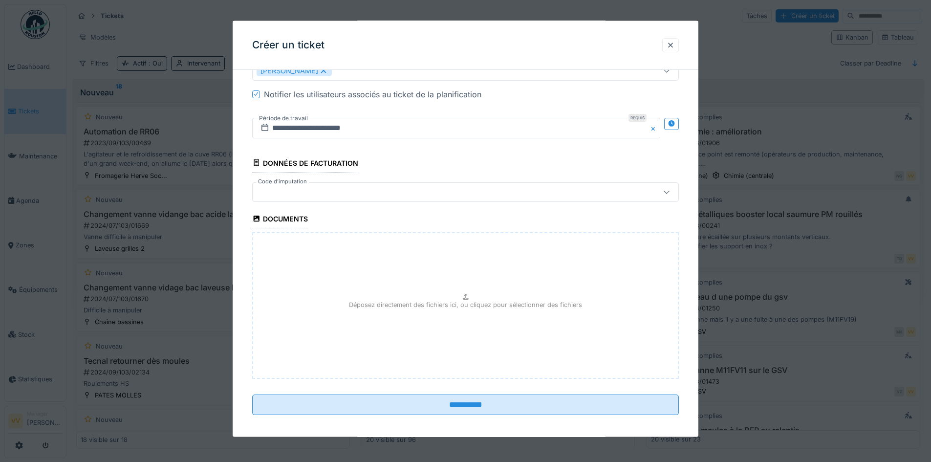
scroll to position [931, 0]
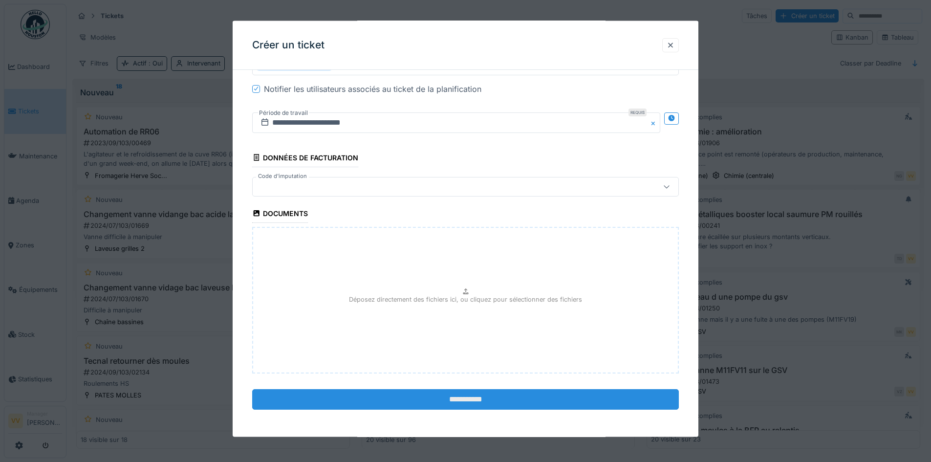
click at [418, 402] on input "**********" at bounding box center [465, 398] width 427 height 21
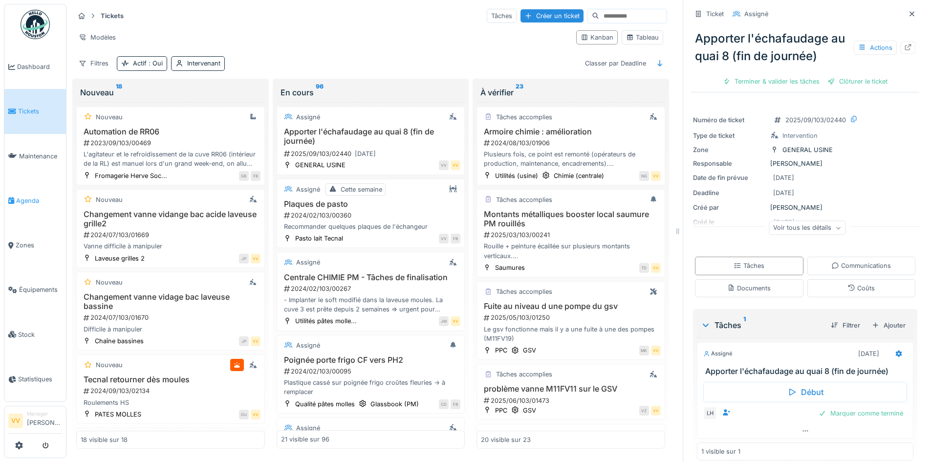
click at [29, 196] on span "Agenda" at bounding box center [39, 200] width 46 height 9
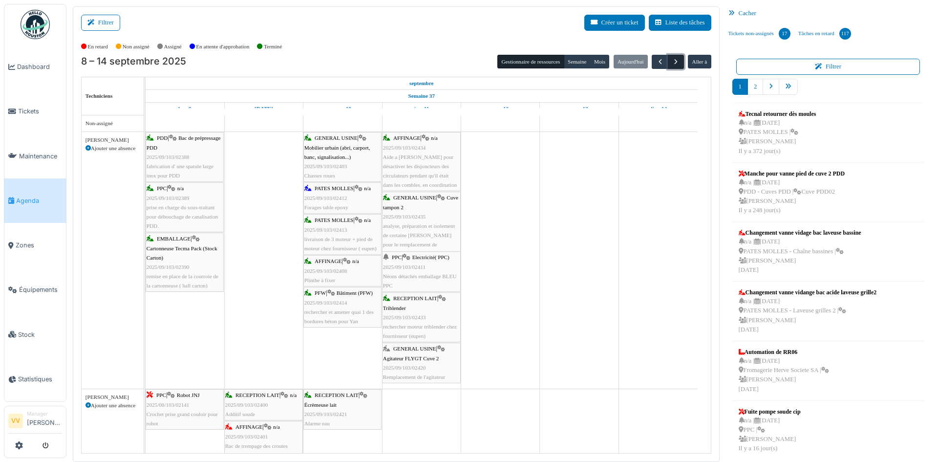
click at [672, 61] on span "button" at bounding box center [676, 62] width 8 height 8
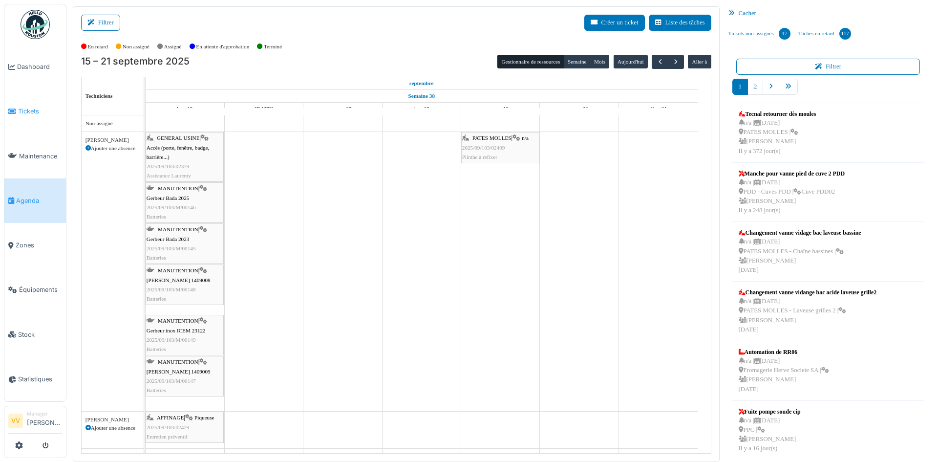
click at [37, 110] on span "Tickets" at bounding box center [40, 111] width 44 height 9
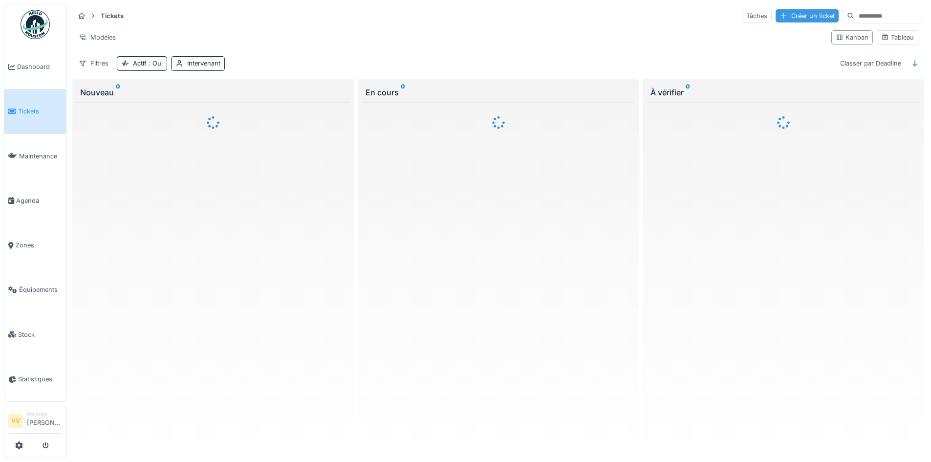
click at [777, 14] on div "Créer un ticket" at bounding box center [806, 15] width 63 height 13
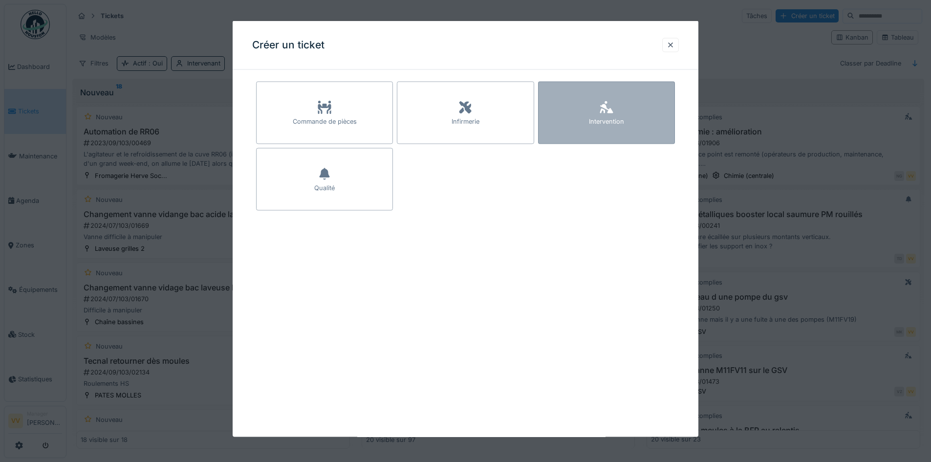
click at [652, 113] on div "Intervention" at bounding box center [606, 113] width 137 height 63
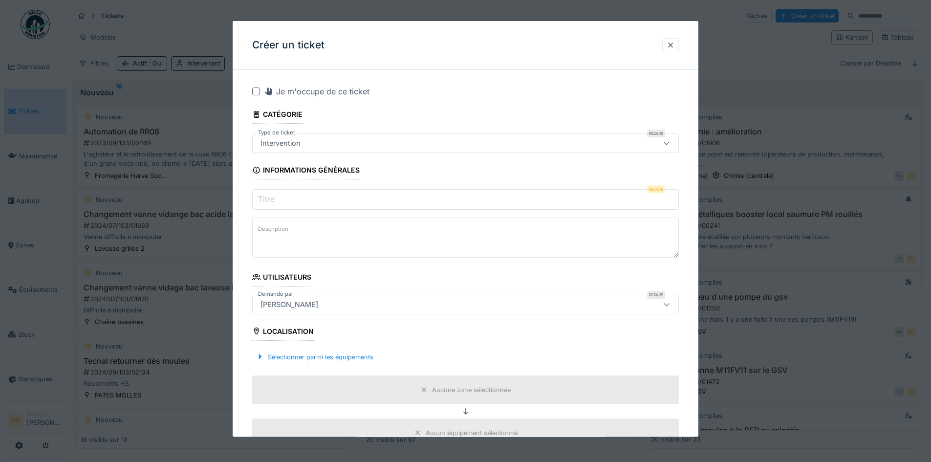
click at [317, 199] on input "Titre" at bounding box center [465, 199] width 427 height 21
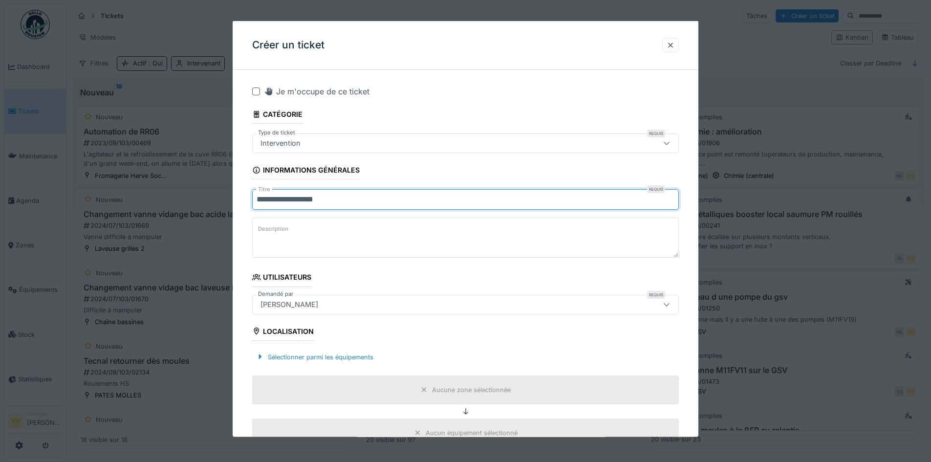
type input "**********"
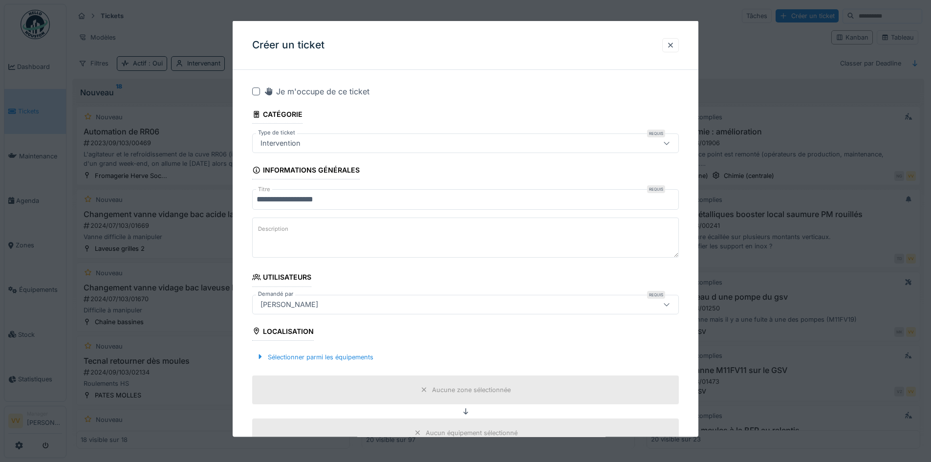
type textarea "*"
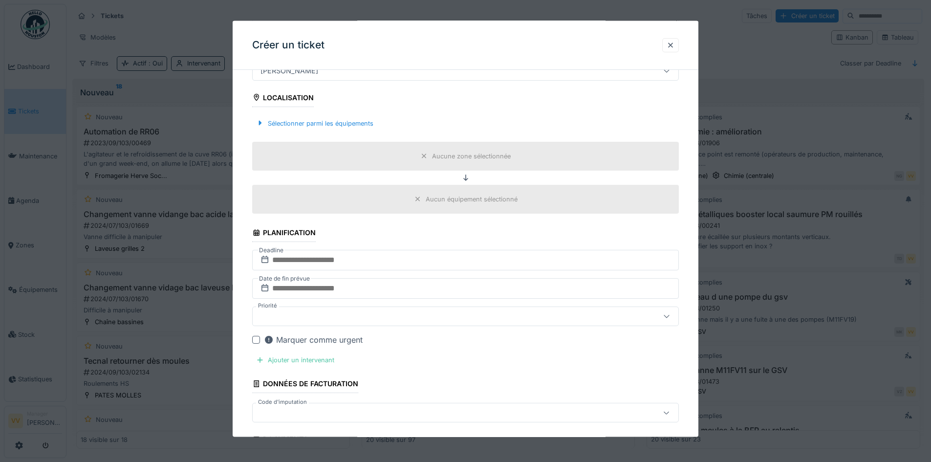
scroll to position [244, 0]
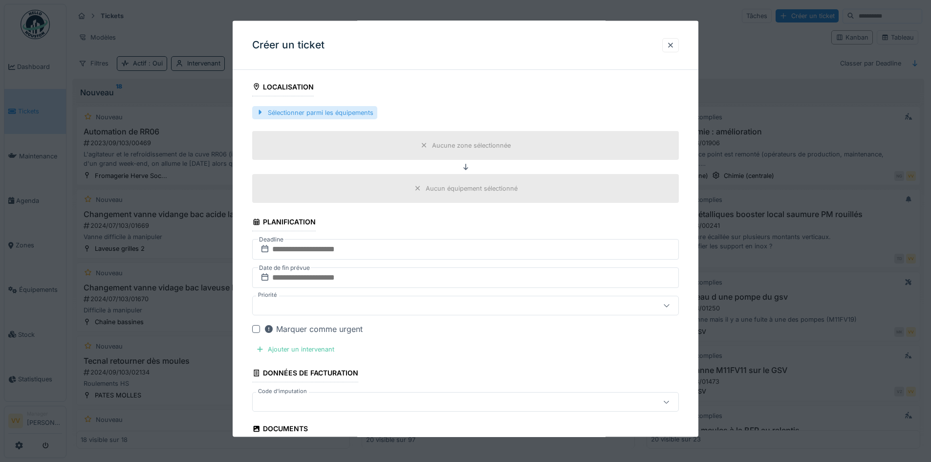
type textarea "**********"
click at [360, 109] on div "Sélectionner parmi les équipements" at bounding box center [314, 112] width 125 height 13
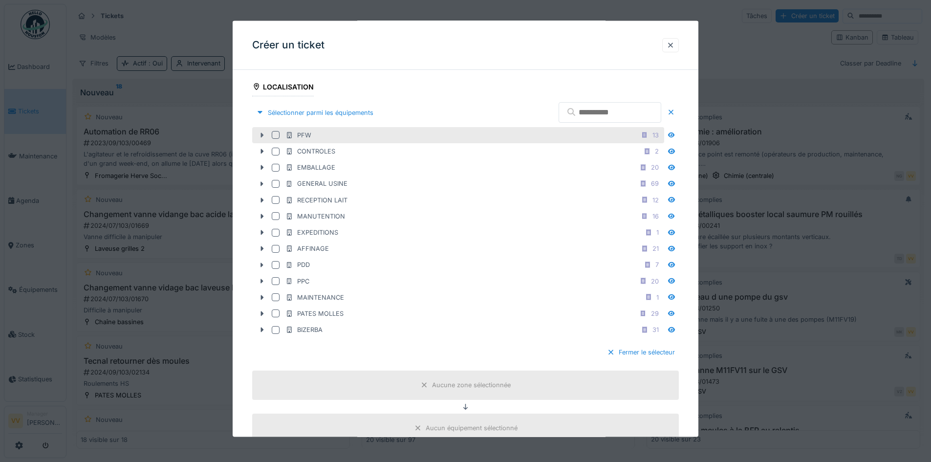
click at [263, 133] on icon at bounding box center [262, 135] width 8 height 6
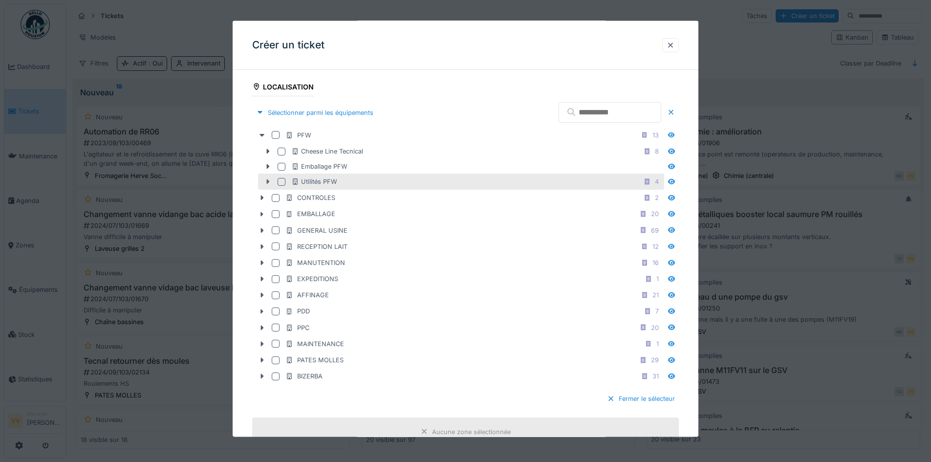
click at [269, 179] on icon at bounding box center [268, 181] width 8 height 6
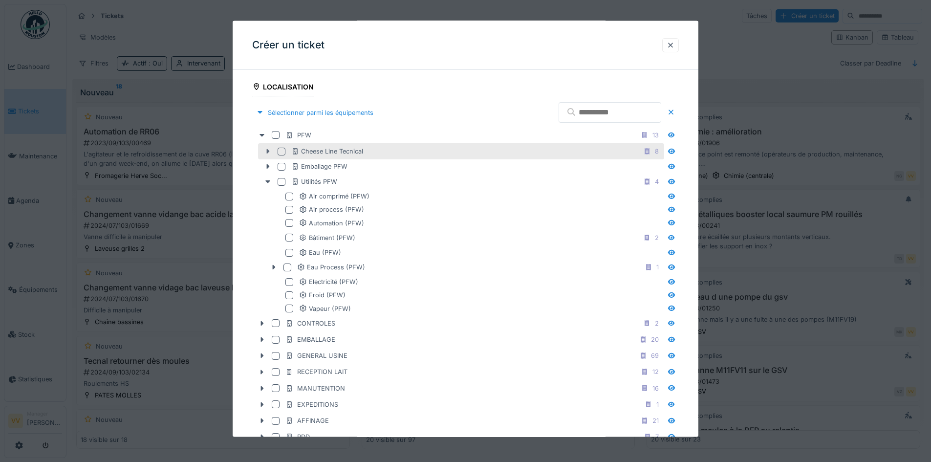
click at [268, 156] on div at bounding box center [268, 151] width 16 height 10
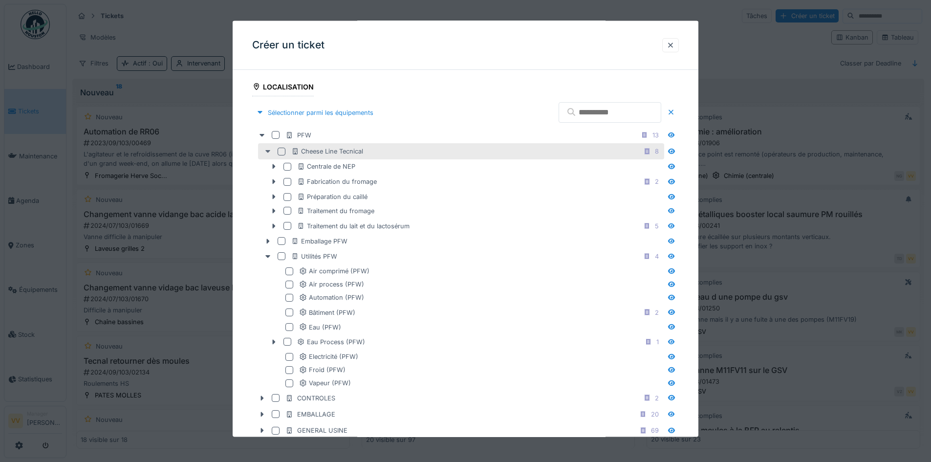
click at [268, 156] on div at bounding box center [268, 151] width 16 height 10
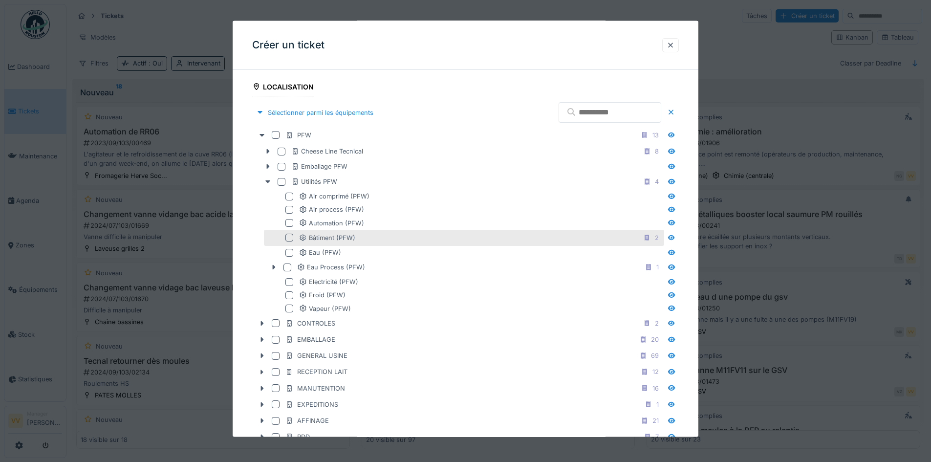
click at [292, 238] on div at bounding box center [289, 238] width 8 height 8
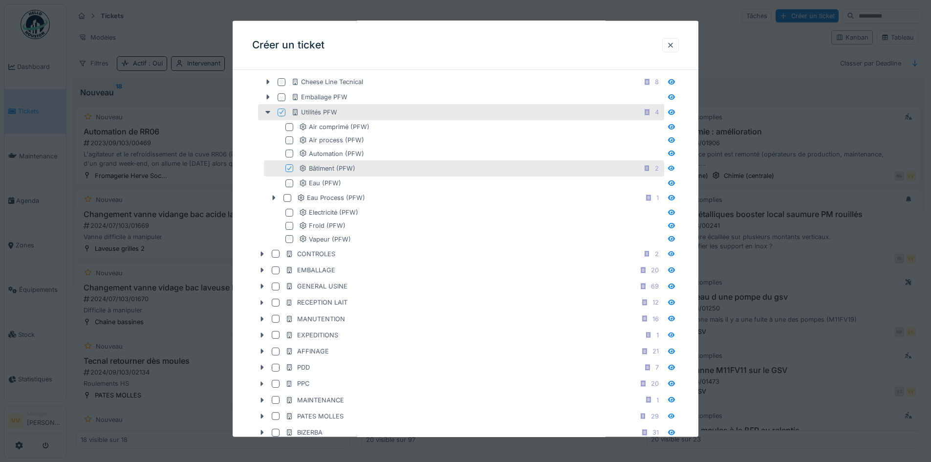
scroll to position [586, 0]
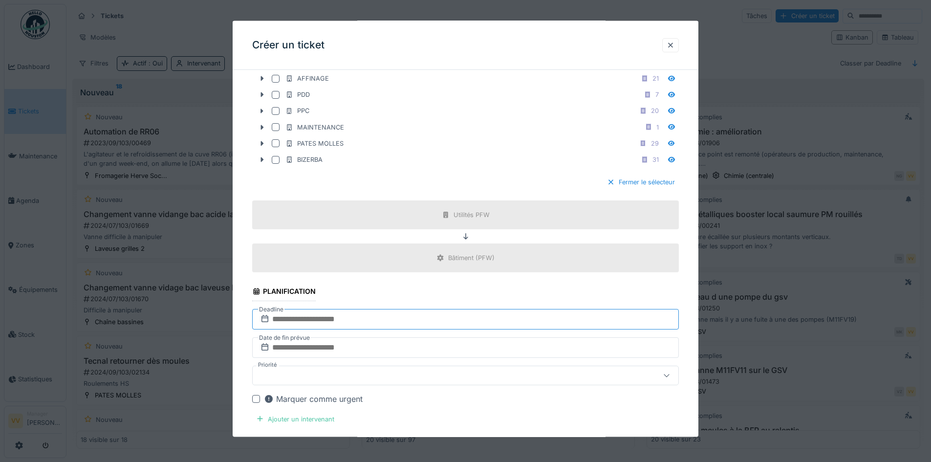
click at [407, 315] on input "text" at bounding box center [465, 318] width 427 height 21
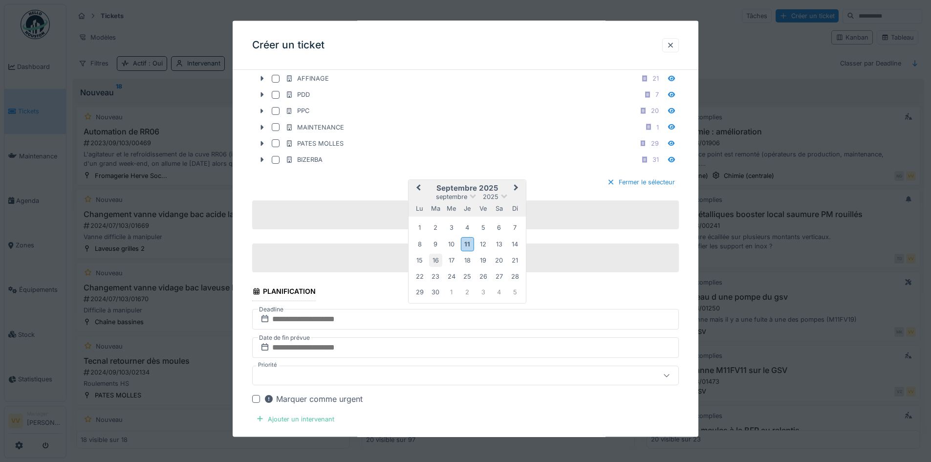
click at [433, 260] on div "16" at bounding box center [435, 260] width 13 height 13
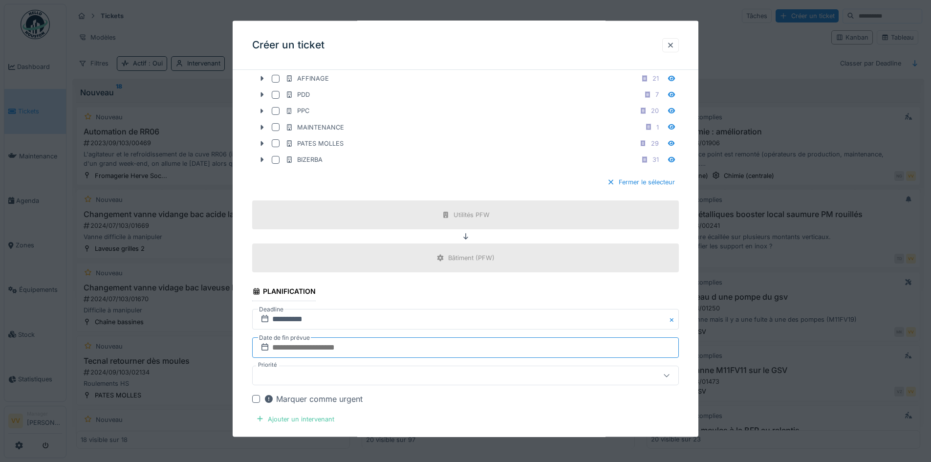
click at [367, 350] on input "text" at bounding box center [465, 347] width 427 height 21
click at [436, 290] on div "16" at bounding box center [435, 288] width 13 height 13
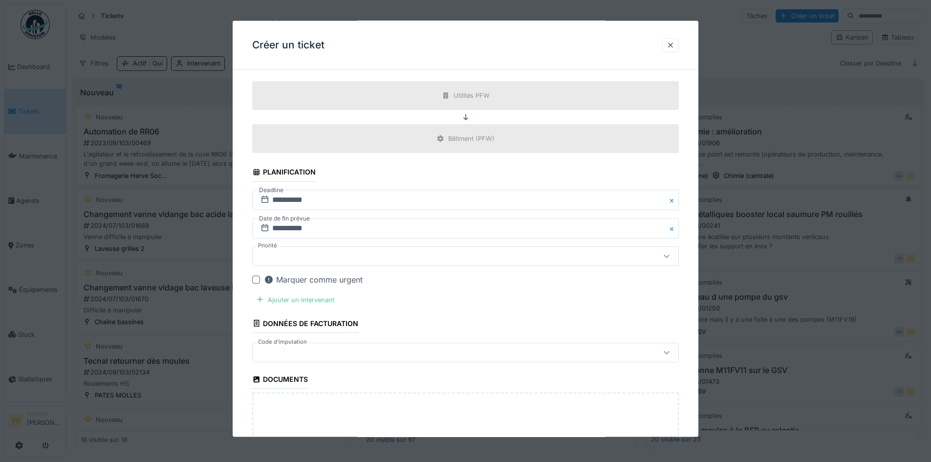
scroll to position [733, 0]
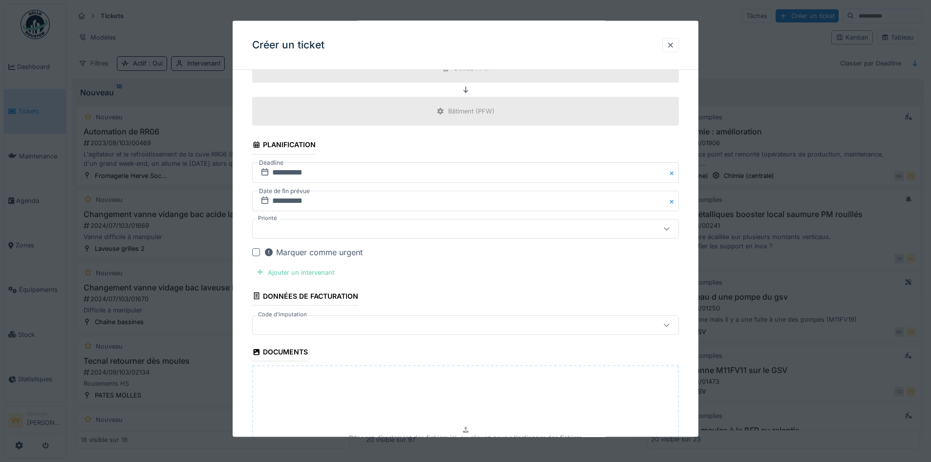
click at [267, 270] on div "Ajouter un intervenant" at bounding box center [295, 271] width 86 height 13
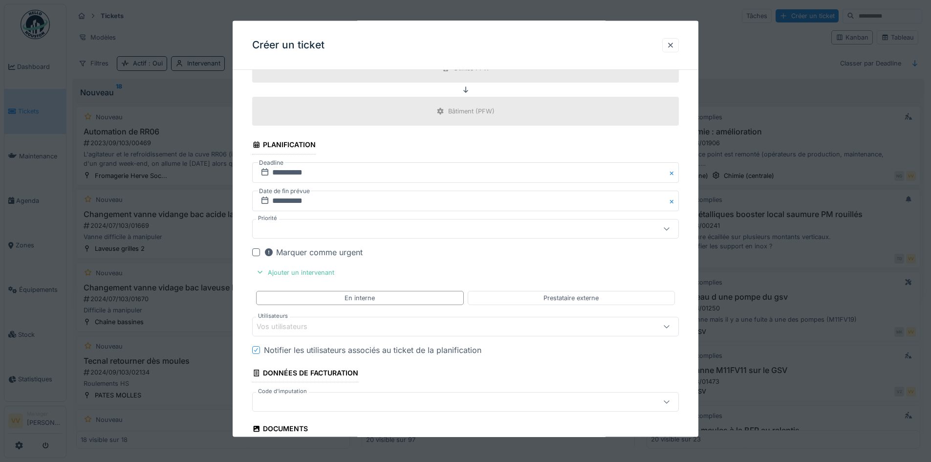
click at [325, 325] on div "Vos utilisateurs" at bounding box center [440, 325] width 368 height 11
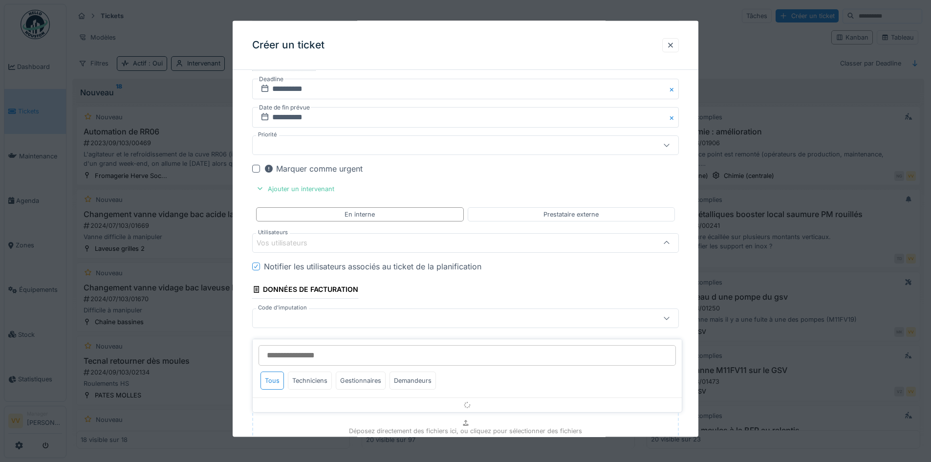
scroll to position [831, 0]
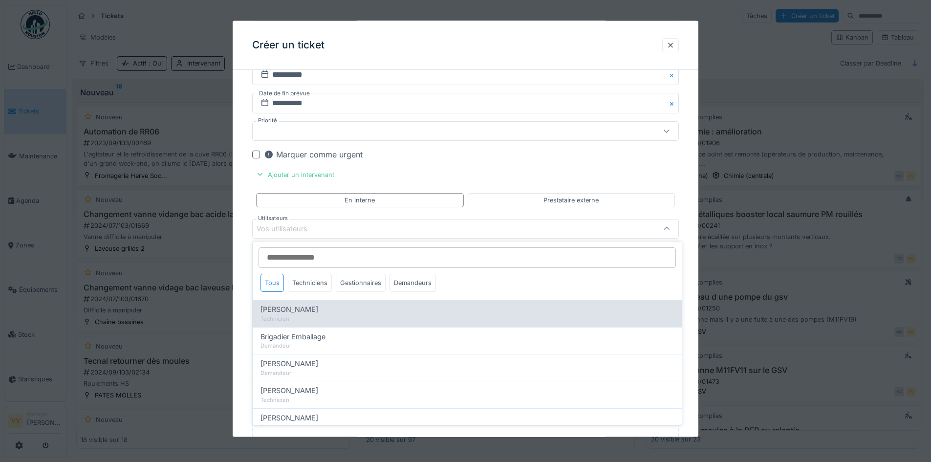
click at [318, 305] on span "Benjamin Bauwens" at bounding box center [289, 309] width 58 height 11
type input "*****"
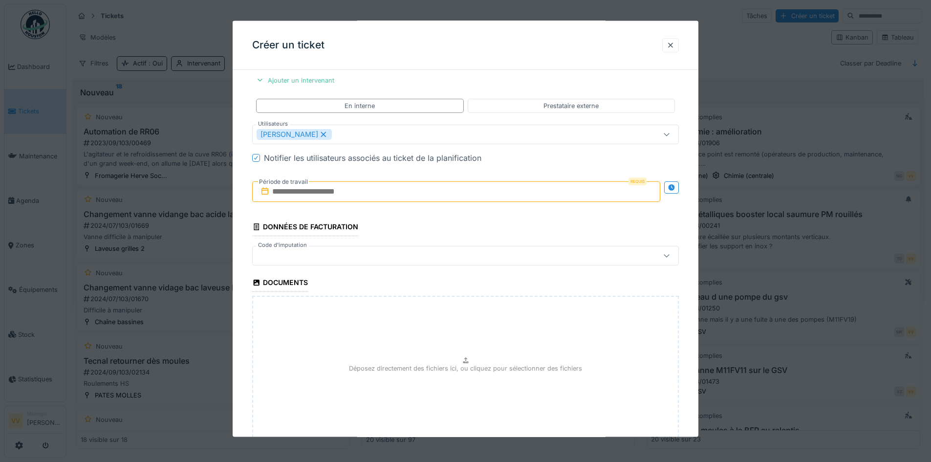
scroll to position [928, 0]
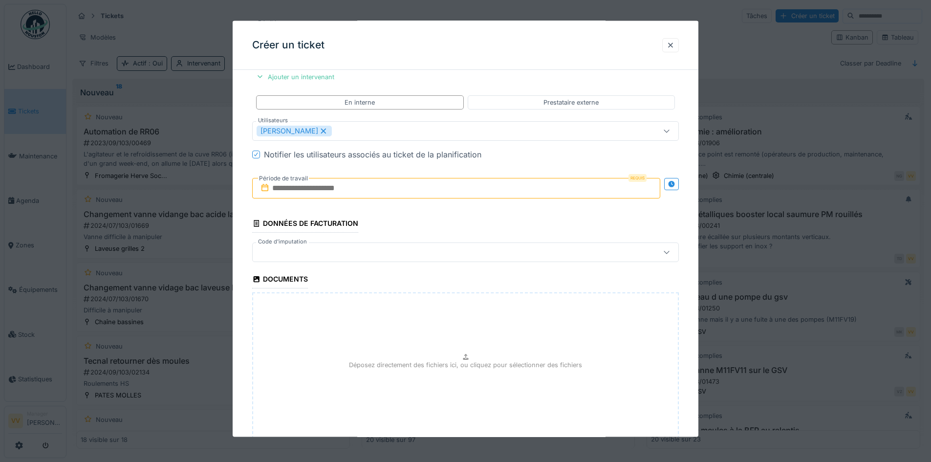
click at [391, 190] on input "text" at bounding box center [456, 187] width 408 height 21
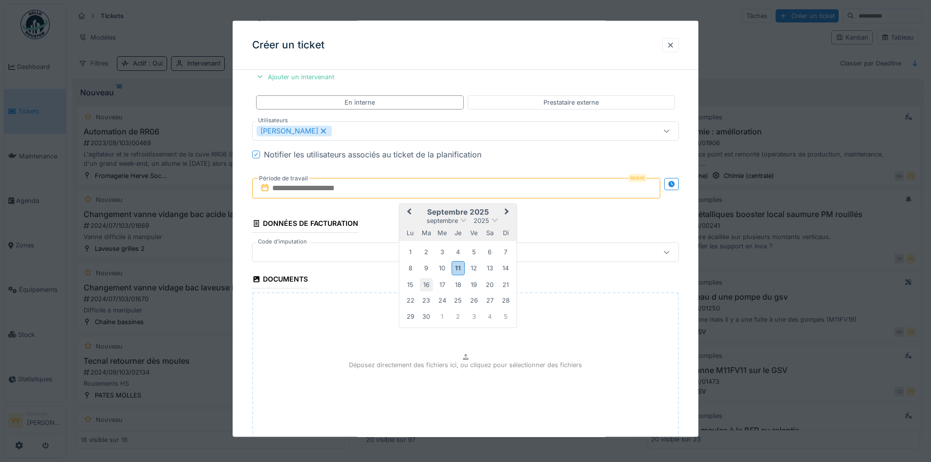
click at [430, 284] on div "16" at bounding box center [426, 284] width 13 height 13
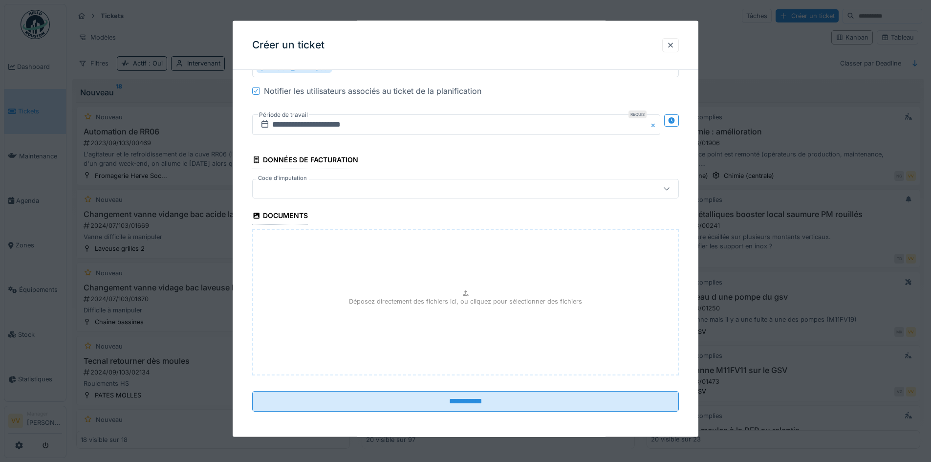
scroll to position [994, 0]
click at [441, 290] on div "Déposez directement des fichiers ici, ou cliquez pour sélectionner des fichiers" at bounding box center [465, 300] width 427 height 147
type input "**********"
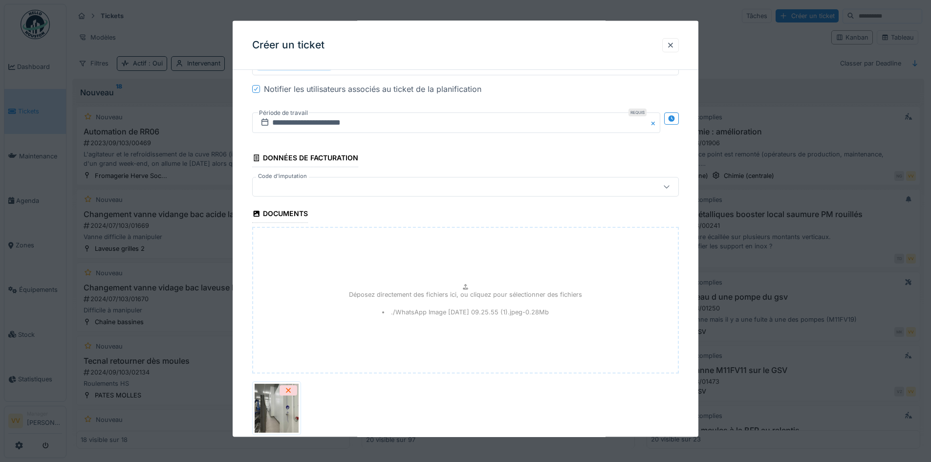
scroll to position [1065, 0]
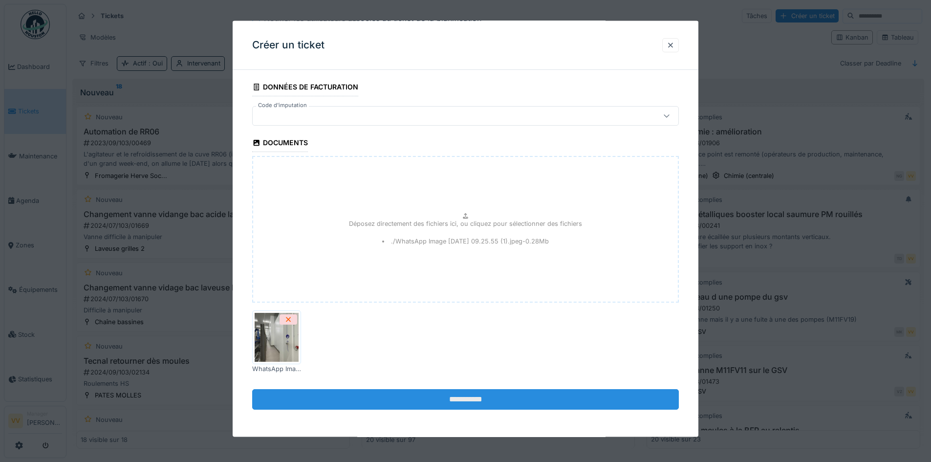
click at [471, 395] on input "**********" at bounding box center [465, 399] width 427 height 21
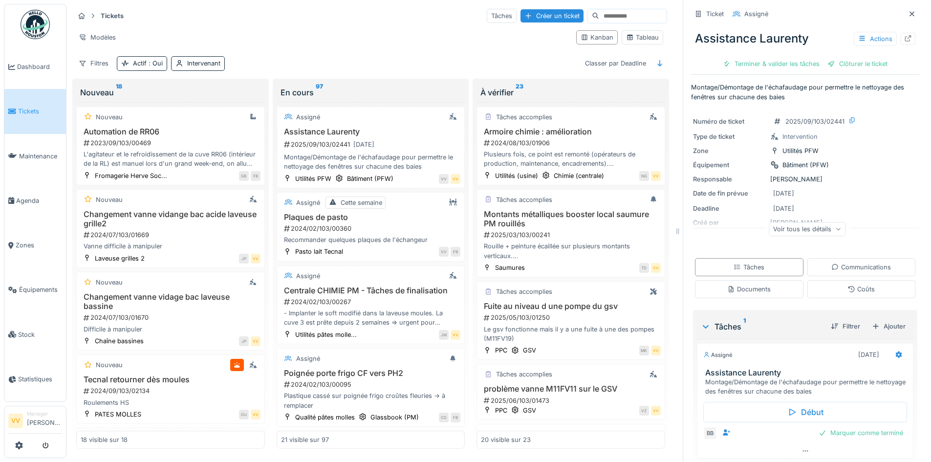
click at [19, 110] on span "Tickets" at bounding box center [40, 111] width 44 height 9
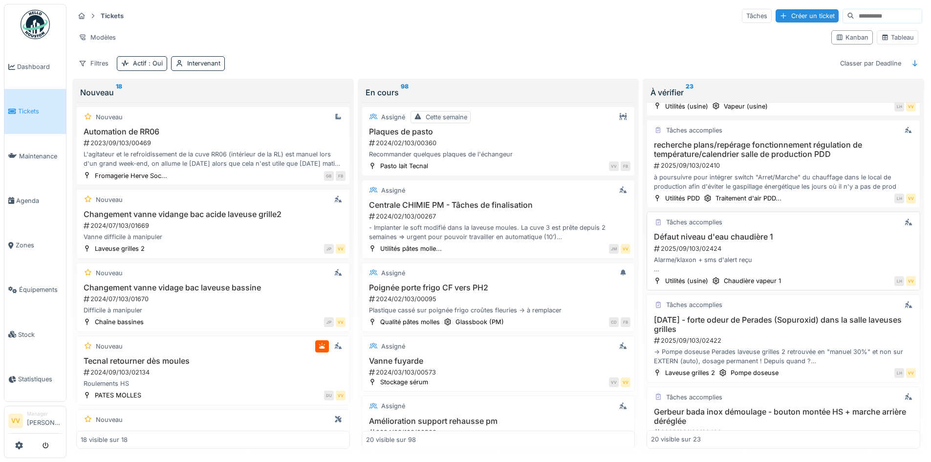
scroll to position [1270, 0]
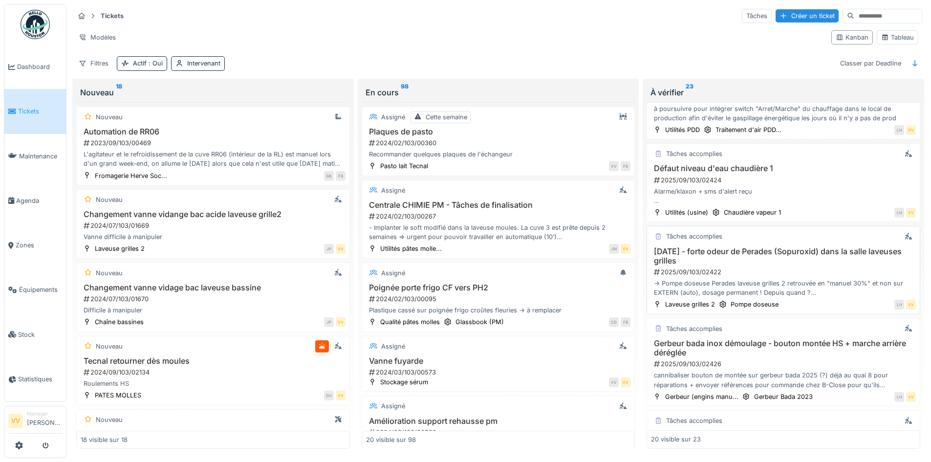
click at [736, 260] on h3 "10/10/25 - forte odeur de Perades (Sopuroxid) dans la salle laveuses grilles" at bounding box center [783, 256] width 265 height 19
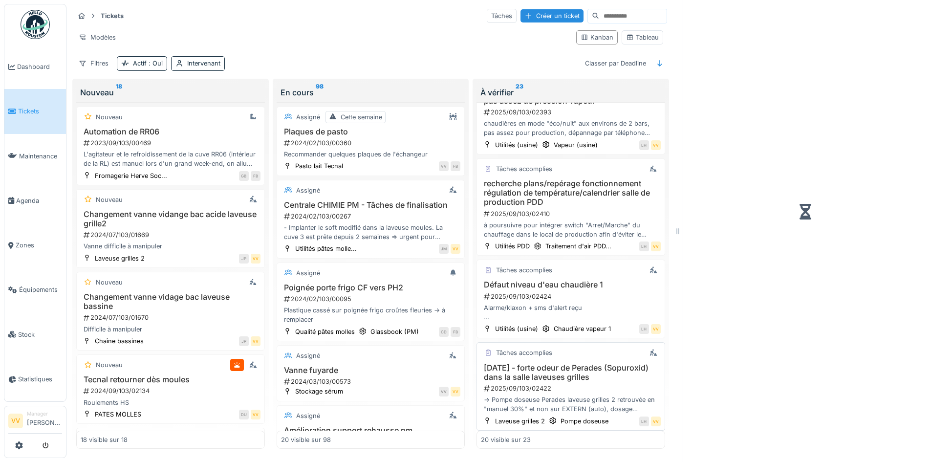
scroll to position [1396, 0]
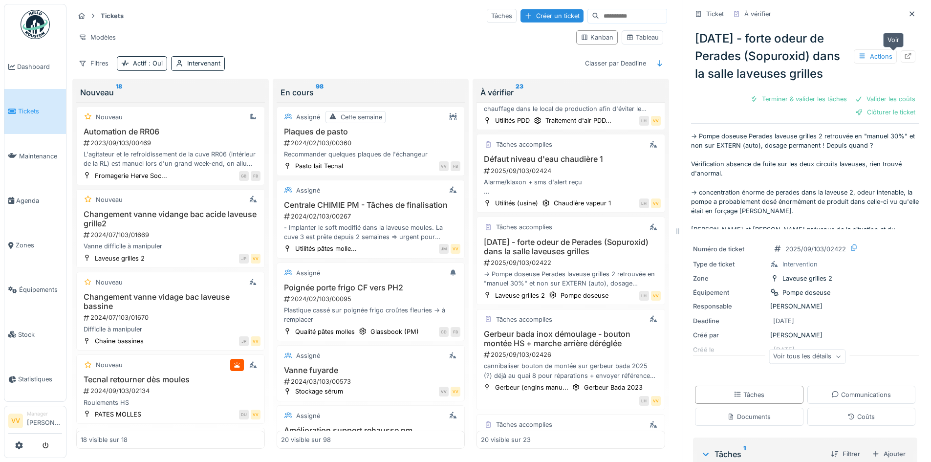
click at [904, 53] on icon at bounding box center [908, 56] width 8 height 6
click at [17, 107] on li "Tickets" at bounding box center [35, 111] width 54 height 9
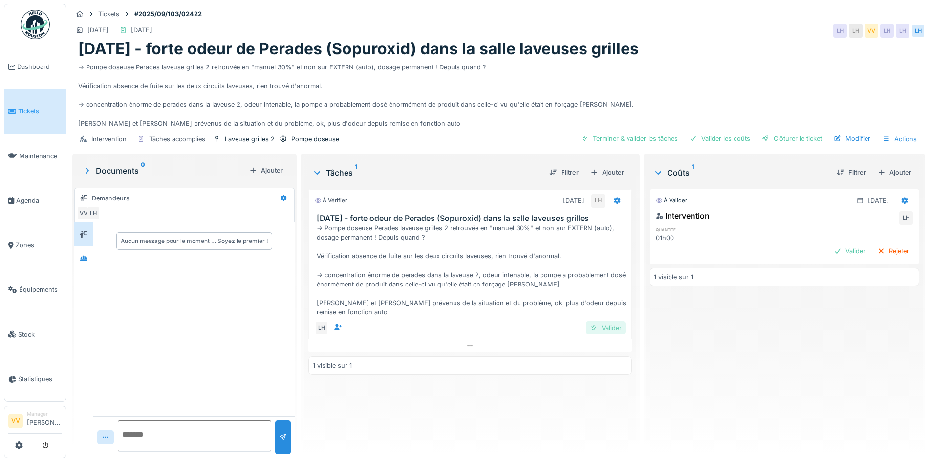
click at [607, 327] on div "Valider" at bounding box center [606, 327] width 40 height 13
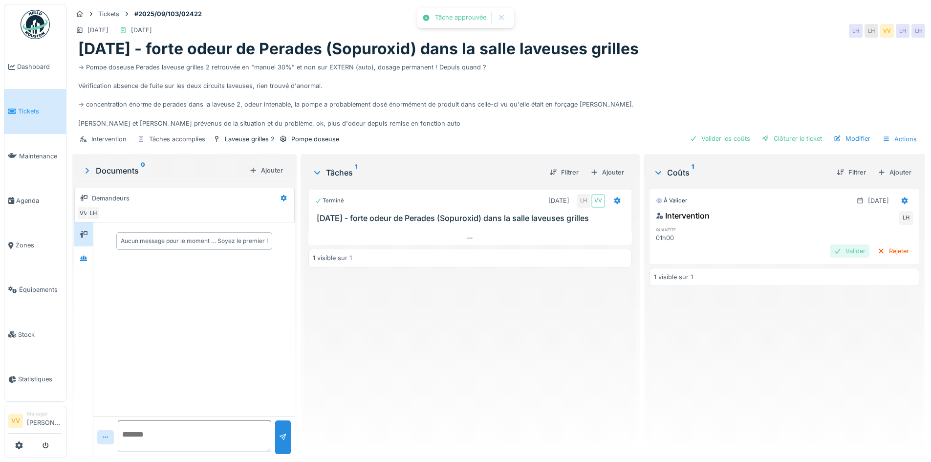
click at [830, 248] on div "Valider" at bounding box center [850, 250] width 40 height 13
click at [790, 137] on div "Clôturer le ticket" at bounding box center [792, 138] width 68 height 13
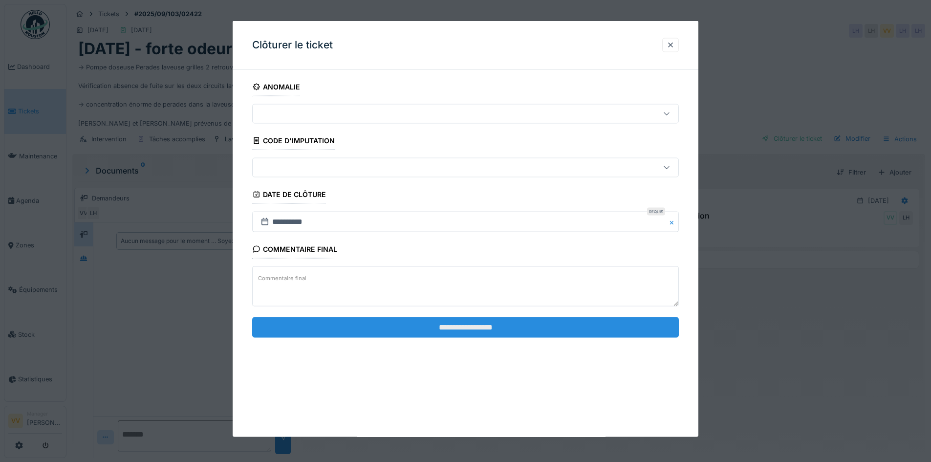
click at [562, 322] on input "**********" at bounding box center [465, 327] width 427 height 21
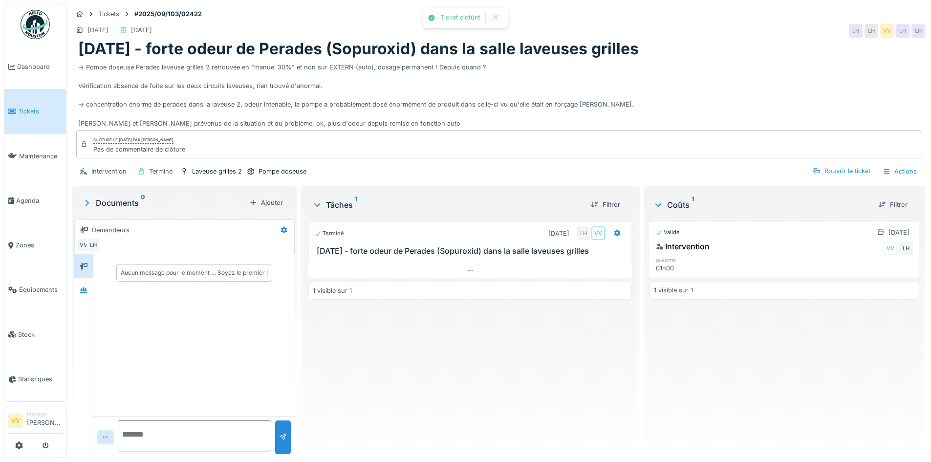
click at [762, 329] on div "Validé [DATE] Intervention VV LH quantité 01h00 1 visible sur 1" at bounding box center [784, 333] width 270 height 233
click at [25, 110] on span "Tickets" at bounding box center [40, 111] width 44 height 9
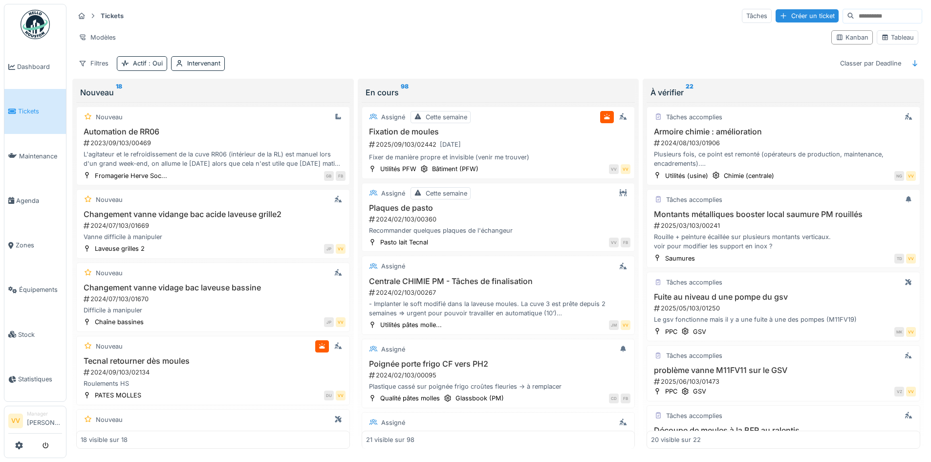
click at [30, 111] on span "Tickets" at bounding box center [40, 111] width 44 height 9
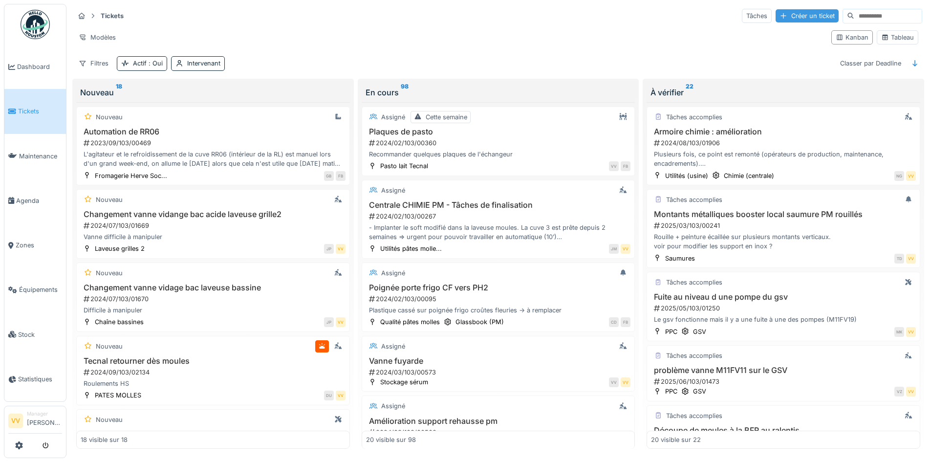
click at [775, 15] on div "Créer un ticket" at bounding box center [806, 15] width 63 height 13
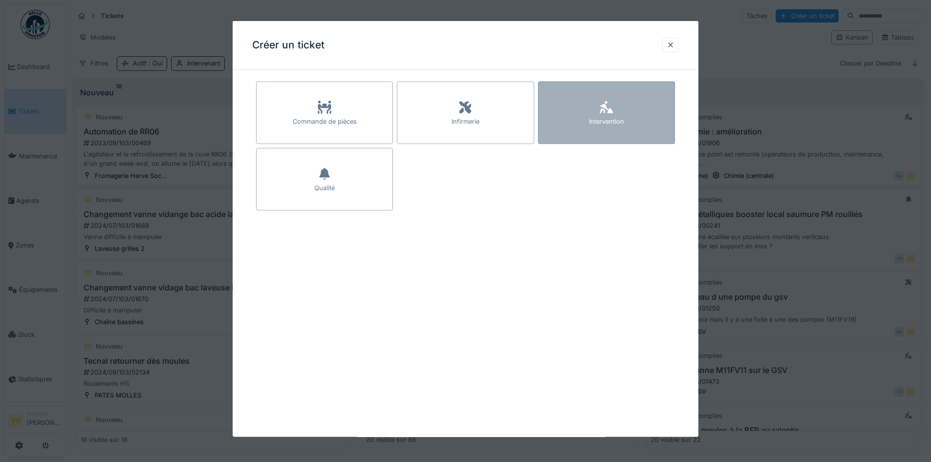
click at [586, 113] on div "Intervention" at bounding box center [606, 113] width 137 height 63
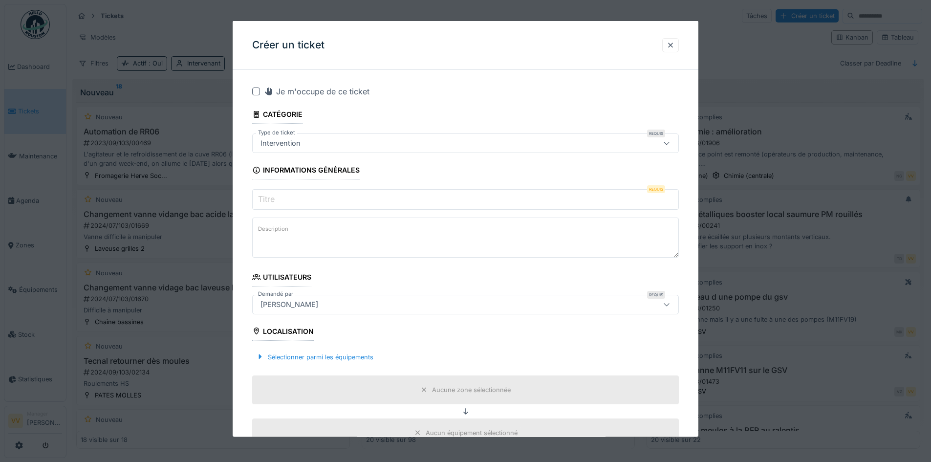
click at [314, 200] on input "Titre" at bounding box center [465, 199] width 427 height 21
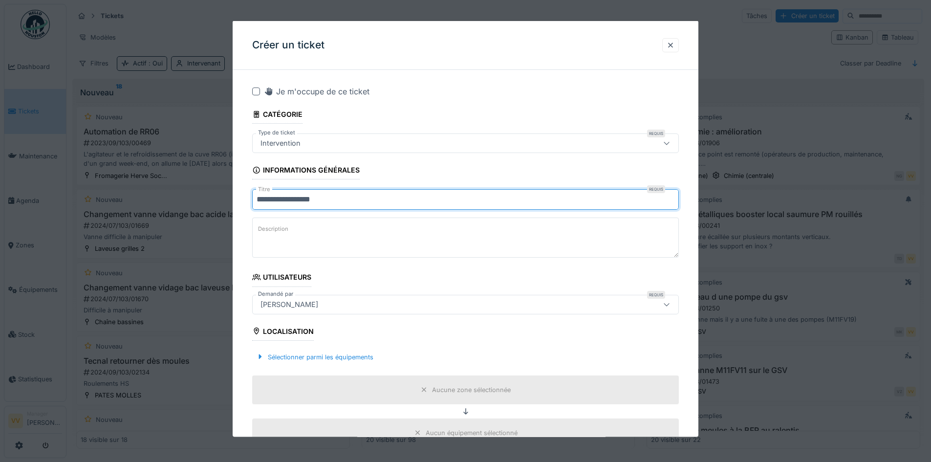
type input "**********"
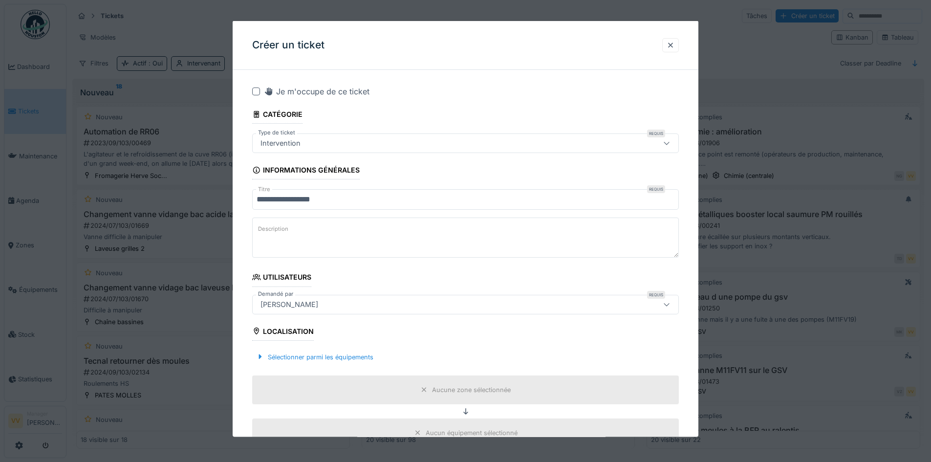
click at [315, 234] on textarea "Description" at bounding box center [465, 237] width 427 height 40
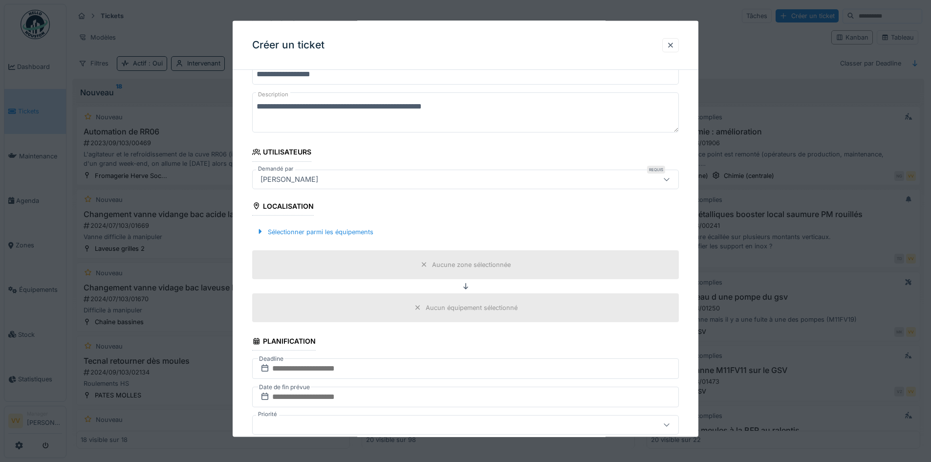
scroll to position [147, 0]
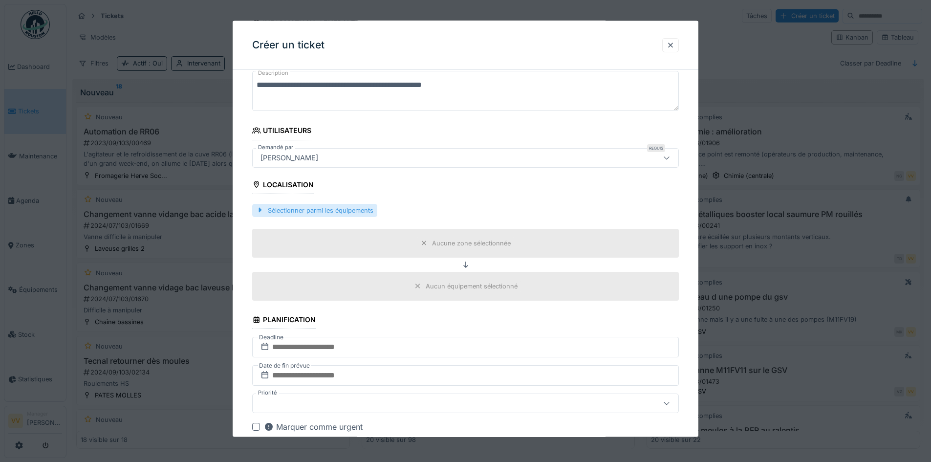
type textarea "**********"
click at [334, 208] on div "Sélectionner parmi les équipements" at bounding box center [314, 209] width 125 height 13
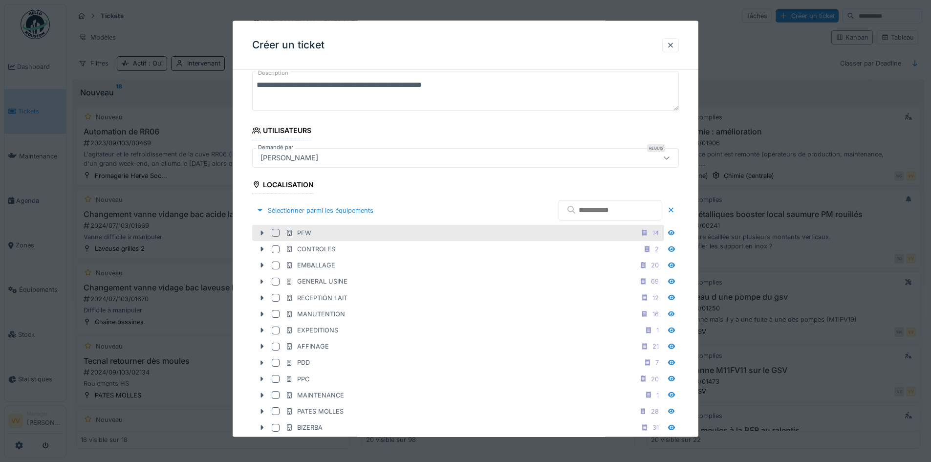
click at [259, 233] on icon at bounding box center [262, 233] width 8 height 6
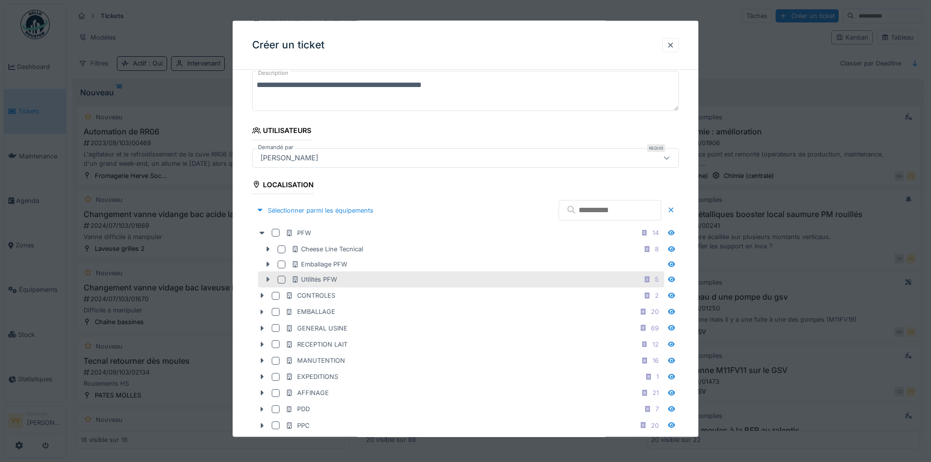
click at [270, 276] on icon at bounding box center [268, 279] width 8 height 6
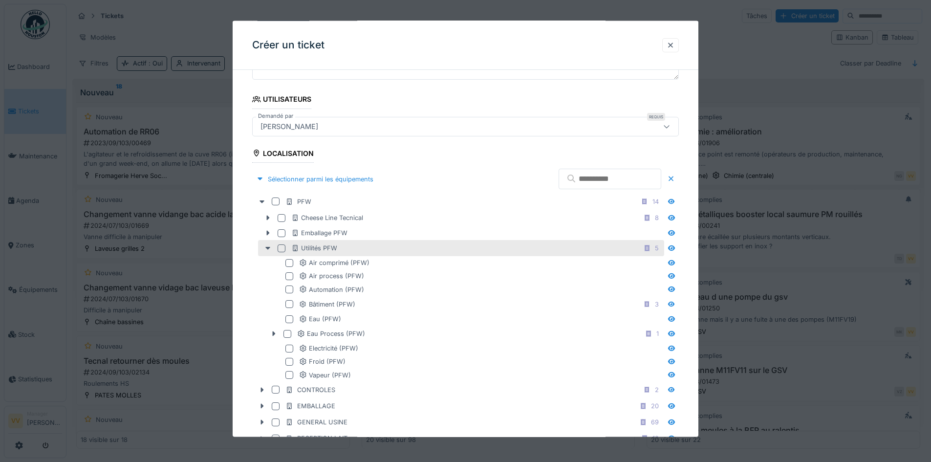
scroll to position [195, 0]
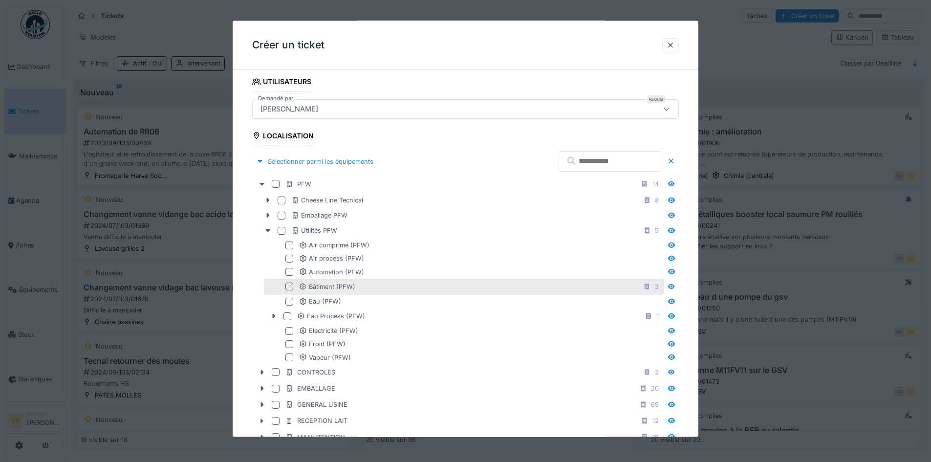
click at [293, 286] on div at bounding box center [289, 286] width 8 height 8
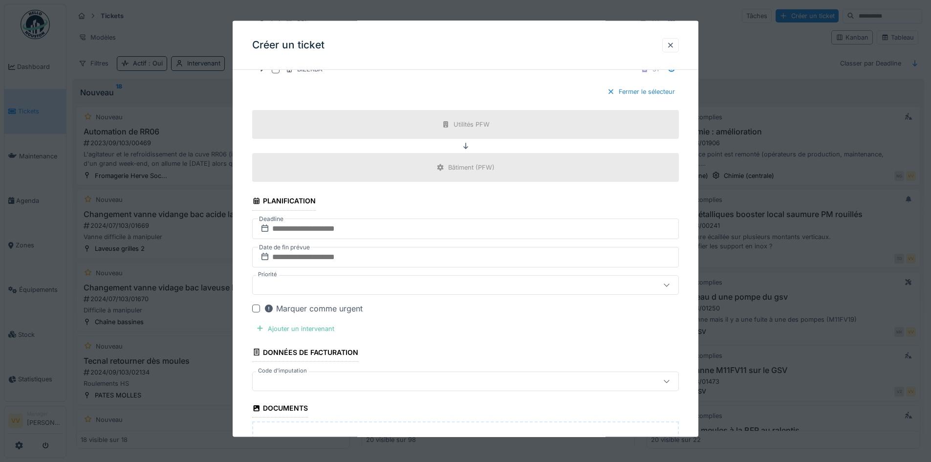
scroll to position [684, 0]
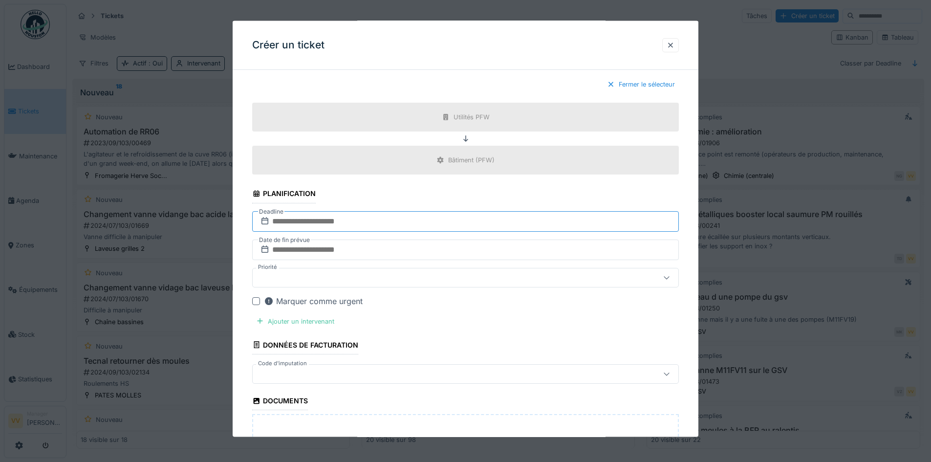
click at [378, 218] on input "text" at bounding box center [465, 221] width 427 height 21
click at [484, 303] on div "12" at bounding box center [482, 300] width 13 height 13
click at [395, 248] on input "text" at bounding box center [465, 249] width 427 height 21
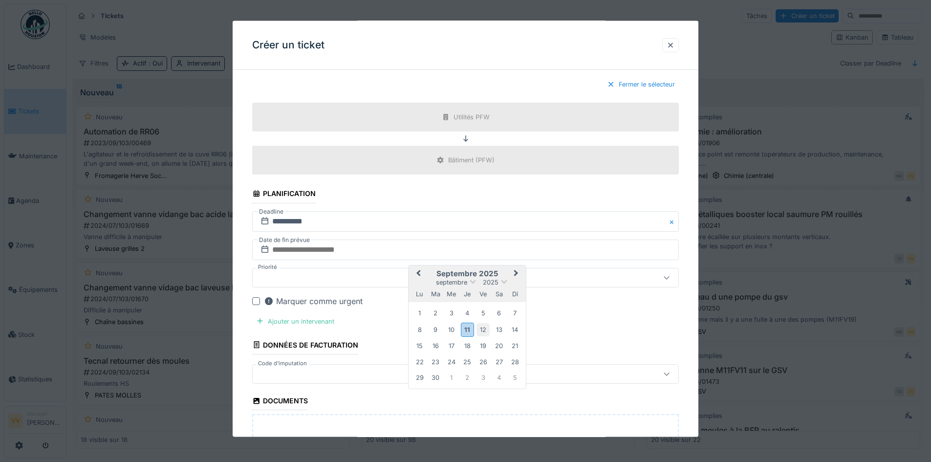
click at [482, 330] on div "12" at bounding box center [482, 328] width 13 height 13
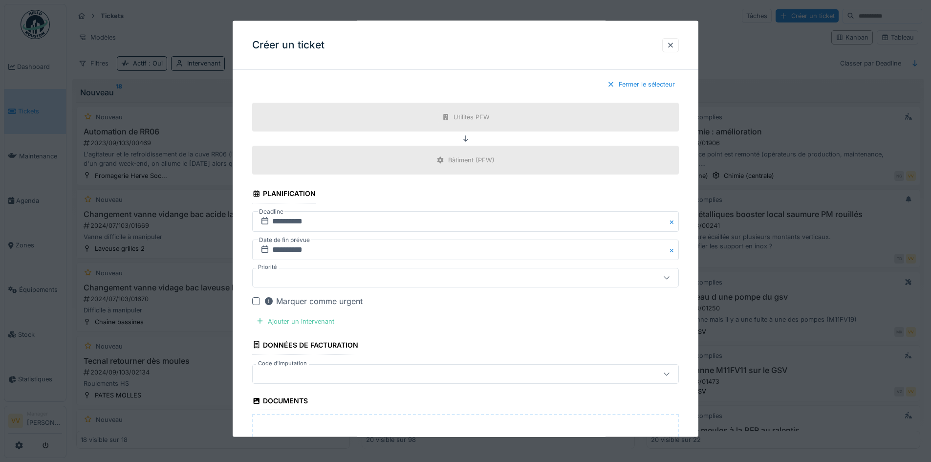
click at [368, 276] on div at bounding box center [440, 277] width 368 height 11
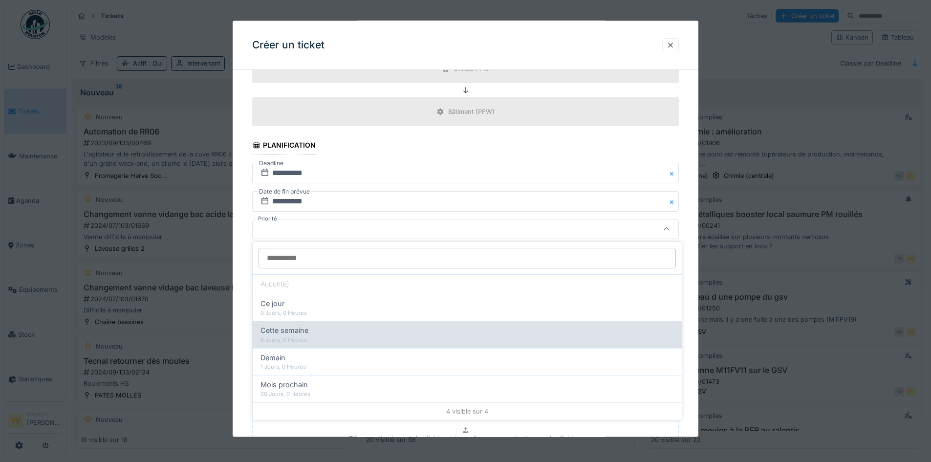
click at [328, 332] on div "Cette semaine" at bounding box center [466, 330] width 413 height 11
type input "**"
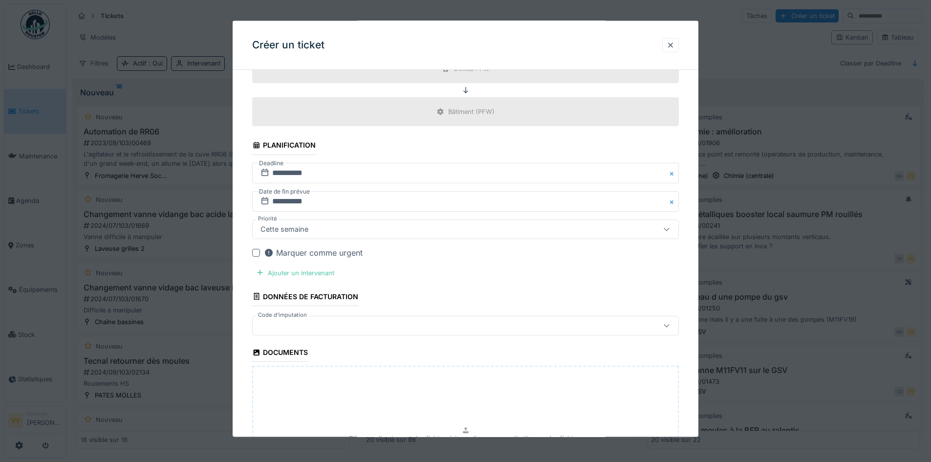
click at [259, 253] on div at bounding box center [256, 252] width 8 height 8
click at [292, 275] on div "Ajouter un intervenant" at bounding box center [295, 272] width 86 height 13
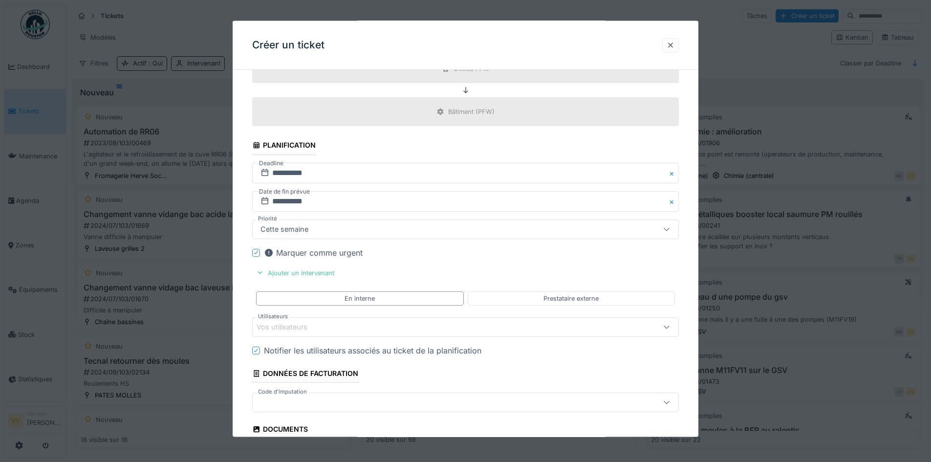
click at [361, 318] on div "Vos utilisateurs" at bounding box center [465, 327] width 427 height 20
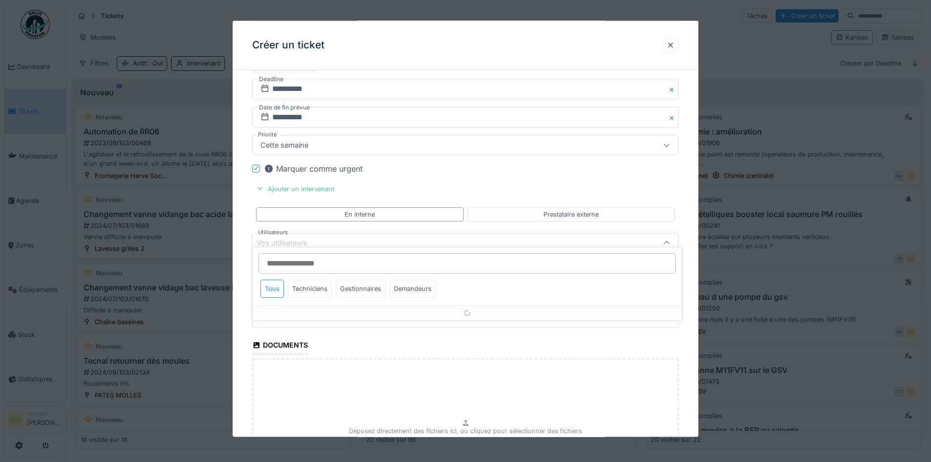
scroll to position [831, 0]
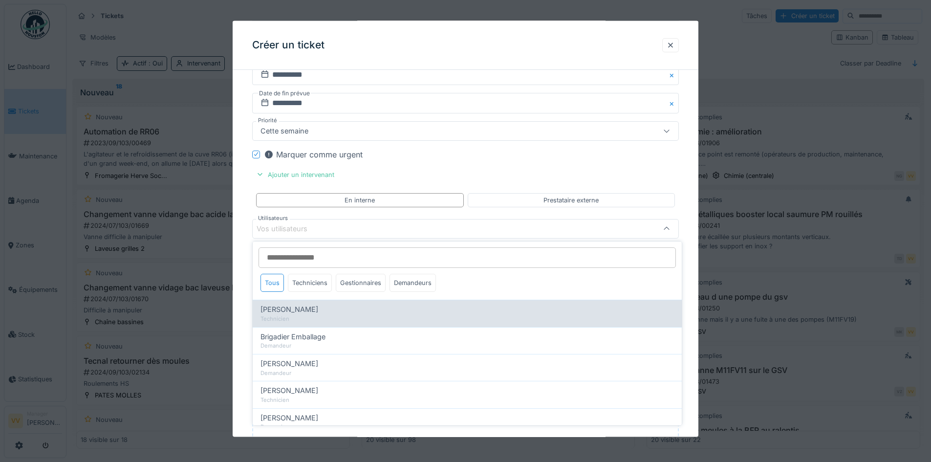
click at [329, 313] on div "Benjamin Bauwens" at bounding box center [466, 309] width 413 height 11
type input "*****"
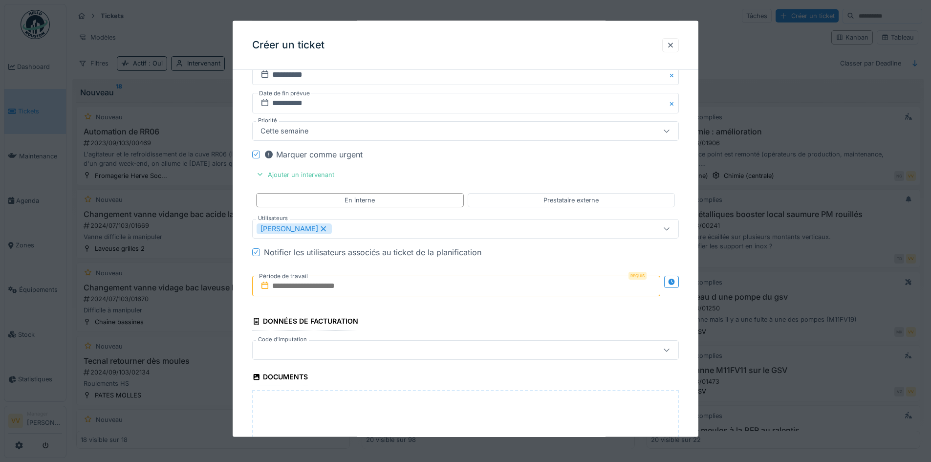
click at [664, 158] on div "Marquer comme urgent" at bounding box center [471, 154] width 415 height 12
click at [520, 293] on input "text" at bounding box center [456, 285] width 408 height 21
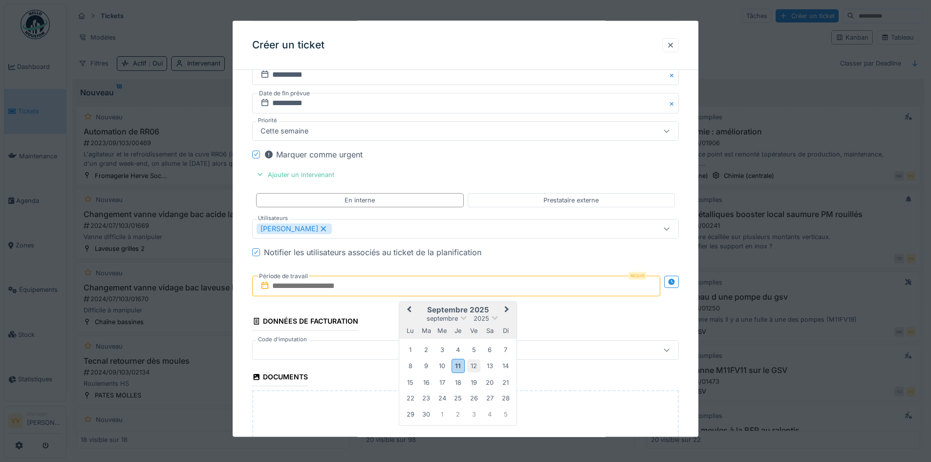
click at [472, 363] on div "12" at bounding box center [473, 365] width 13 height 13
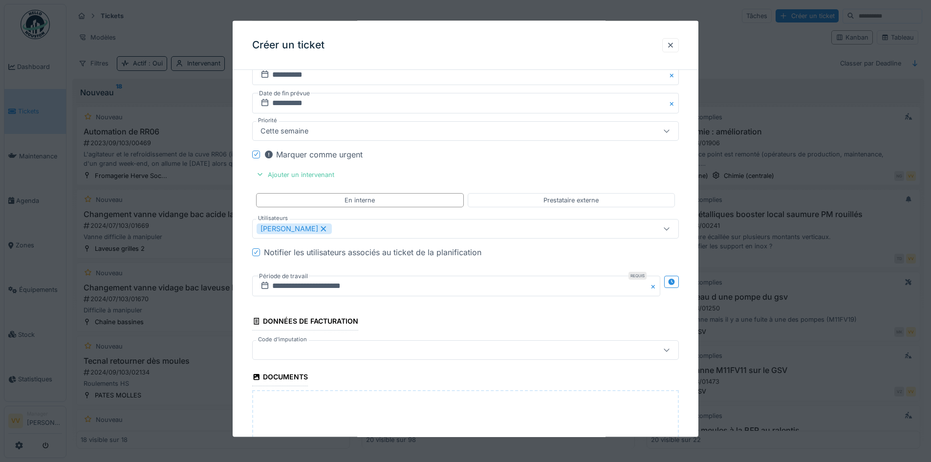
click at [463, 297] on div "**********" at bounding box center [465, 285] width 427 height 36
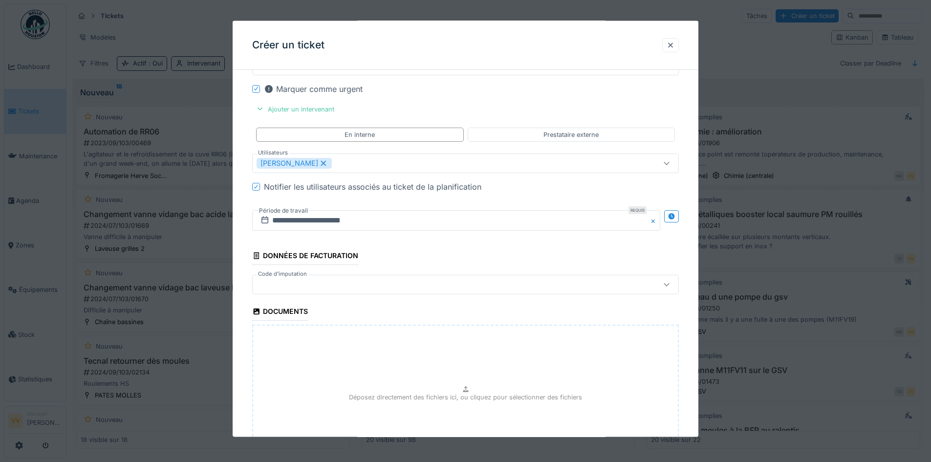
scroll to position [994, 0]
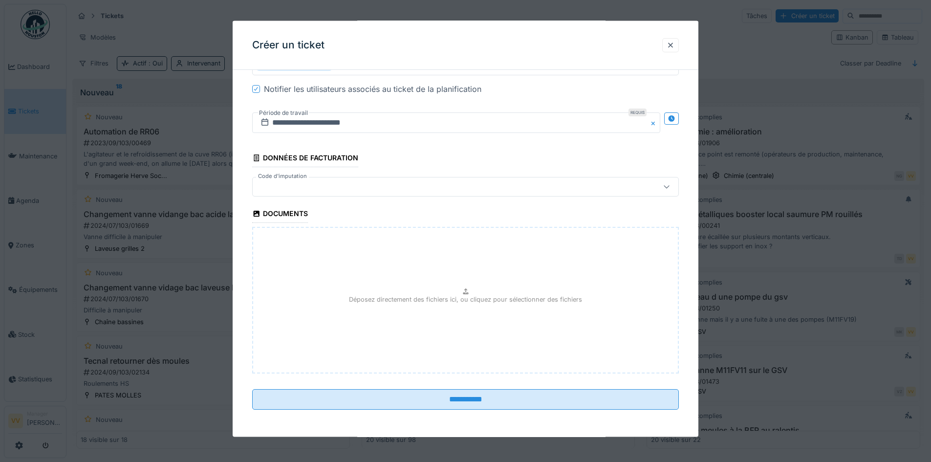
click at [371, 252] on div "Déposez directement des fichiers ici, ou cliquez pour sélectionner des fichiers" at bounding box center [465, 300] width 427 height 147
type input "**********"
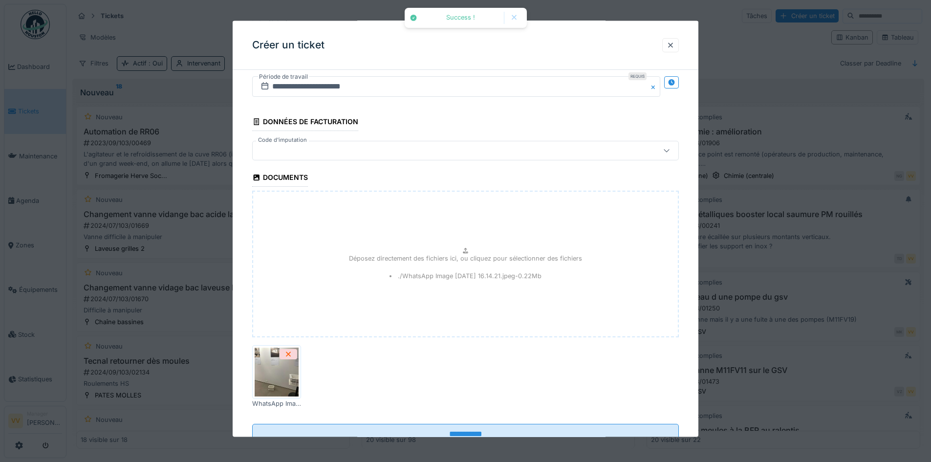
scroll to position [1065, 0]
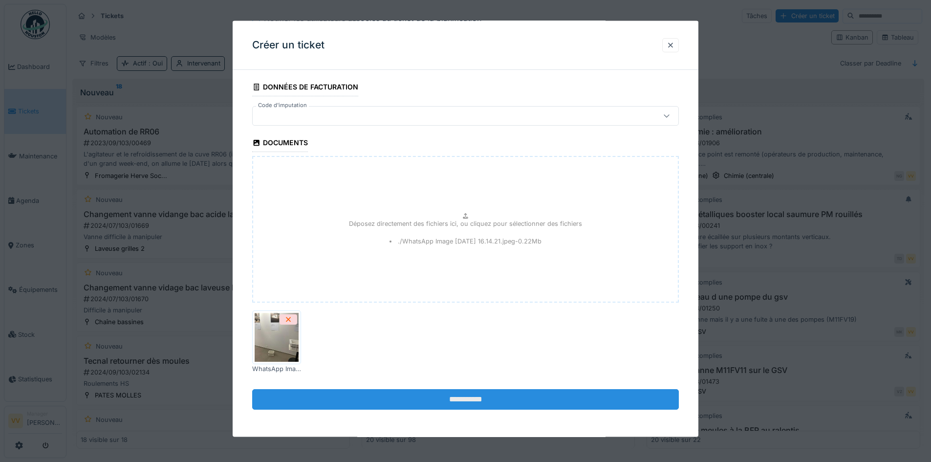
click at [525, 391] on input "**********" at bounding box center [465, 399] width 427 height 21
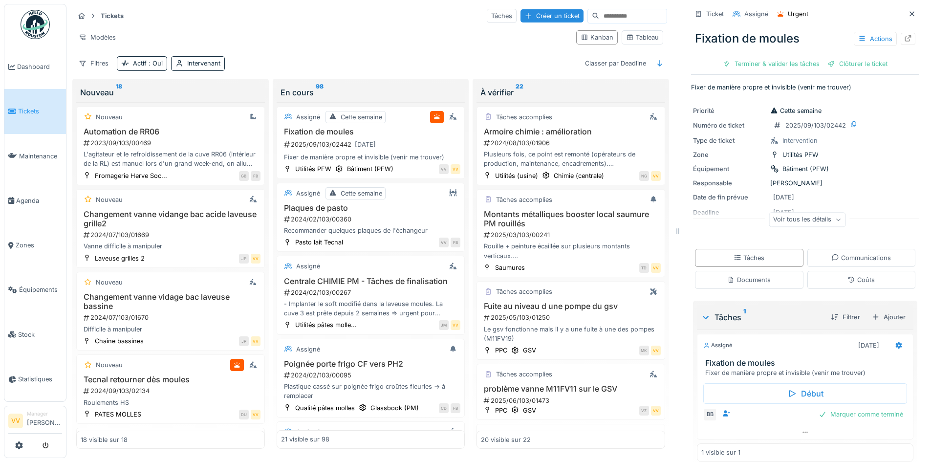
click at [24, 107] on span "Tickets" at bounding box center [40, 111] width 44 height 9
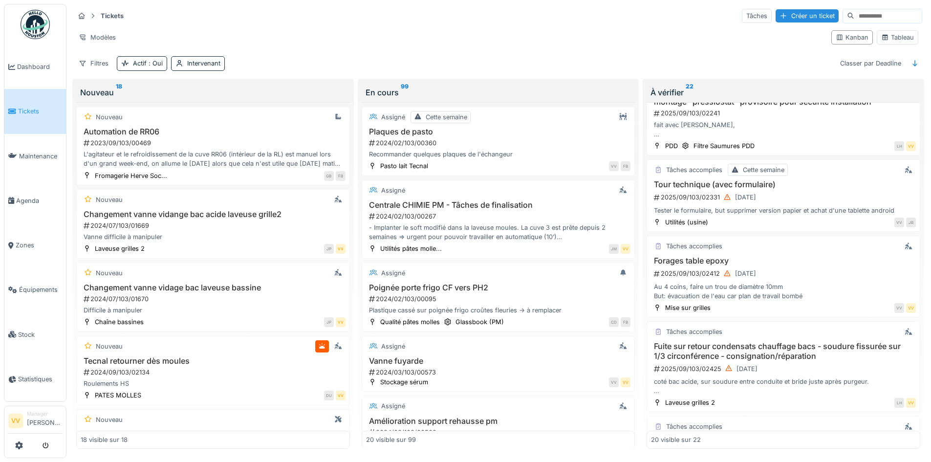
scroll to position [733, 0]
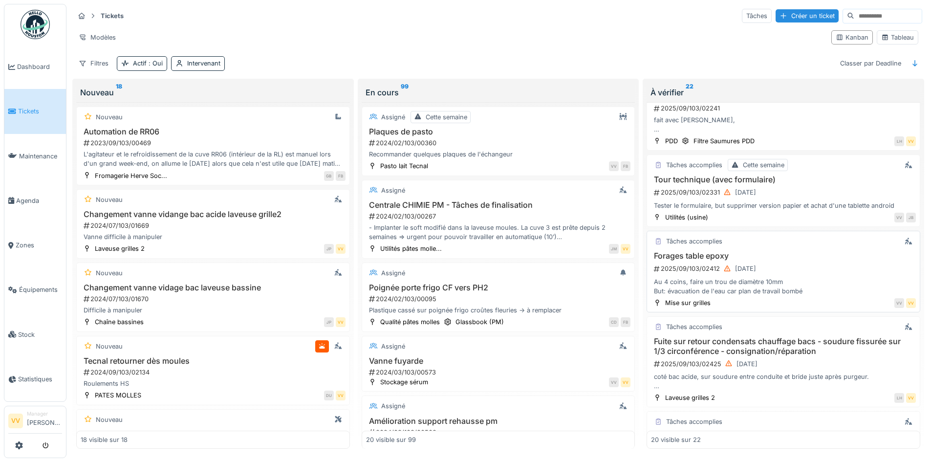
click at [844, 254] on h3 "Forages table epoxy" at bounding box center [783, 255] width 265 height 9
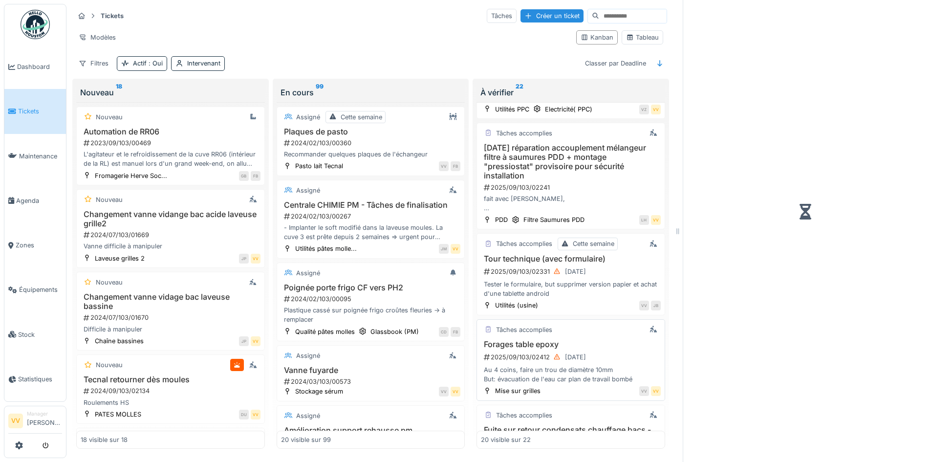
scroll to position [821, 0]
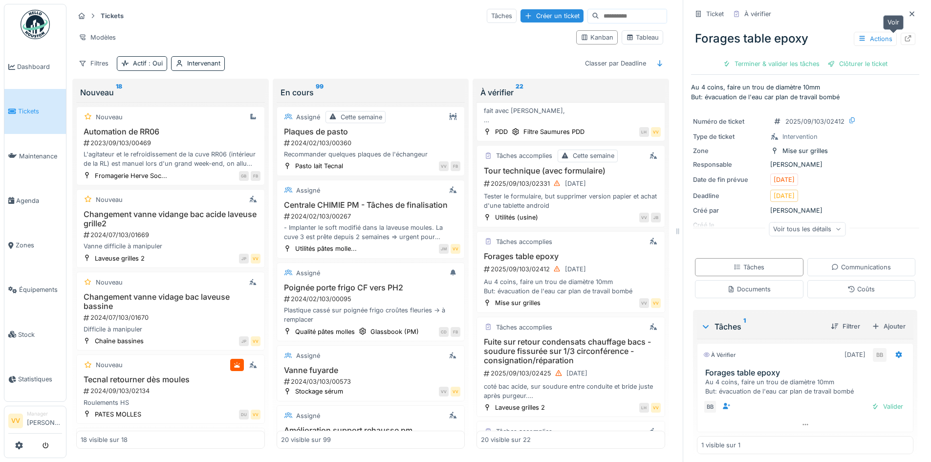
click at [905, 35] on icon at bounding box center [908, 38] width 6 height 6
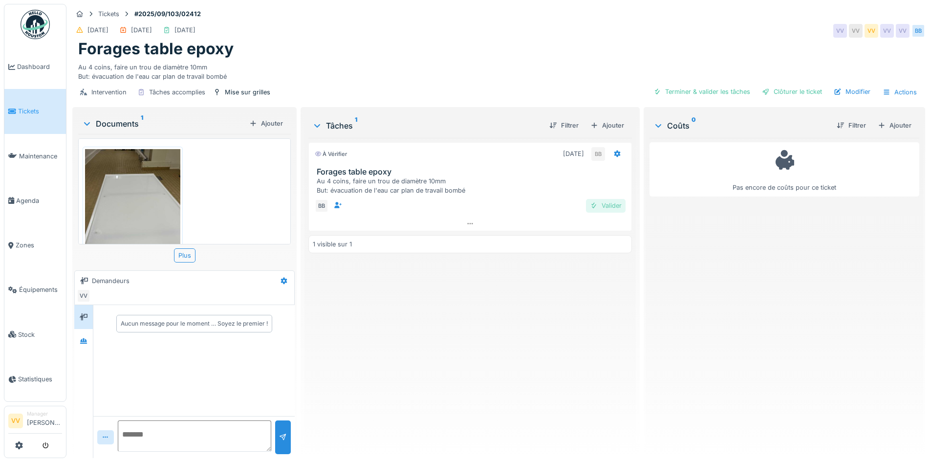
click at [607, 202] on div "Valider" at bounding box center [606, 205] width 40 height 13
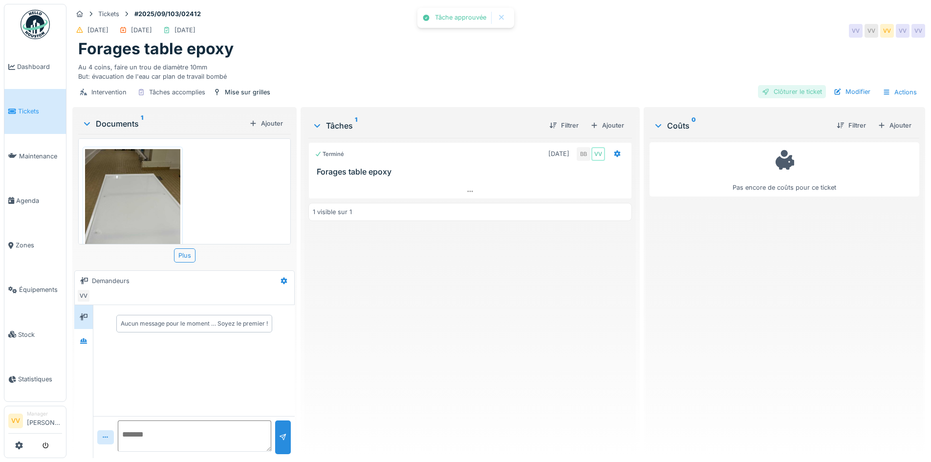
click at [775, 86] on div "Clôturer le ticket" at bounding box center [792, 91] width 68 height 13
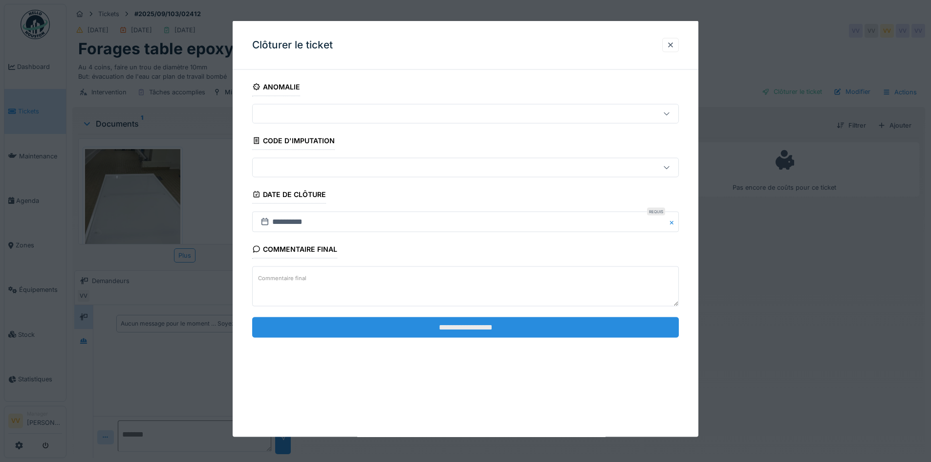
click at [457, 325] on input "**********" at bounding box center [465, 327] width 427 height 21
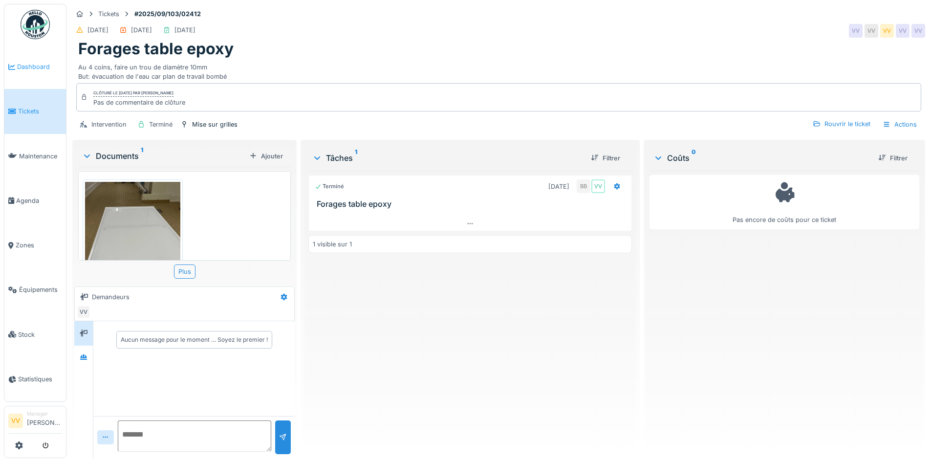
click at [28, 67] on span "Dashboard" at bounding box center [39, 66] width 45 height 9
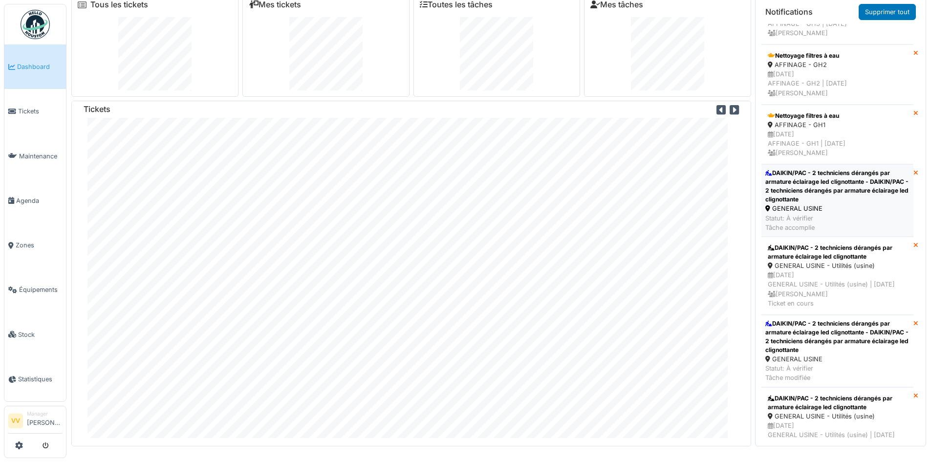
scroll to position [782, 0]
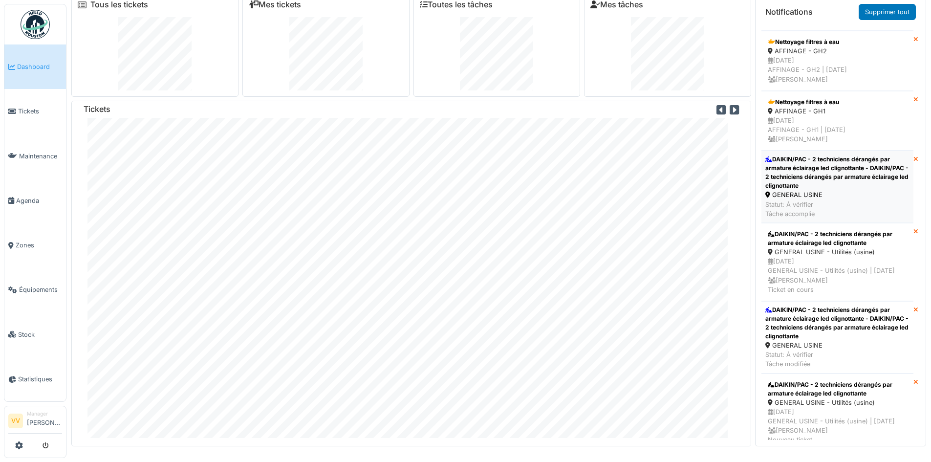
click at [834, 190] on div "DAIKIN/PAC - 2 techniciens dérangés par armature éclairage led clignottante - D…" at bounding box center [837, 172] width 144 height 35
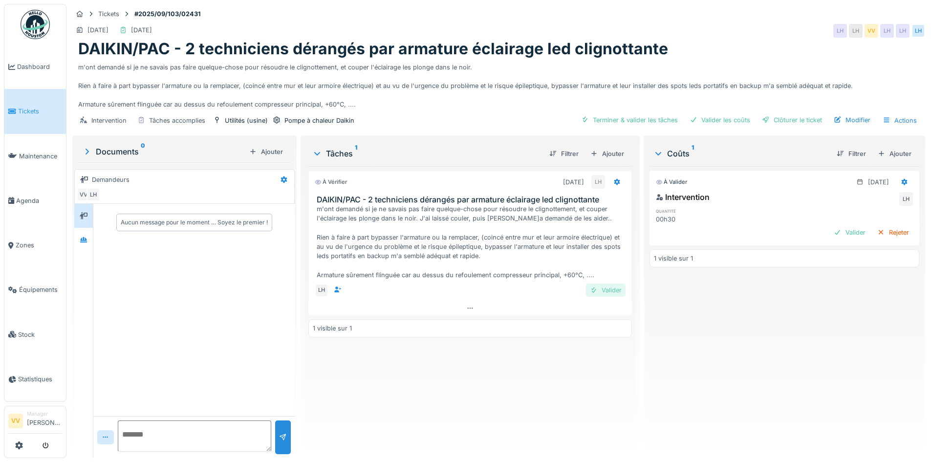
click at [590, 290] on div at bounding box center [594, 289] width 8 height 9
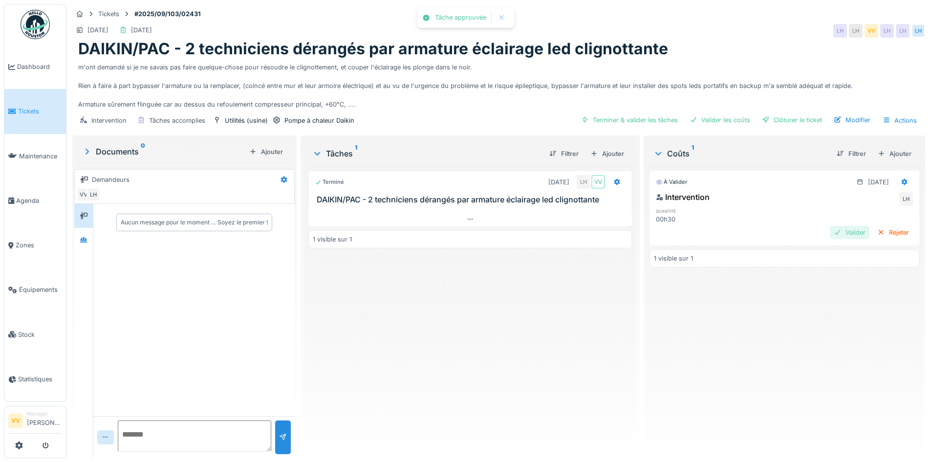
click at [830, 230] on div "Valider" at bounding box center [850, 232] width 40 height 13
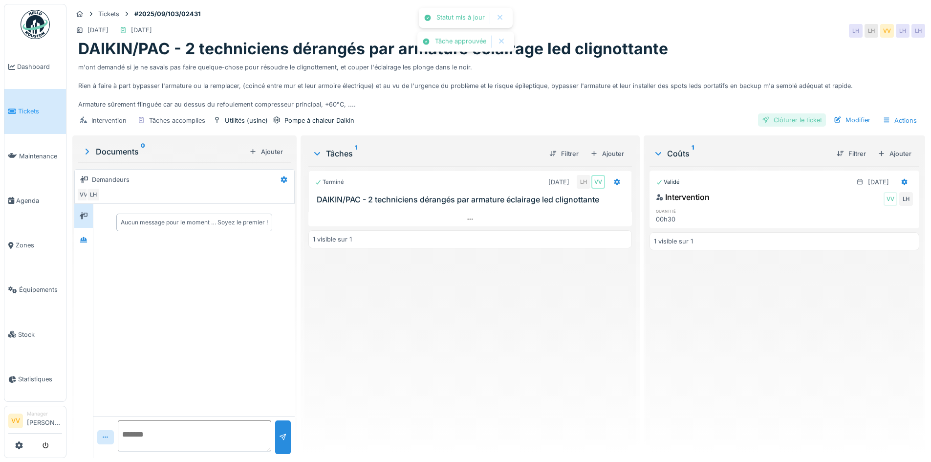
click at [799, 118] on div "Clôturer le ticket" at bounding box center [792, 119] width 68 height 13
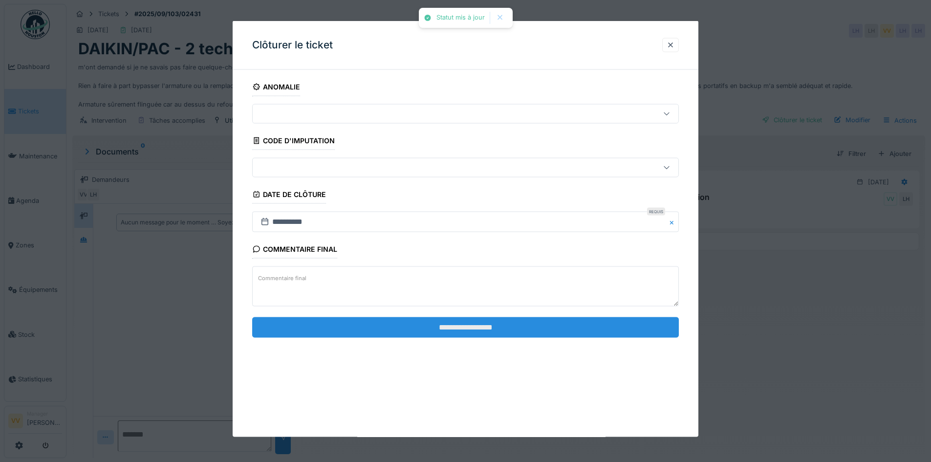
click at [502, 329] on input "**********" at bounding box center [465, 327] width 427 height 21
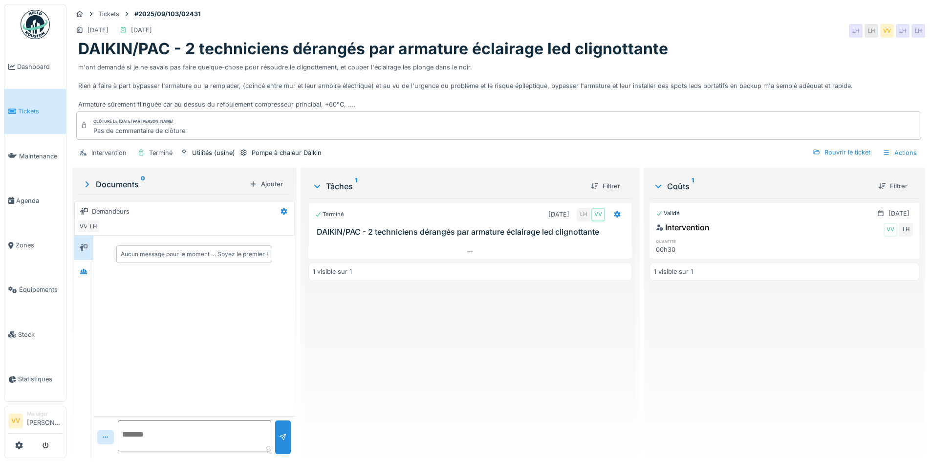
click at [30, 107] on span "Tickets" at bounding box center [40, 111] width 44 height 9
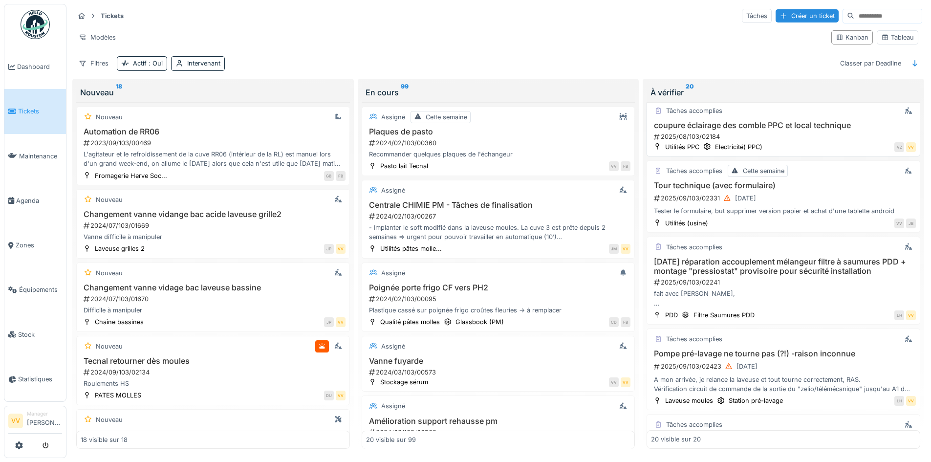
scroll to position [733, 0]
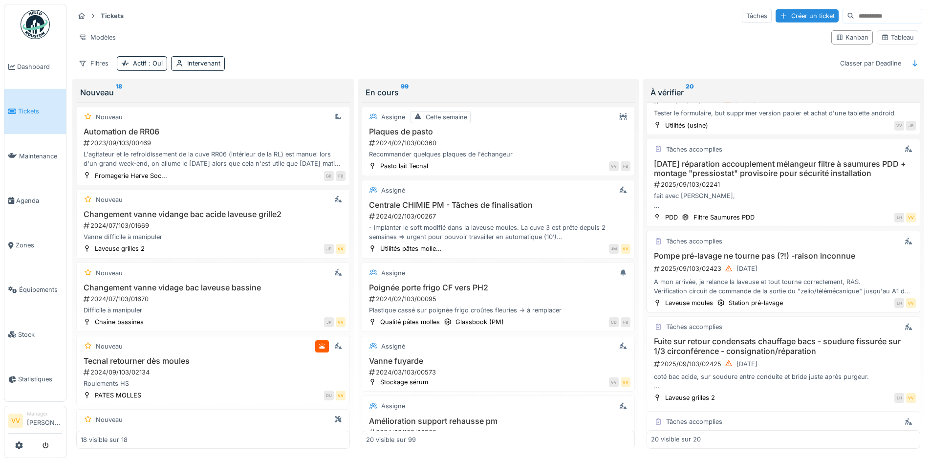
click at [798, 264] on div "2025/09/103/02423 10/09/2025" at bounding box center [784, 268] width 263 height 12
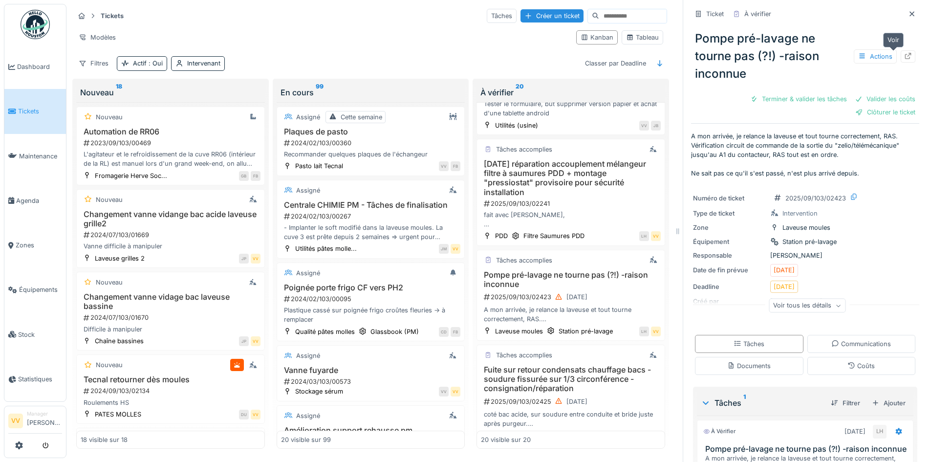
click at [904, 54] on icon at bounding box center [908, 56] width 8 height 6
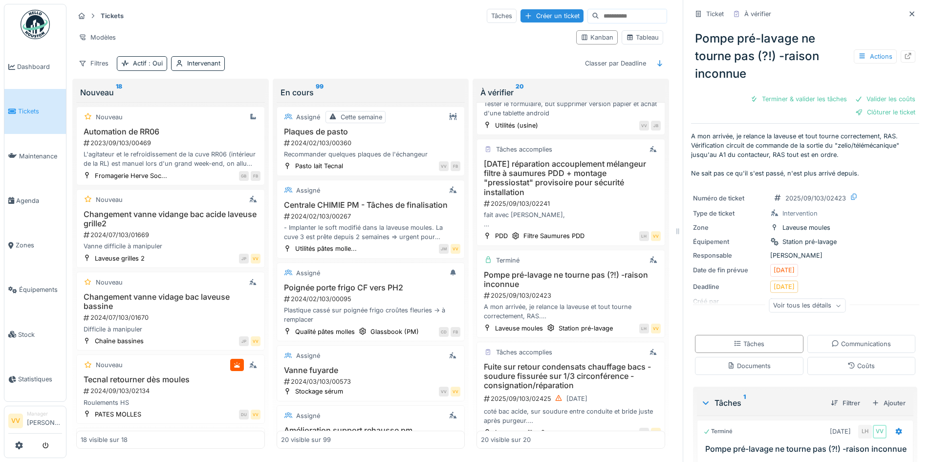
click at [24, 107] on span "Tickets" at bounding box center [40, 111] width 44 height 9
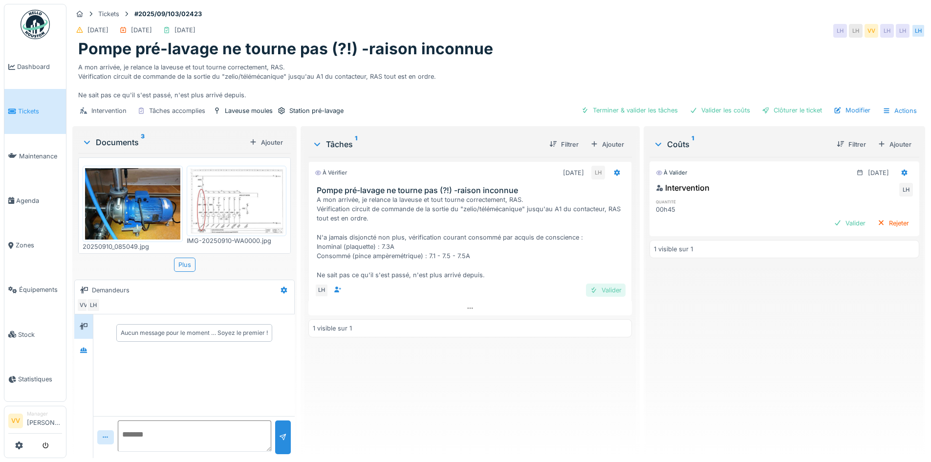
click at [607, 297] on div "Valider" at bounding box center [606, 289] width 40 height 13
click at [833, 223] on div "Valider" at bounding box center [850, 222] width 40 height 13
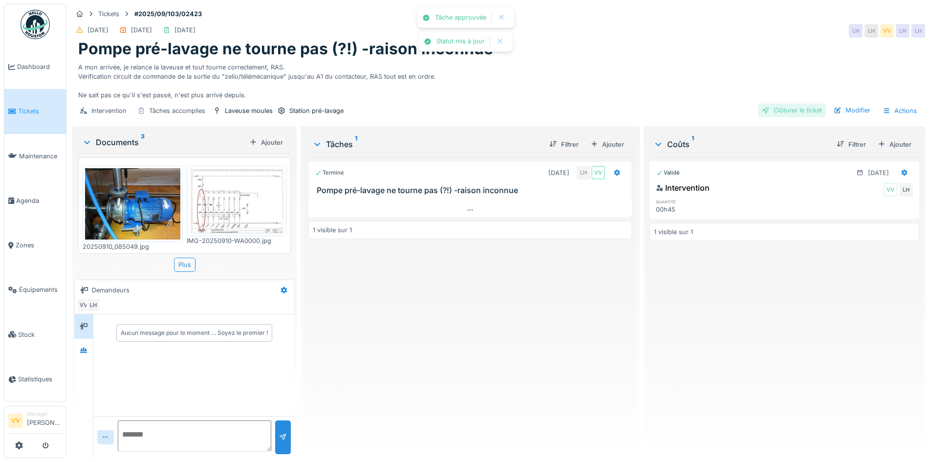
click at [791, 107] on div "Clôturer le ticket" at bounding box center [792, 110] width 68 height 13
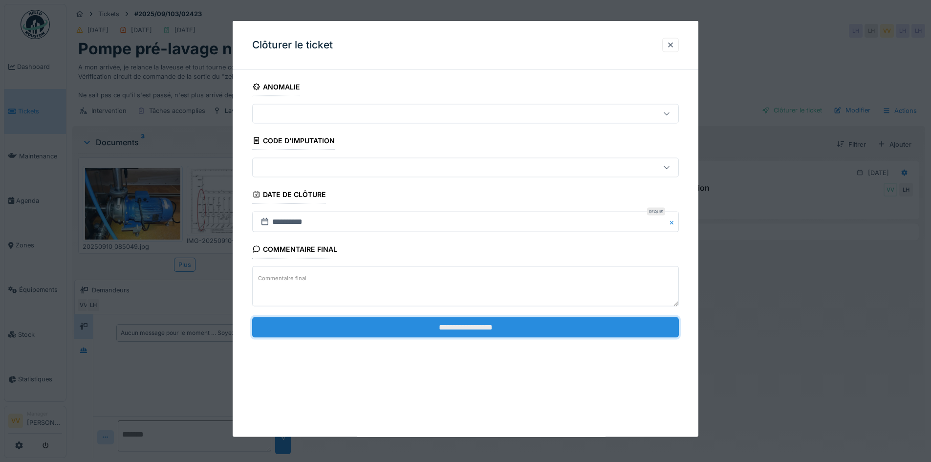
click at [513, 328] on input "**********" at bounding box center [465, 327] width 427 height 21
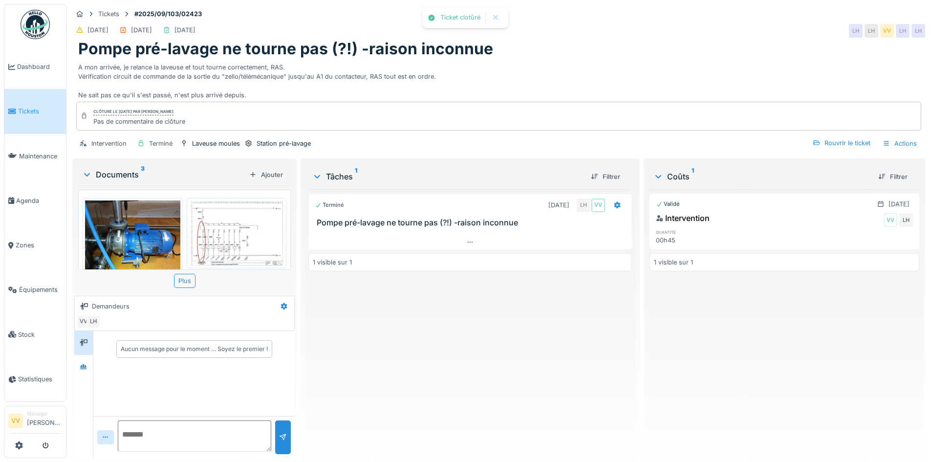
click at [835, 376] on div "Validé 10/09/2025 Intervention VV LH quantité 00h45 1 visible sur 1" at bounding box center [784, 319] width 270 height 261
click at [23, 107] on span "Tickets" at bounding box center [40, 111] width 44 height 9
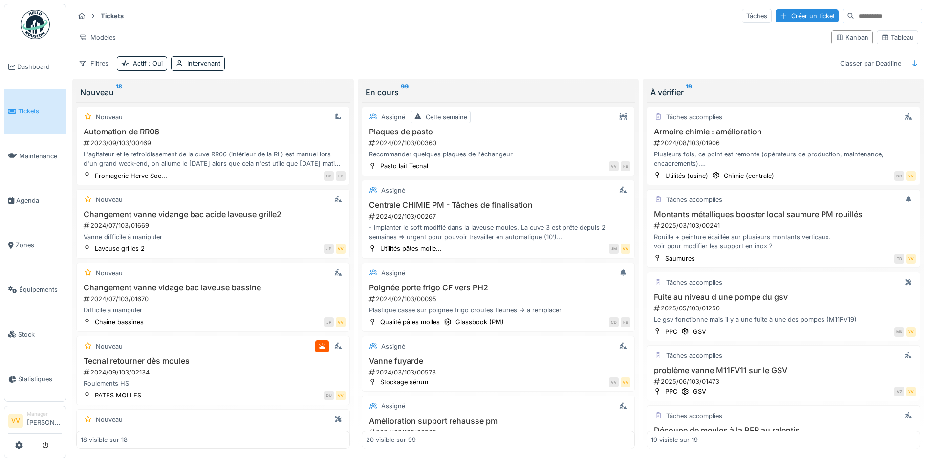
click at [442, 25] on hr at bounding box center [498, 25] width 848 height 0
click at [20, 448] on icon at bounding box center [19, 445] width 8 height 8
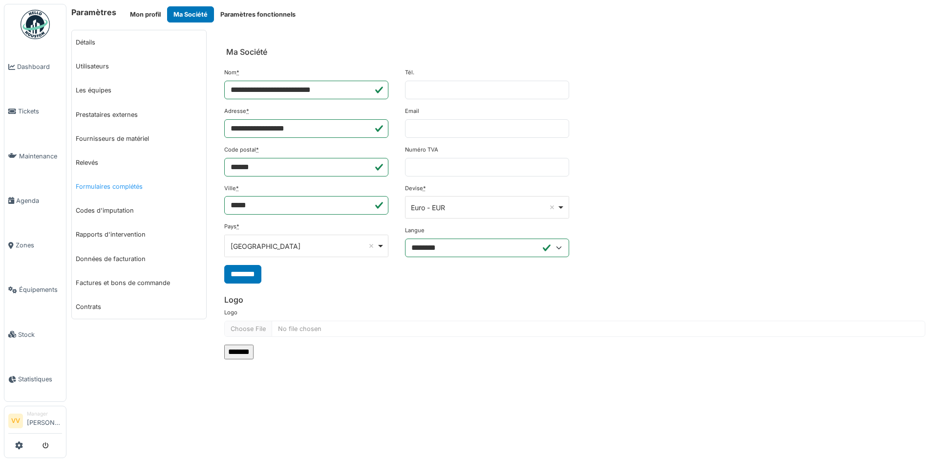
click at [140, 189] on link "Formulaires complétés" at bounding box center [139, 186] width 134 height 24
select select "***"
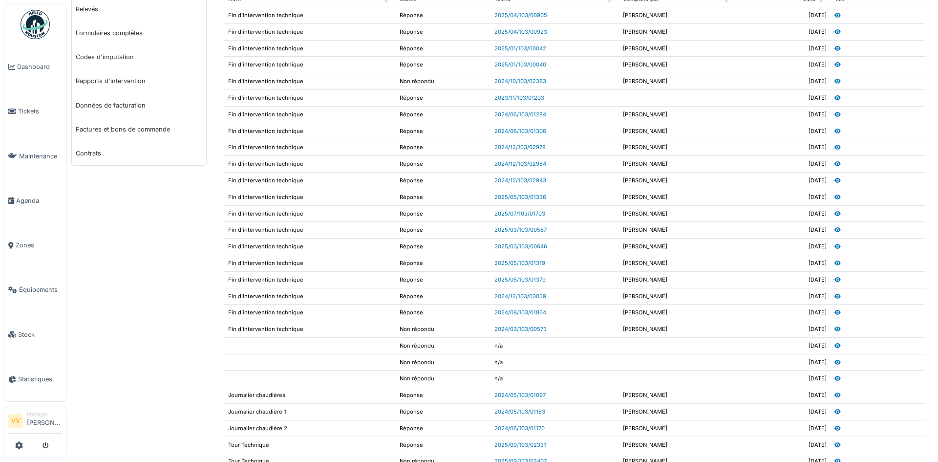
scroll to position [193, 0]
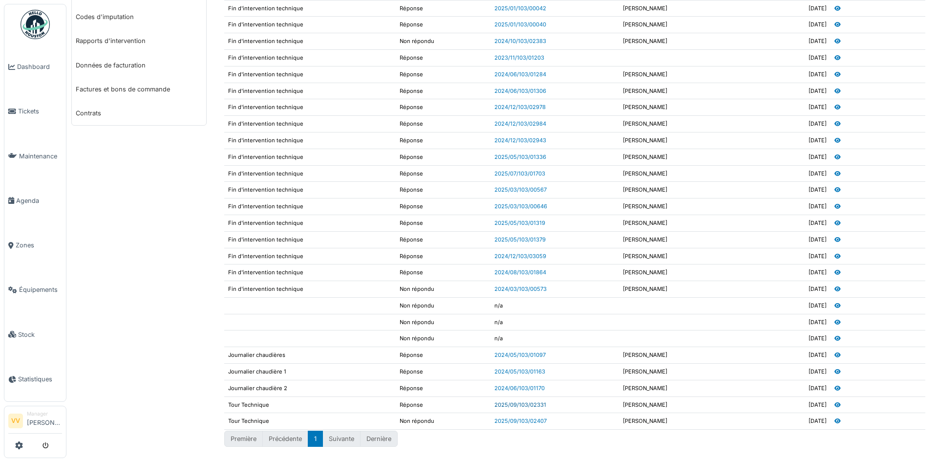
click at [510, 403] on link "2025/09/103/02331" at bounding box center [520, 404] width 52 height 7
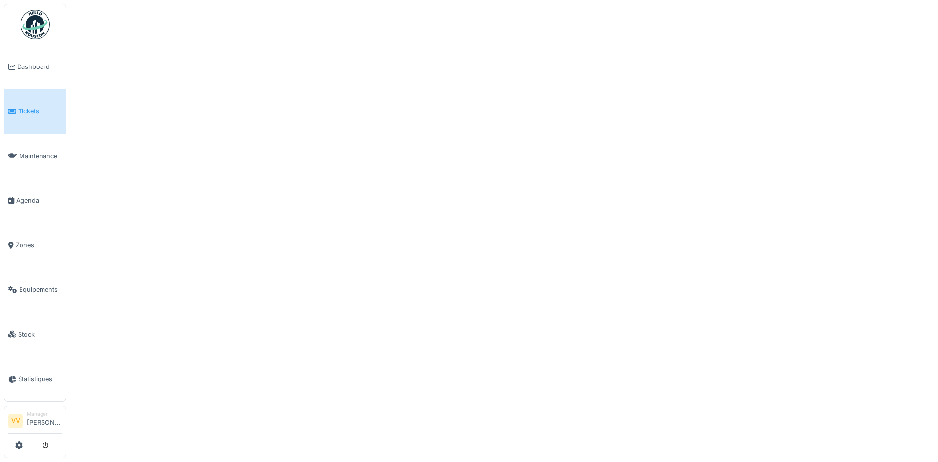
select select "***"
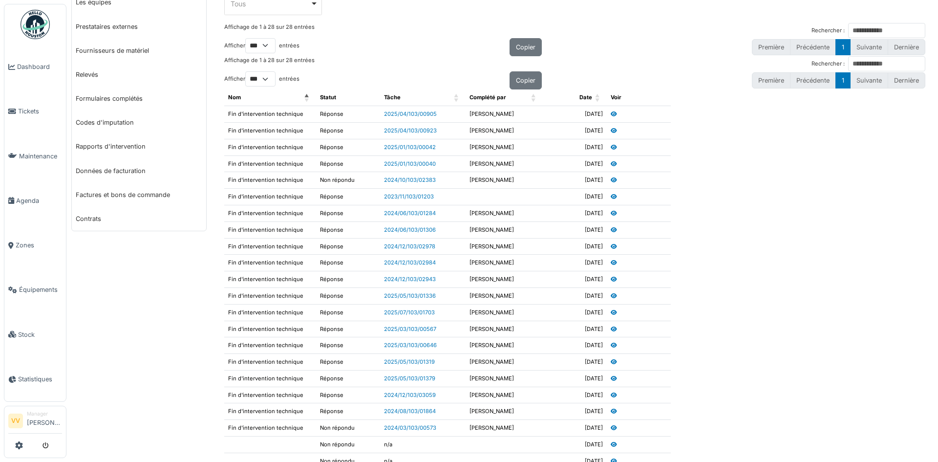
scroll to position [244, 0]
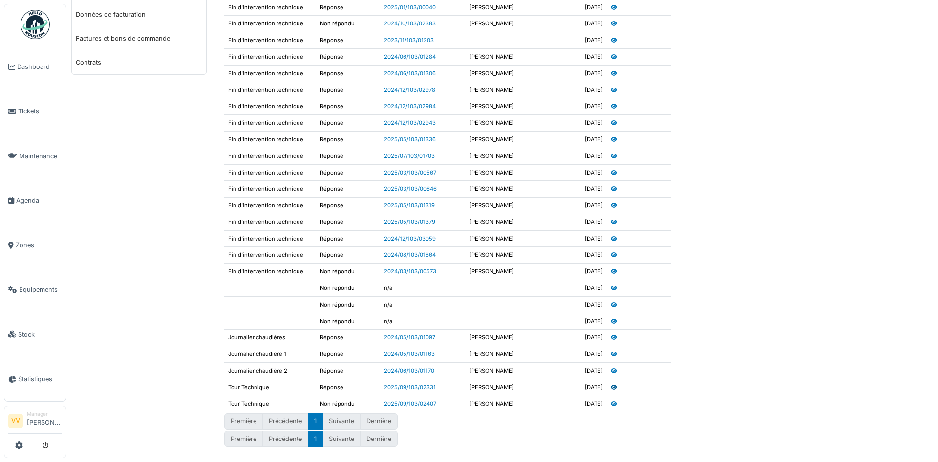
click at [611, 386] on icon at bounding box center [614, 386] width 6 height 5
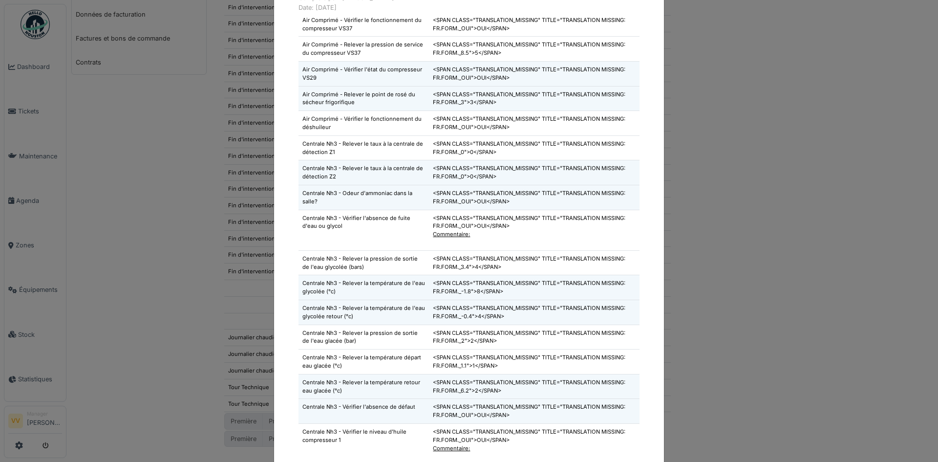
scroll to position [0, 0]
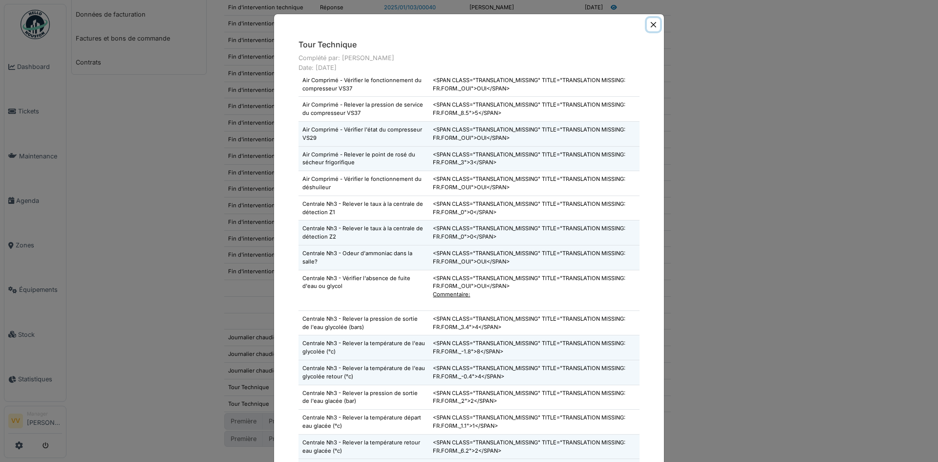
click at [652, 26] on button "Close" at bounding box center [653, 24] width 13 height 13
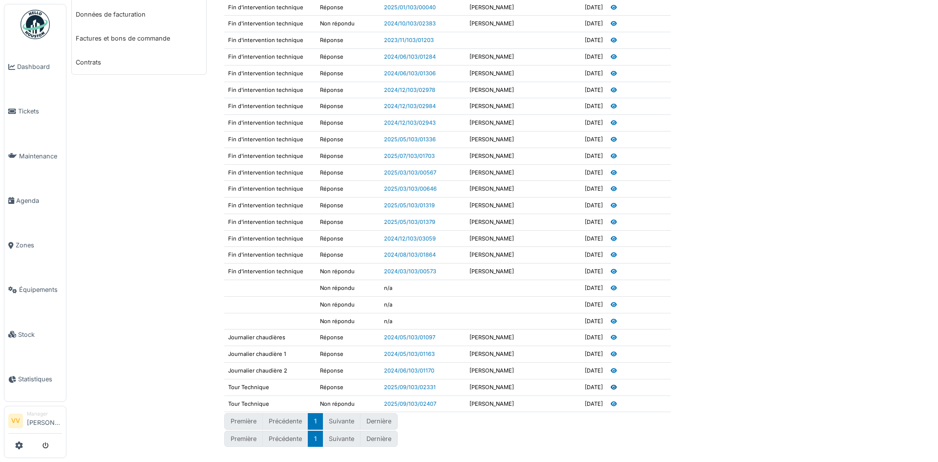
click at [611, 389] on icon at bounding box center [614, 386] width 6 height 5
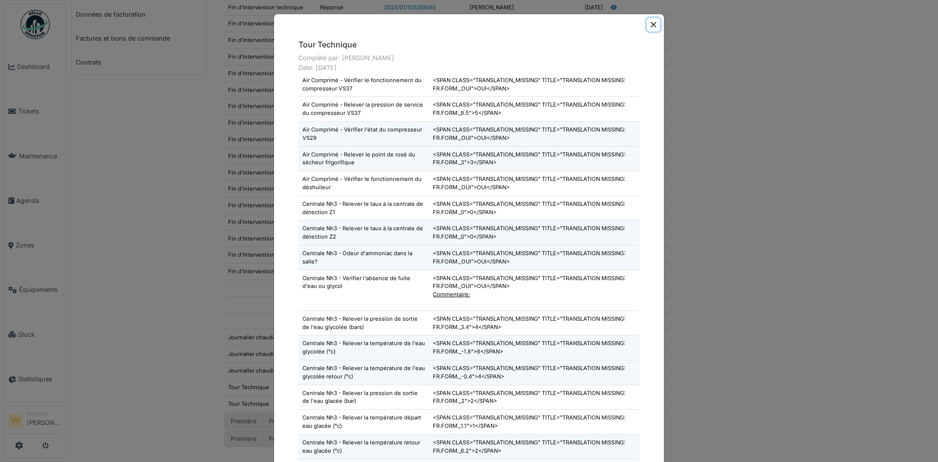
click at [647, 26] on button "Close" at bounding box center [653, 24] width 13 height 13
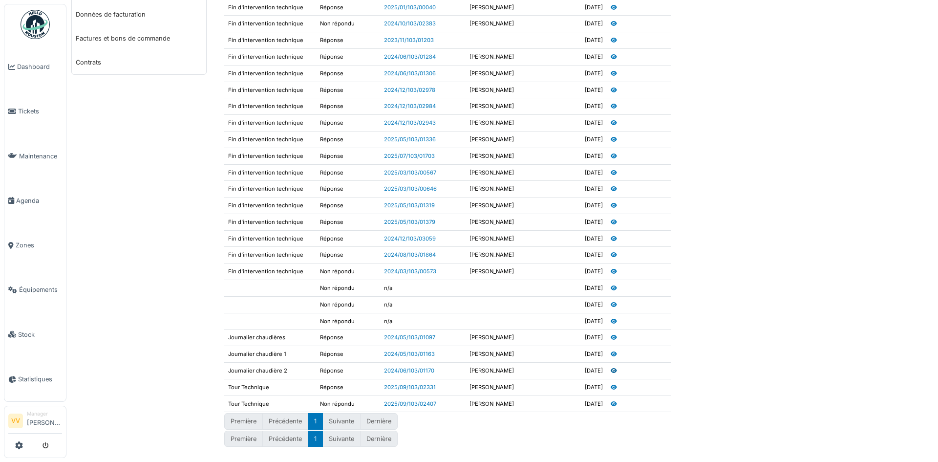
click at [611, 372] on icon at bounding box center [614, 370] width 6 height 5
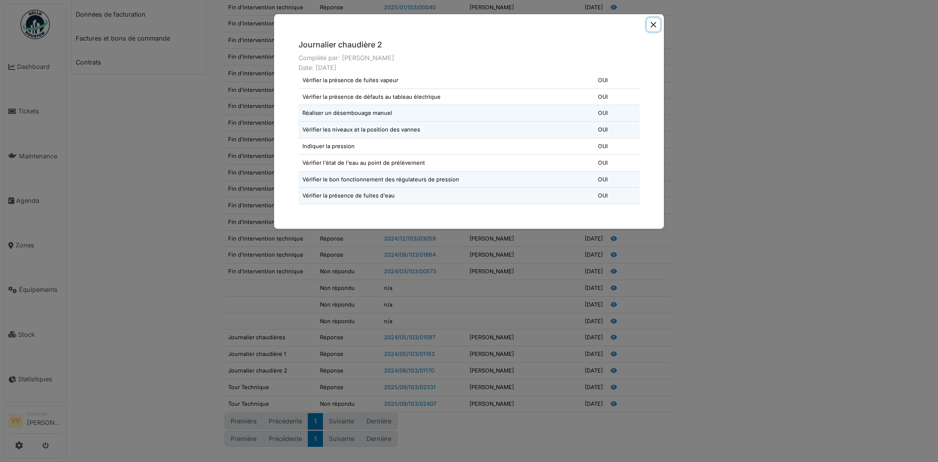
click at [648, 24] on button "Close" at bounding box center [653, 24] width 13 height 13
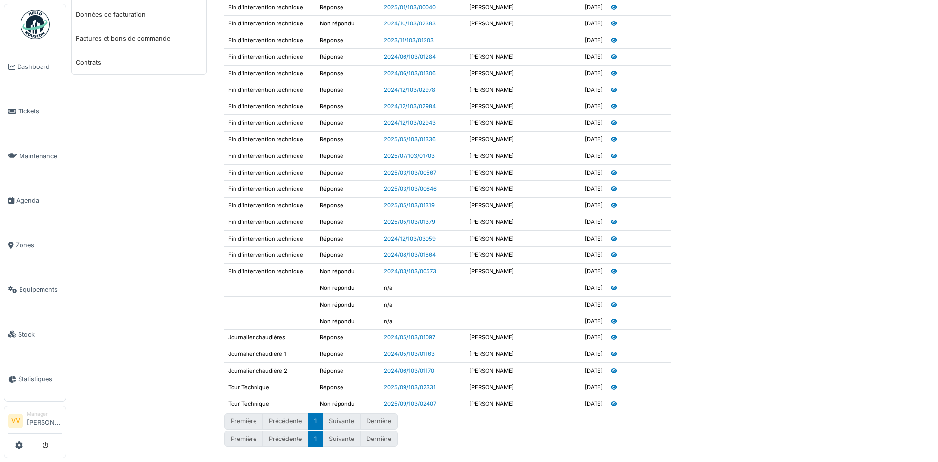
click at [607, 324] on td at bounding box center [639, 321] width 64 height 17
click at [611, 318] on link at bounding box center [614, 321] width 6 height 7
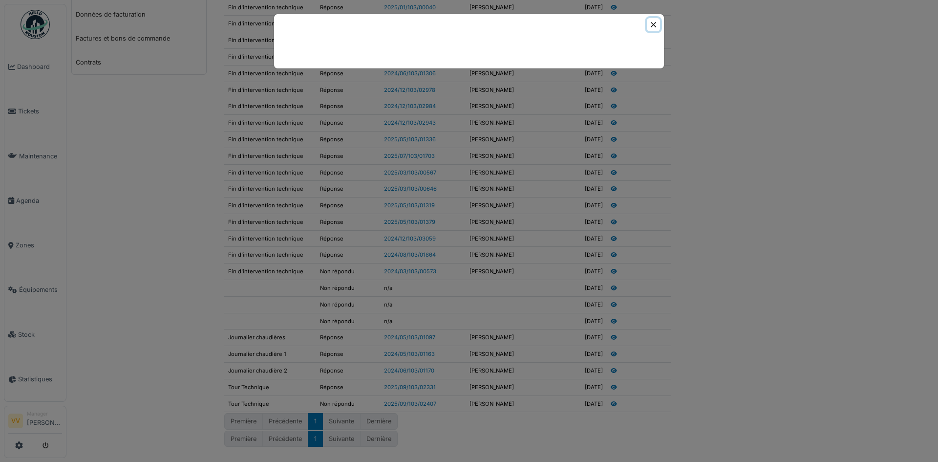
click at [648, 21] on button "Close" at bounding box center [653, 24] width 13 height 13
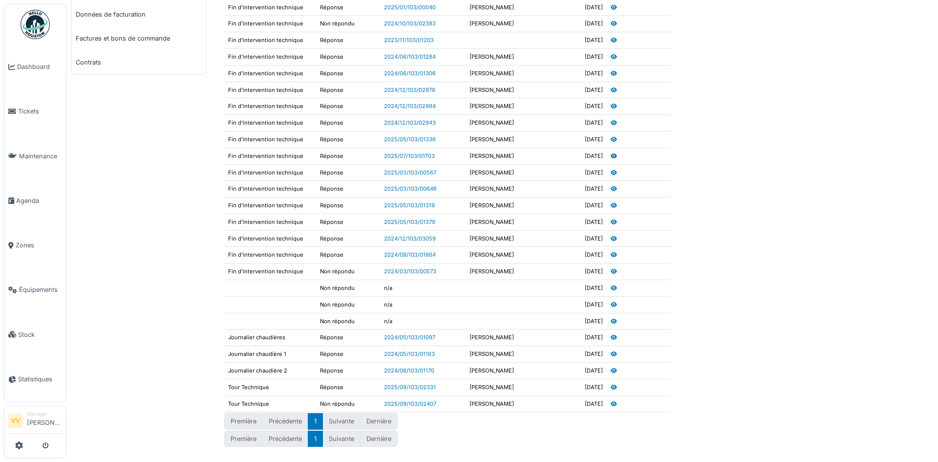
click at [611, 155] on icon at bounding box center [614, 155] width 6 height 5
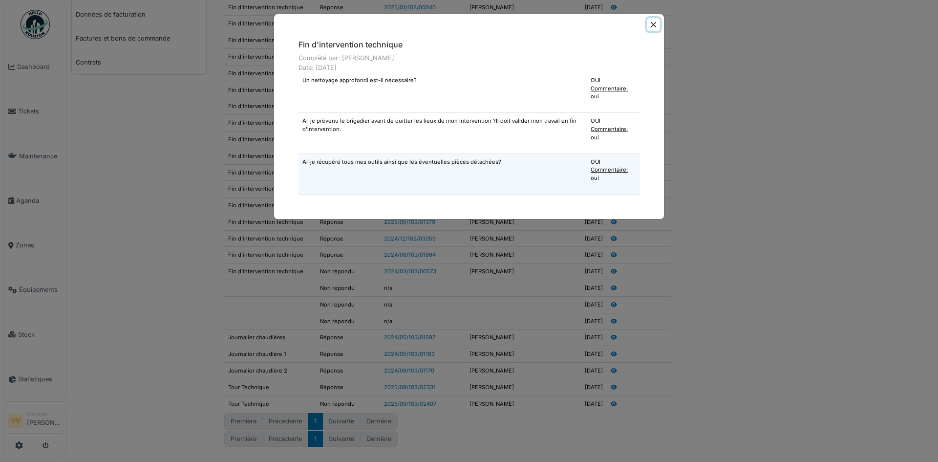
click at [655, 25] on button "Close" at bounding box center [653, 24] width 13 height 13
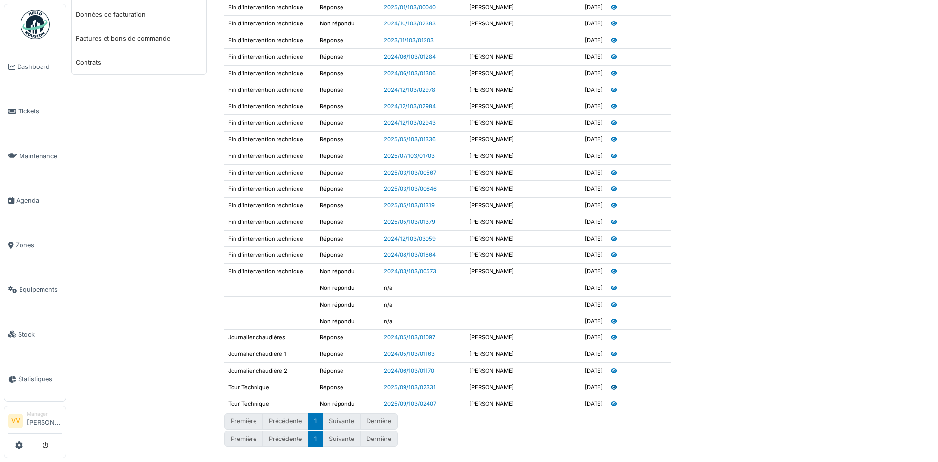
click at [611, 388] on icon at bounding box center [614, 386] width 6 height 5
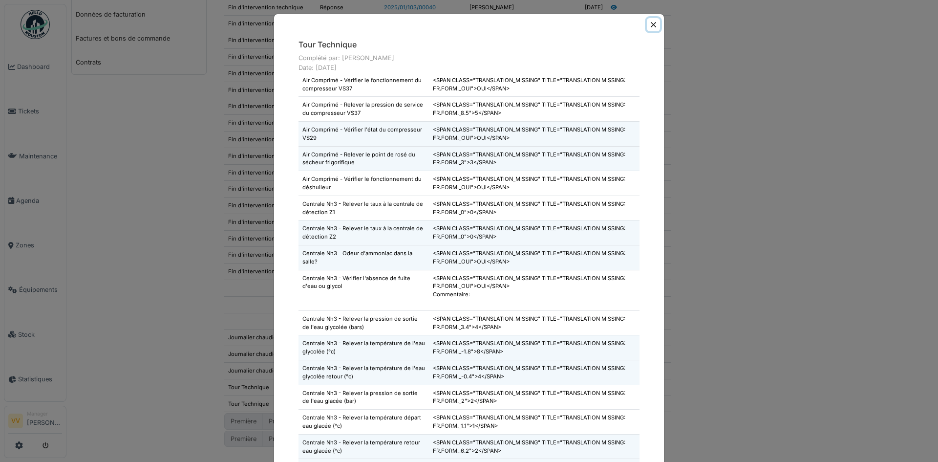
click at [649, 23] on button "Close" at bounding box center [653, 24] width 13 height 13
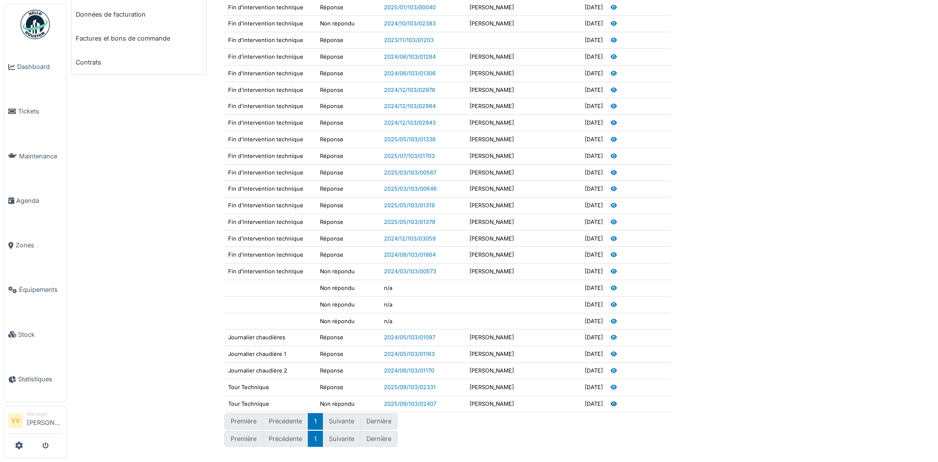
click at [611, 404] on icon at bounding box center [614, 403] width 6 height 5
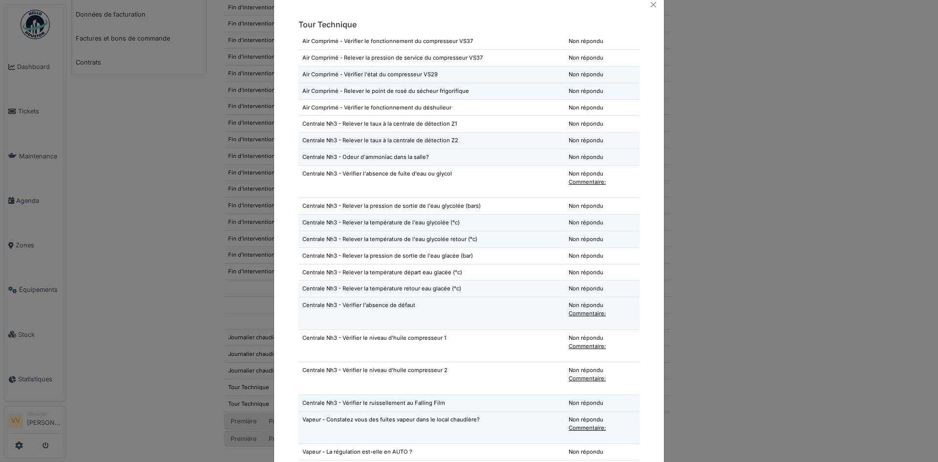
scroll to position [10, 0]
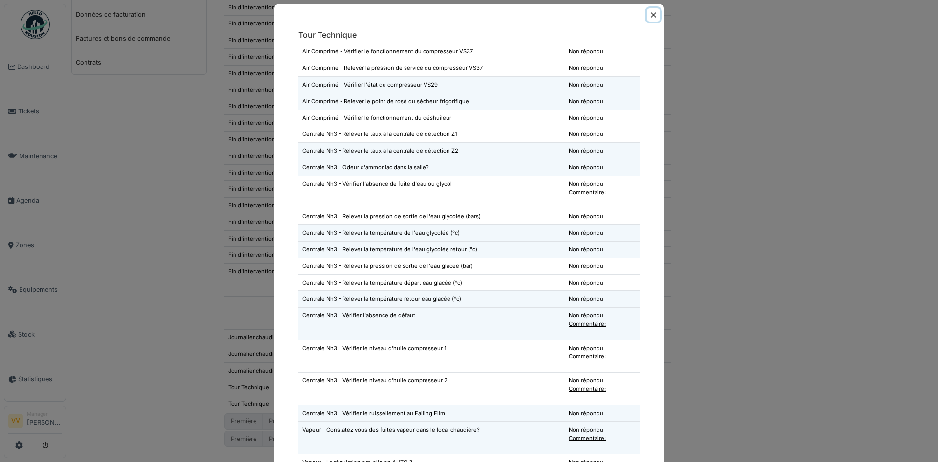
click at [649, 14] on button "Close" at bounding box center [653, 14] width 13 height 13
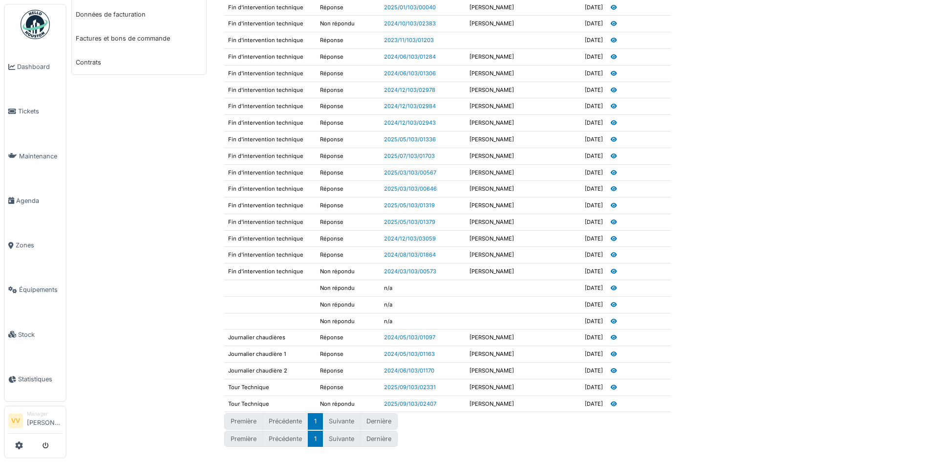
click at [768, 258] on table "Nom Statut Tâche Complété par Date Voir Fin d'intervention technique Réponse 20…" at bounding box center [574, 172] width 701 height 479
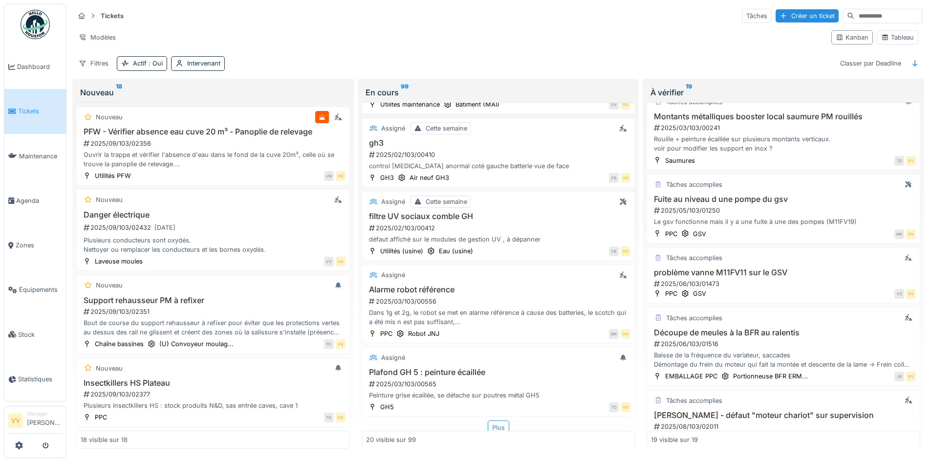
scroll to position [1245, 0]
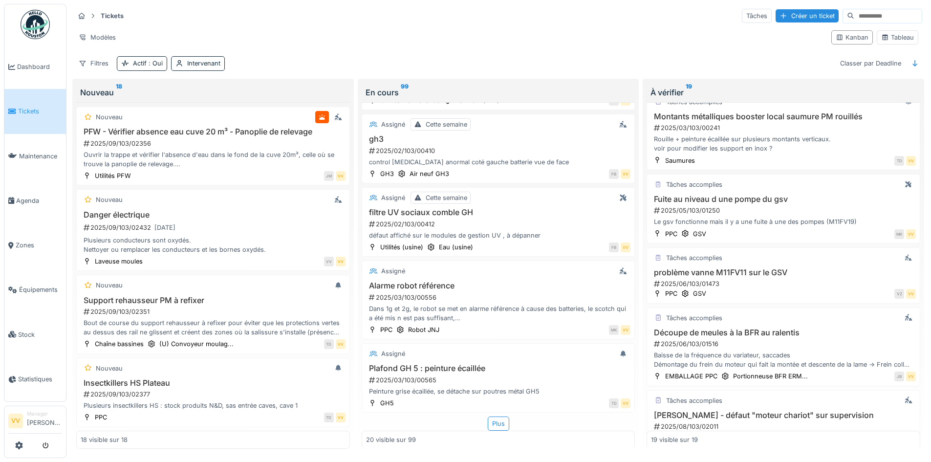
click at [34, 104] on link "Tickets" at bounding box center [35, 111] width 62 height 44
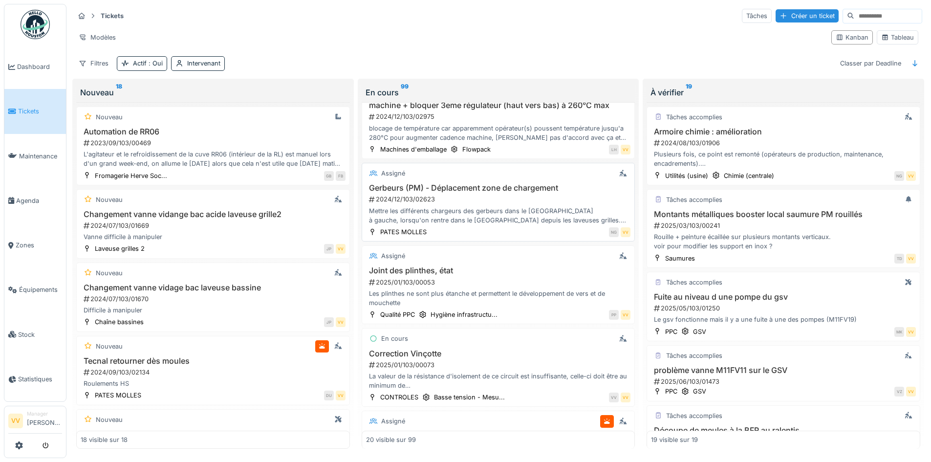
scroll to position [733, 0]
